Goal: Task Accomplishment & Management: Use online tool/utility

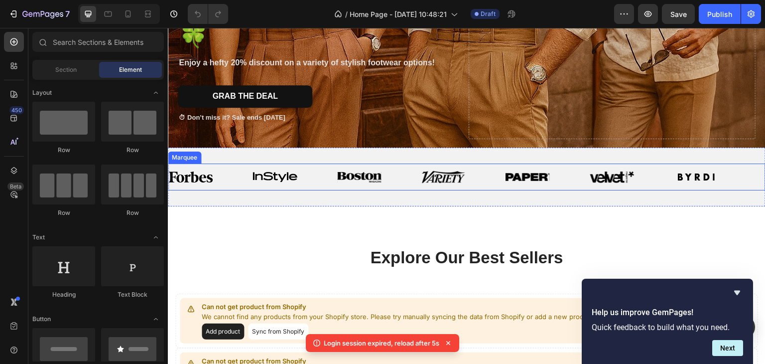
scroll to position [149, 0]
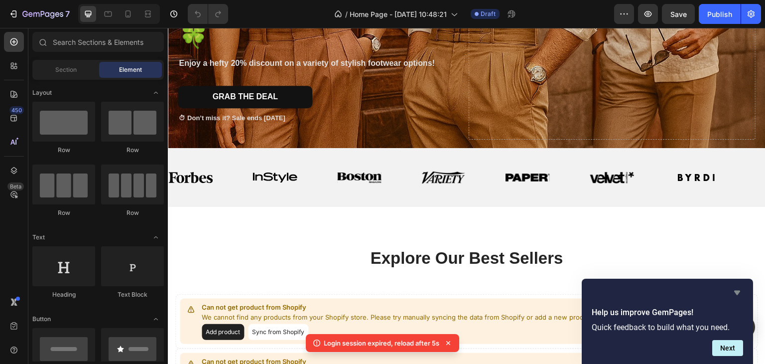
click at [739, 292] on icon "Hide survey" at bounding box center [737, 292] width 12 height 12
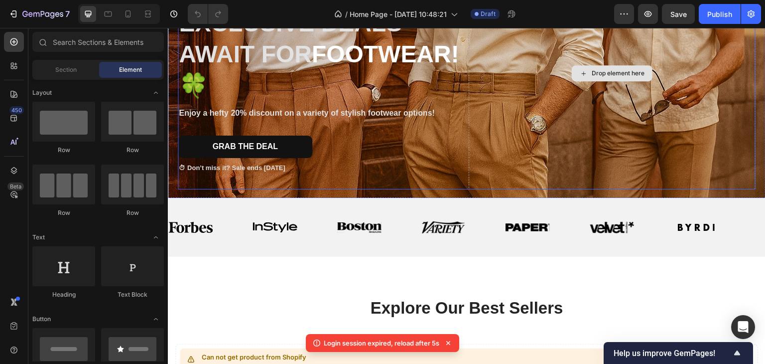
scroll to position [50, 0]
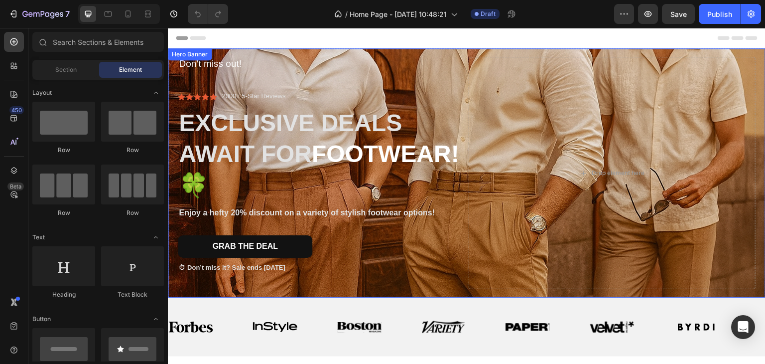
click at [443, 52] on div "Don’t miss out! Text Block Icon Icon Icon Icon Icon Icon List 2000+ 5-Star Revi…" at bounding box center [467, 172] width 598 height 263
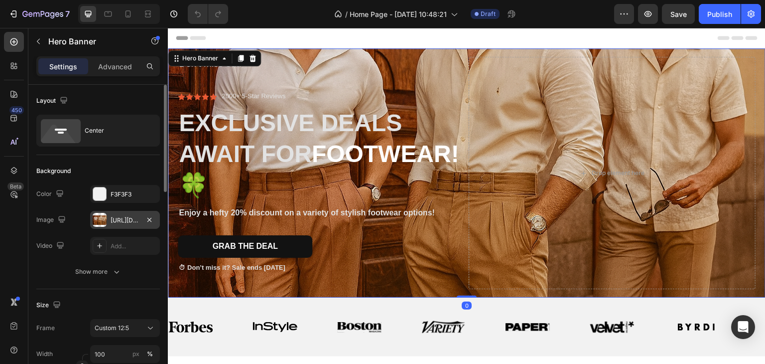
click at [115, 218] on div "[URL][DOMAIN_NAME]" at bounding box center [125, 220] width 29 height 9
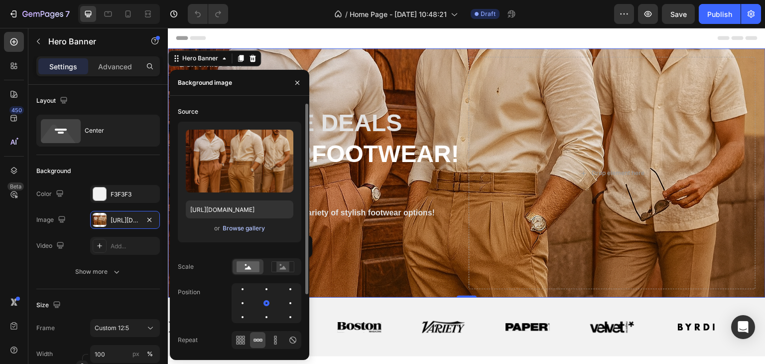
click at [252, 230] on div "Browse gallery" at bounding box center [244, 228] width 42 height 9
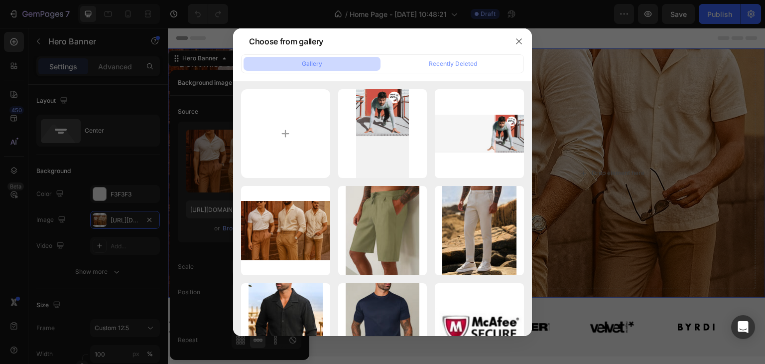
click at [297, 52] on div "Choose from gallery" at bounding box center [284, 41] width 86 height 24
click at [313, 121] on input "file" at bounding box center [285, 133] width 89 height 89
type input "C:\fakepath\Orange and White Modern Pet Shop Promotion Special Summer Sale Bann…"
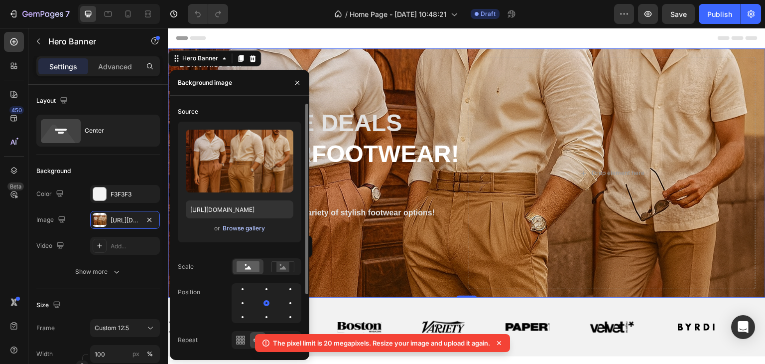
click at [242, 226] on div "Browse gallery" at bounding box center [244, 228] width 42 height 9
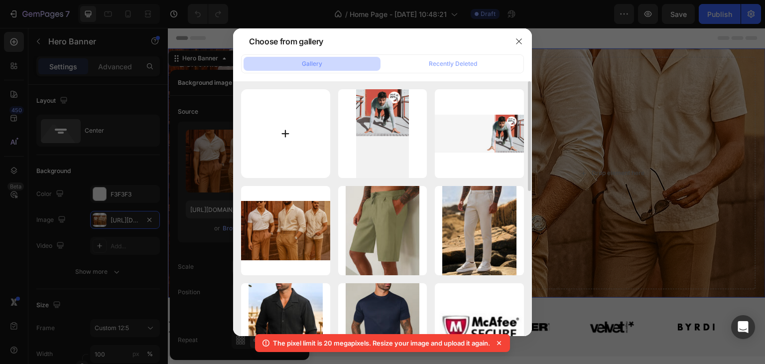
click at [303, 107] on input "file" at bounding box center [285, 133] width 89 height 89
type input "C:\fakepath\Orange and White Modern Pet Shop Promotion Special Summer Sale Bann…"
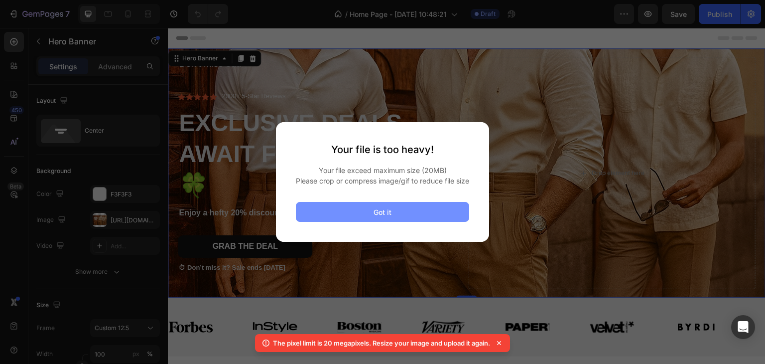
click at [348, 222] on button "Got it" at bounding box center [382, 212] width 173 height 20
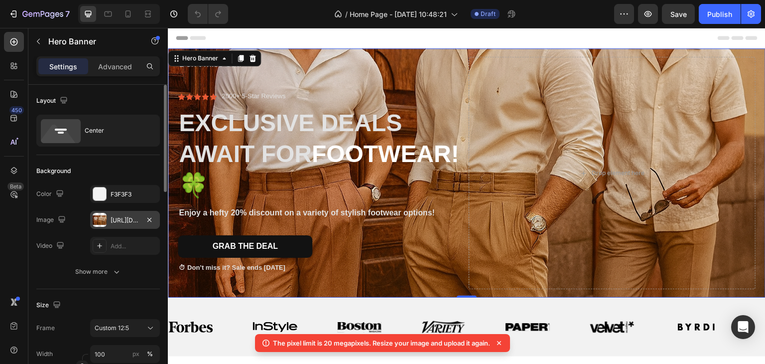
click at [132, 214] on div "[URL][DOMAIN_NAME]" at bounding box center [125, 220] width 70 height 18
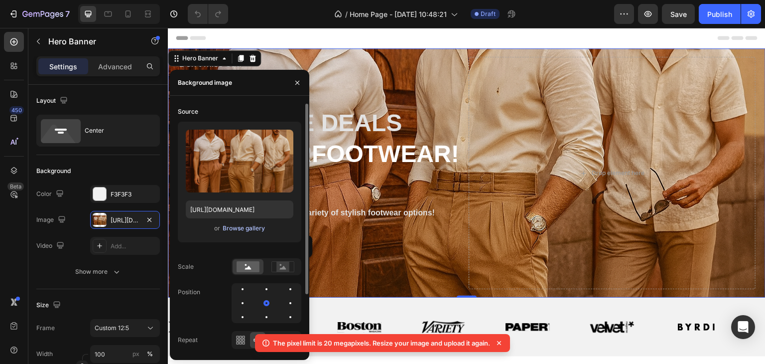
click at [230, 224] on div "Browse gallery" at bounding box center [244, 228] width 42 height 9
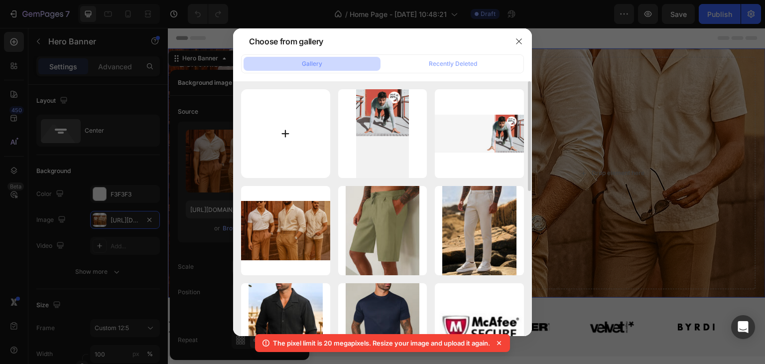
click at [292, 123] on input "file" at bounding box center [285, 133] width 89 height 89
type input "C:\fakepath\gempages_538930508604638340-fd0bf1d9-f8b3-4809-94e4-f960b8409bd1.png"
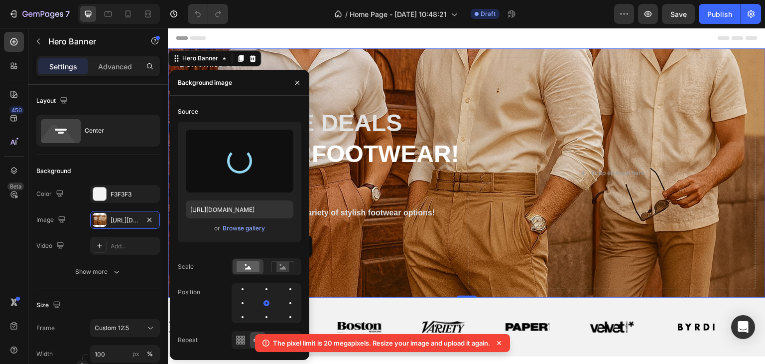
type input "[URL][DOMAIN_NAME]"
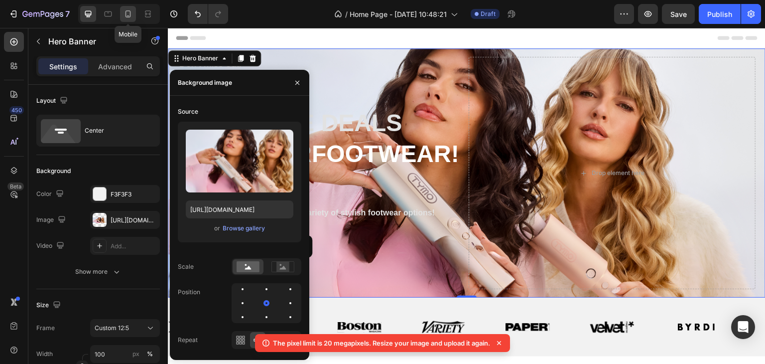
click at [125, 15] on icon at bounding box center [128, 14] width 10 height 10
type input "100%"
type input "[URL][DOMAIN_NAME]"
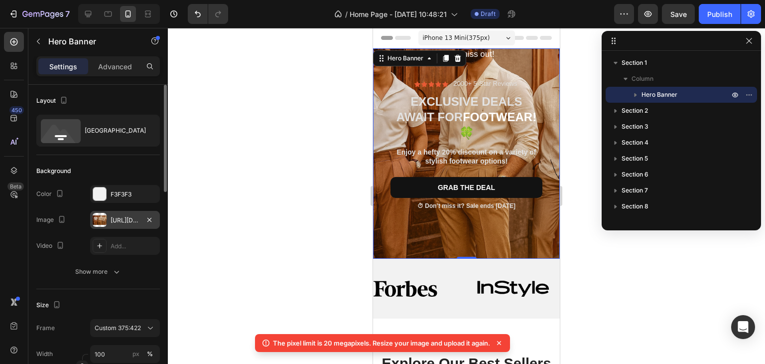
click at [118, 219] on div "[URL][DOMAIN_NAME]" at bounding box center [125, 220] width 29 height 9
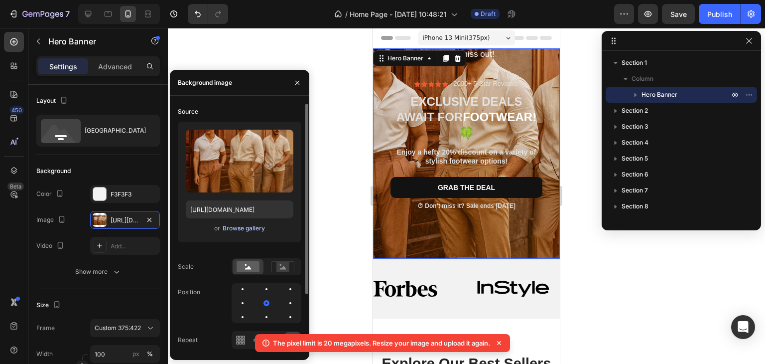
click at [253, 231] on div "Browse gallery" at bounding box center [244, 228] width 42 height 9
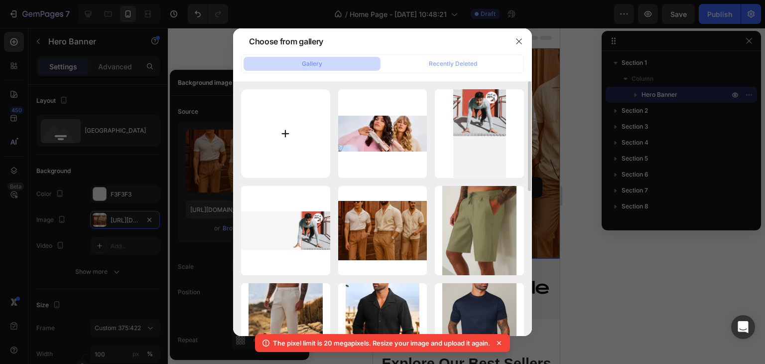
click at [280, 133] on input "file" at bounding box center [285, 133] width 89 height 89
type input "C:\fakepath\gempages_538930508604638340-56d1ddbe-d827-4707-9ec2-c764df70f377.png"
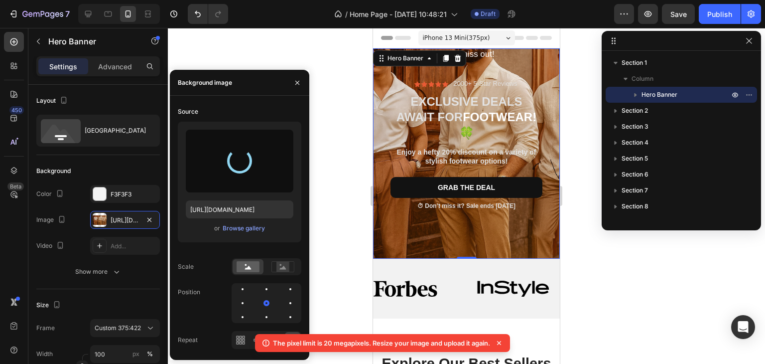
type input "[URL][DOMAIN_NAME]"
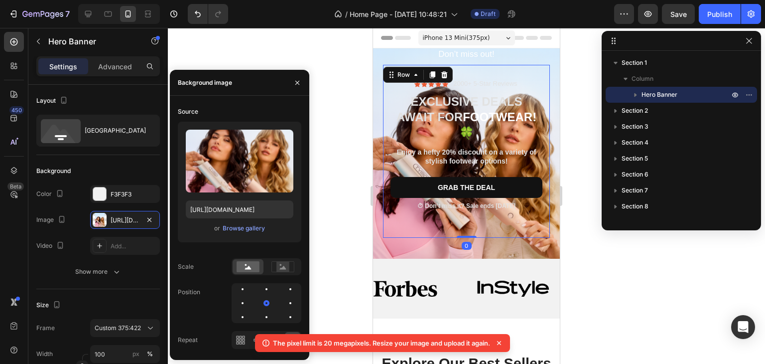
click at [537, 65] on div "Icon Icon Icon Icon Icon Icon List 2000+ 5-Star Reviews Text Block Row Exclusiv…" at bounding box center [466, 151] width 167 height 173
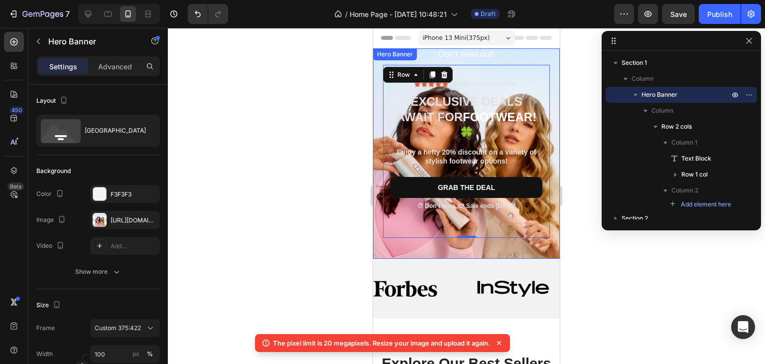
click at [377, 53] on div "Hero Banner" at bounding box center [395, 54] width 40 height 9
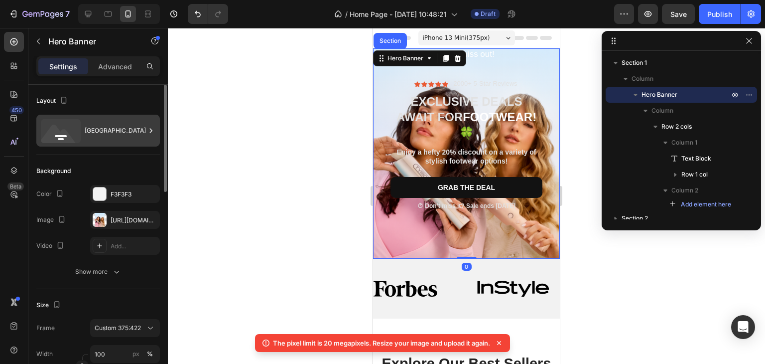
click at [105, 129] on div "[GEOGRAPHIC_DATA]" at bounding box center [115, 130] width 61 height 23
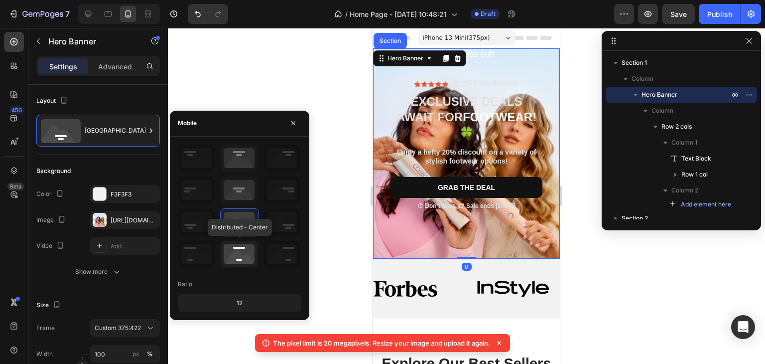
click at [233, 248] on icon at bounding box center [239, 254] width 37 height 26
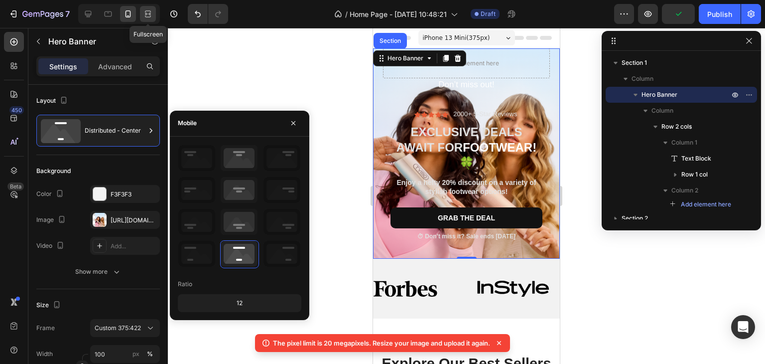
click at [154, 17] on div at bounding box center [148, 14] width 16 height 16
type input "1360"
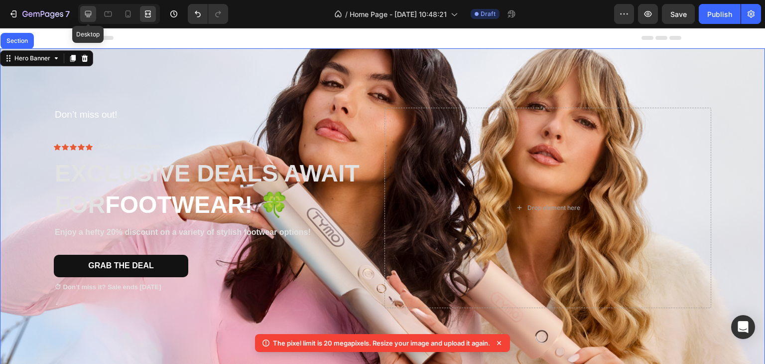
click at [93, 11] on icon at bounding box center [88, 14] width 10 height 10
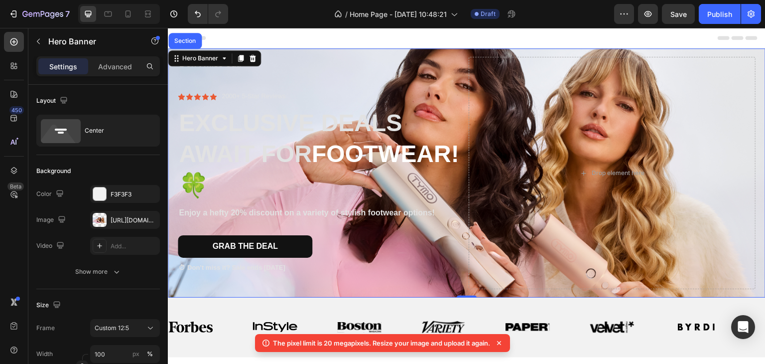
drag, startPoint x: 445, startPoint y: 53, endPoint x: 395, endPoint y: 63, distance: 51.4
click at [445, 53] on div "Don’t miss out! Text Block Icon Icon Icon Icon Icon Icon List 2000+ 5-Star Revi…" at bounding box center [467, 172] width 598 height 263
click at [256, 56] on icon at bounding box center [253, 58] width 8 height 8
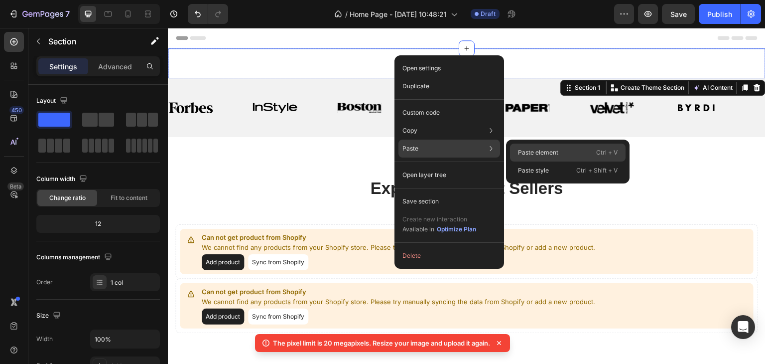
click at [539, 154] on p "Paste element" at bounding box center [538, 152] width 40 height 9
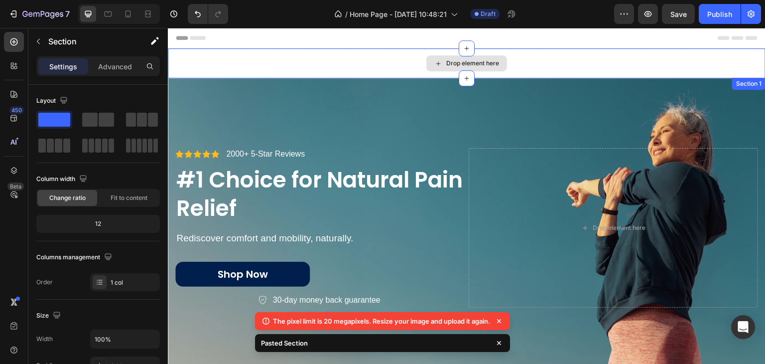
click at [426, 55] on div "Drop element here" at bounding box center [466, 63] width 81 height 16
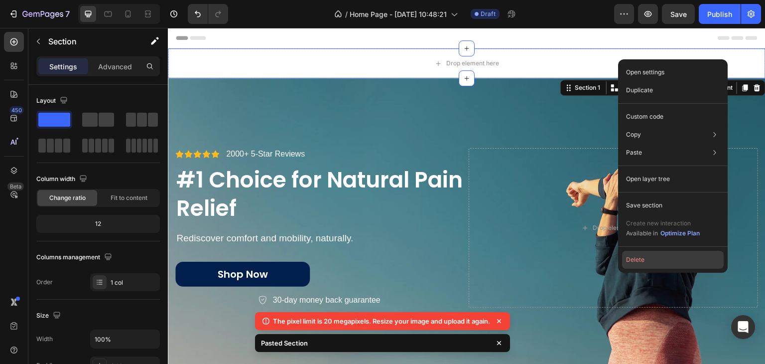
click at [653, 260] on button "Delete" at bounding box center [673, 260] width 102 height 18
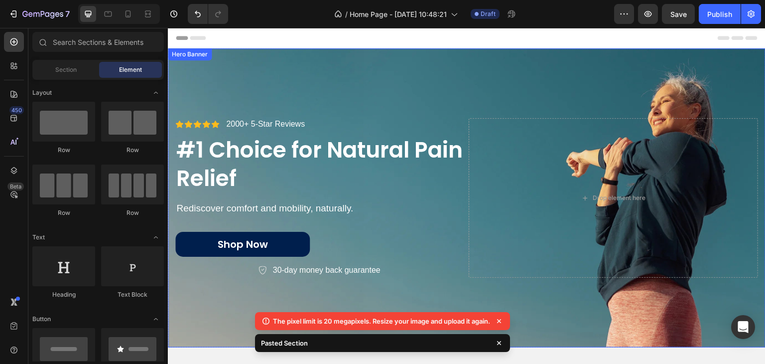
click at [411, 90] on div "Background Image" at bounding box center [467, 197] width 598 height 299
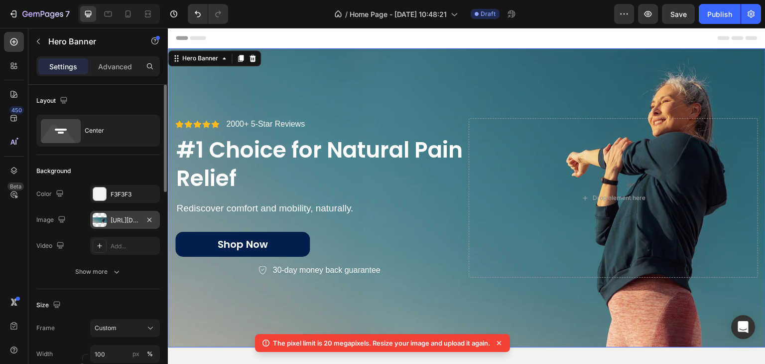
click at [120, 219] on div "[URL][DOMAIN_NAME]" at bounding box center [125, 220] width 29 height 9
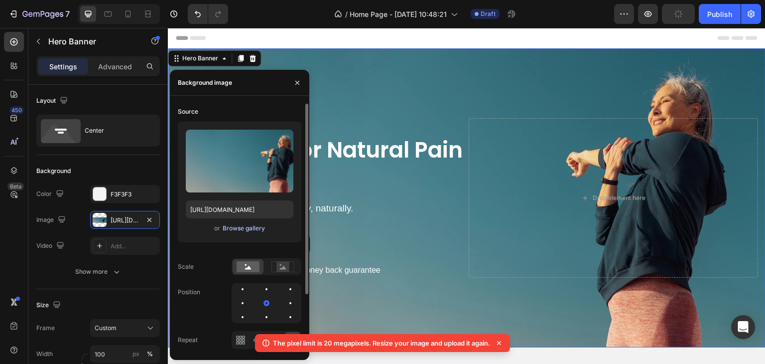
click at [239, 225] on div "Browse gallery" at bounding box center [244, 228] width 42 height 9
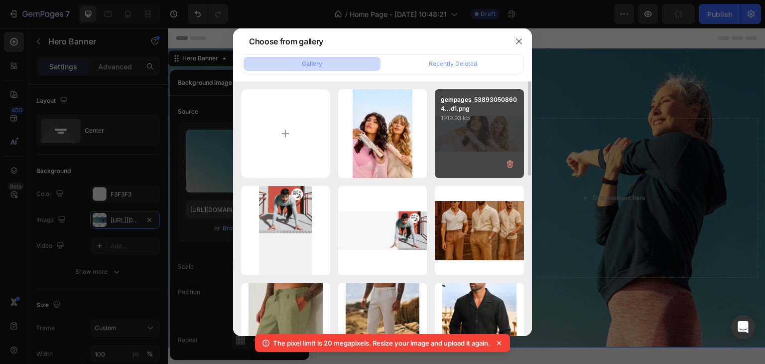
click at [472, 134] on div "gempages_538930508604...d1.png 1919.93 kb" at bounding box center [479, 133] width 89 height 89
type input "[URL][DOMAIN_NAME]"
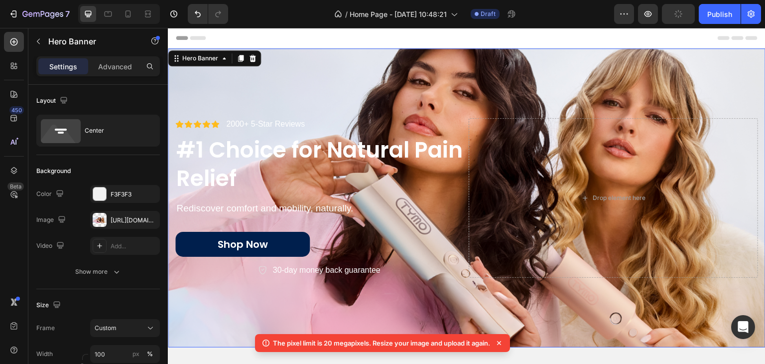
click at [458, 54] on div "Background Image" at bounding box center [467, 197] width 598 height 299
click at [131, 14] on icon at bounding box center [128, 14] width 10 height 10
type input "100%"
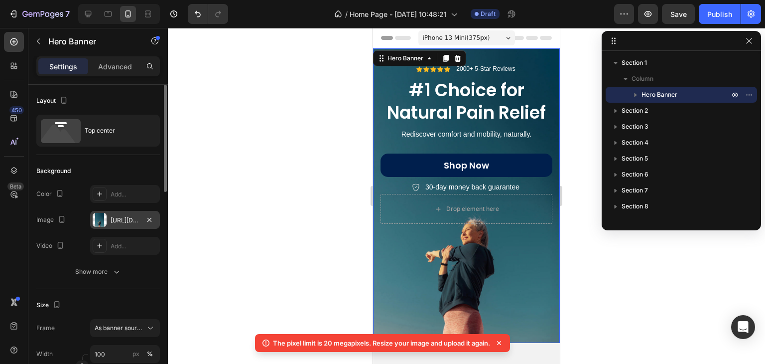
click at [115, 218] on div "[URL][DOMAIN_NAME]" at bounding box center [125, 220] width 29 height 9
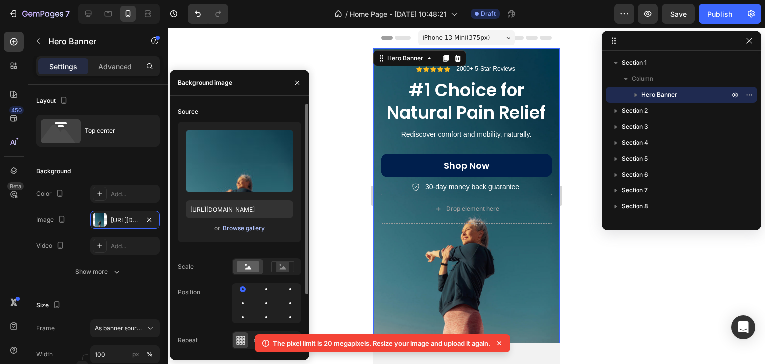
click at [239, 230] on div "Browse gallery" at bounding box center [244, 228] width 42 height 9
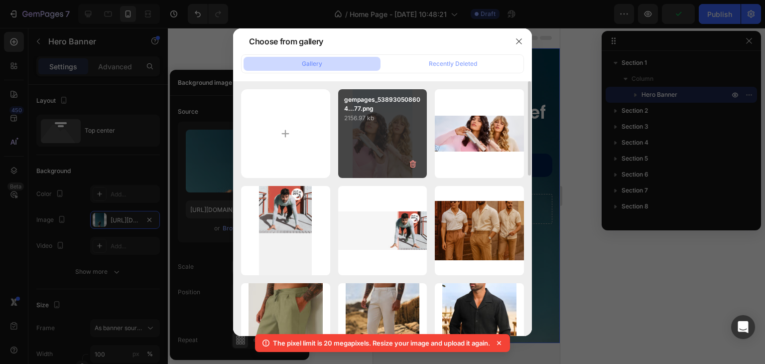
click at [379, 125] on div "gempages_538930508604...77.png 2156.97 kb" at bounding box center [382, 133] width 89 height 89
type input "[URL][DOMAIN_NAME]"
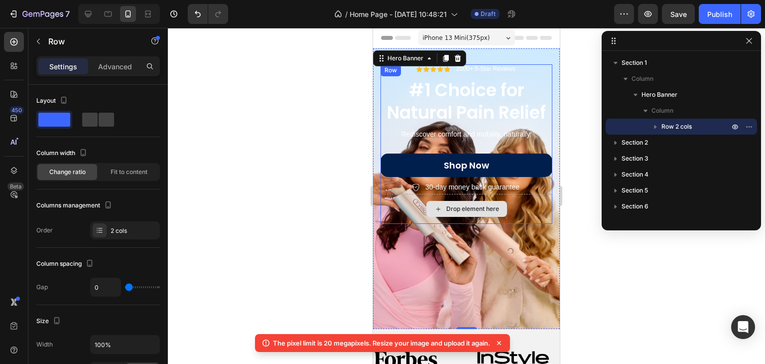
click at [519, 218] on div "Drop element here" at bounding box center [467, 209] width 172 height 30
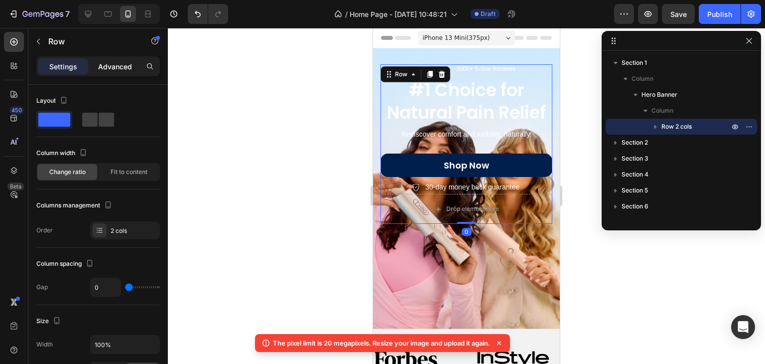
click at [111, 66] on p "Advanced" at bounding box center [115, 66] width 34 height 10
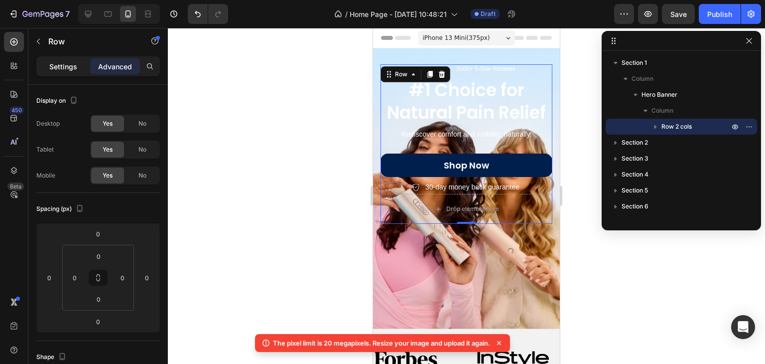
click at [52, 61] on p "Settings" at bounding box center [63, 66] width 28 height 10
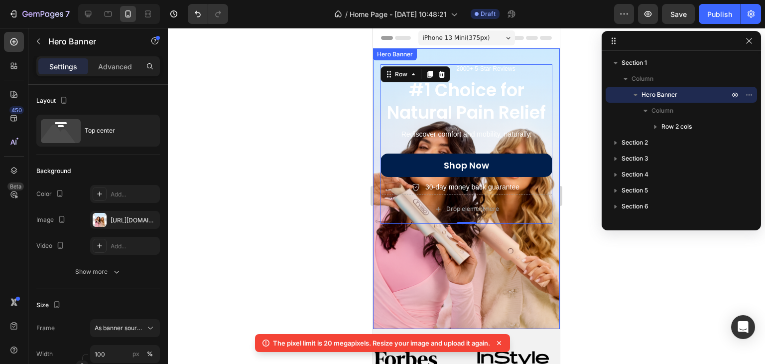
click at [456, 51] on div "Icon Icon Icon Icon Icon Icon List 2000+ 5-Star Reviews Text Block Row #1 Choic…" at bounding box center [466, 188] width 187 height 280
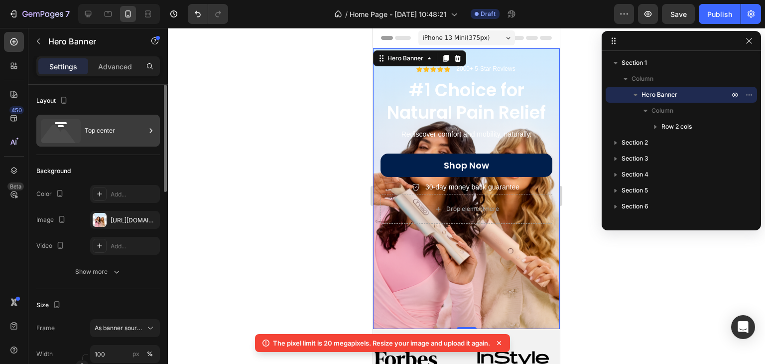
click at [122, 138] on div "Top center" at bounding box center [115, 130] width 61 height 23
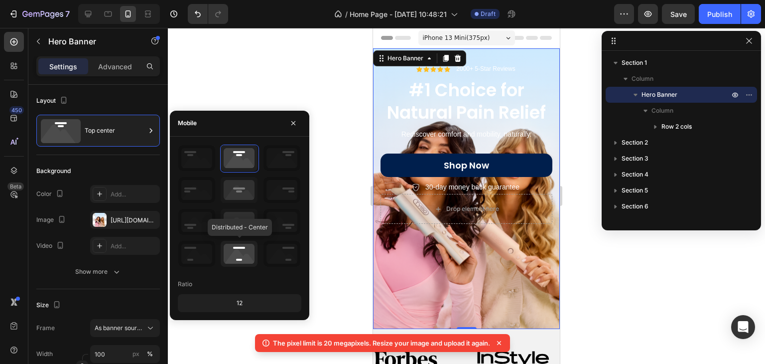
click at [240, 244] on icon at bounding box center [239, 254] width 37 height 26
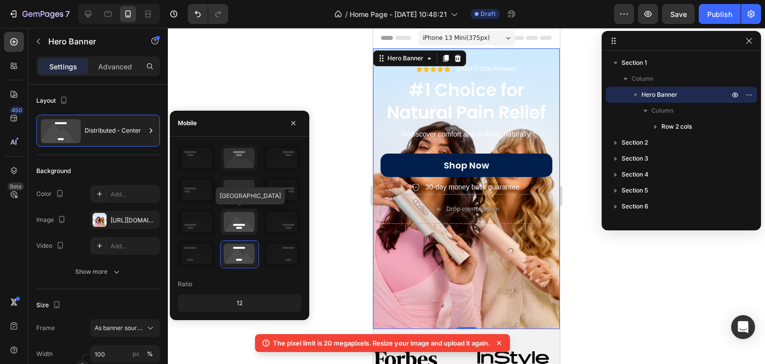
click at [243, 222] on icon at bounding box center [239, 222] width 37 height 26
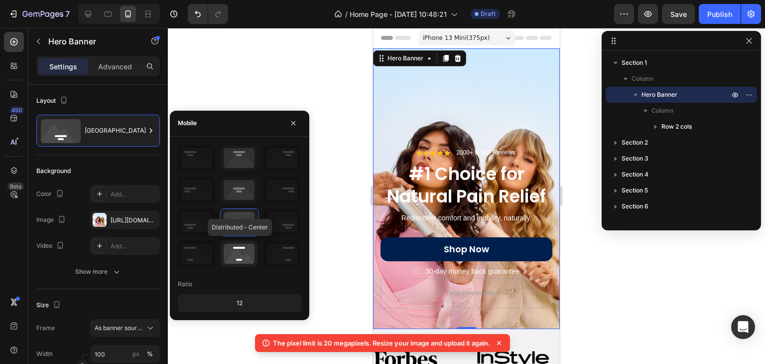
click at [246, 251] on icon at bounding box center [239, 254] width 37 height 26
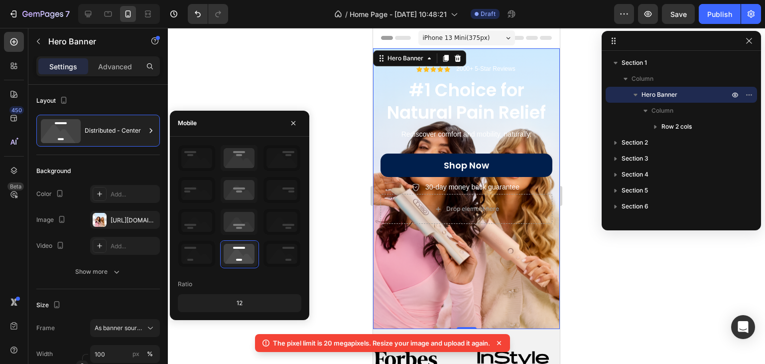
click at [257, 292] on div "Ratio 12" at bounding box center [240, 294] width 124 height 36
click at [255, 296] on div "12" at bounding box center [240, 303] width 120 height 14
click at [232, 300] on div "12" at bounding box center [240, 303] width 120 height 14
click at [231, 301] on div "12" at bounding box center [240, 303] width 120 height 14
click at [235, 302] on div "12" at bounding box center [240, 303] width 120 height 14
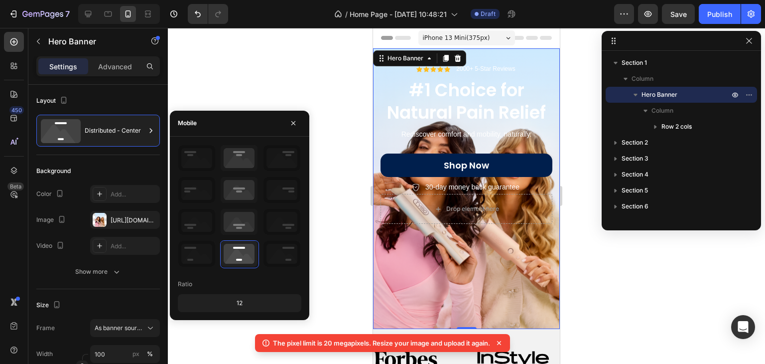
drag, startPoint x: 235, startPoint y: 302, endPoint x: 341, endPoint y: 218, distance: 135.4
click at [236, 303] on div "12" at bounding box center [240, 303] width 120 height 14
click at [239, 215] on icon at bounding box center [239, 222] width 37 height 26
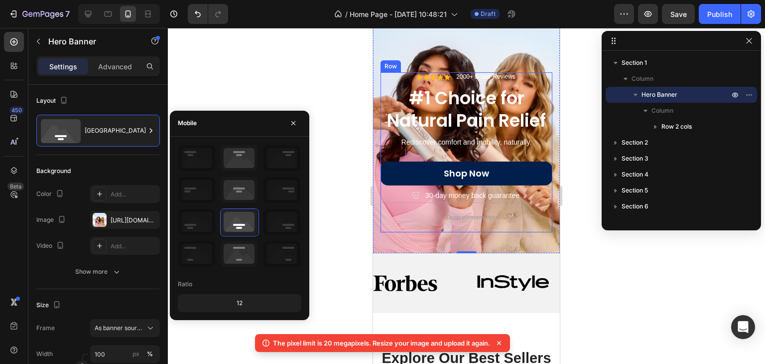
scroll to position [100, 0]
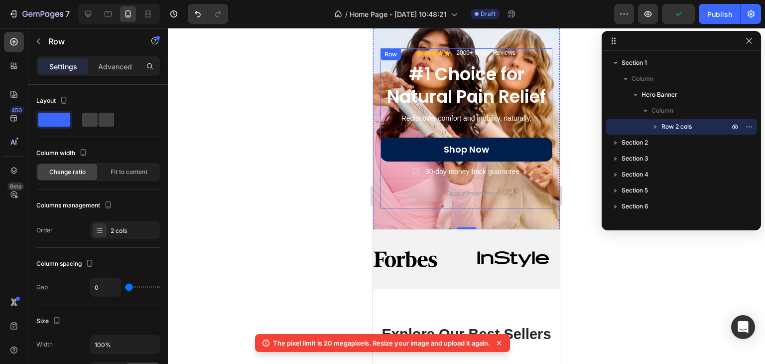
click at [523, 123] on div "Icon Icon Icon Icon Icon Icon List 2000+ 5-Star Reviews Text Block Row #1 Choic…" at bounding box center [467, 113] width 172 height 130
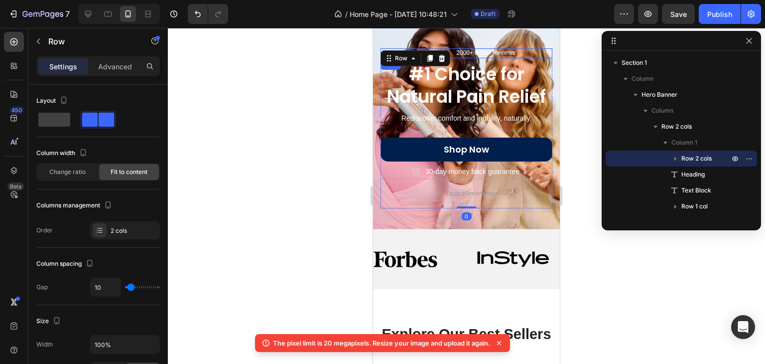
click at [520, 48] on div "Icon Icon Icon Icon Icon Icon List 2000+ 5-Star Reviews Text Block Row" at bounding box center [467, 53] width 172 height 10
click at [442, 64] on icon at bounding box center [442, 67] width 6 height 7
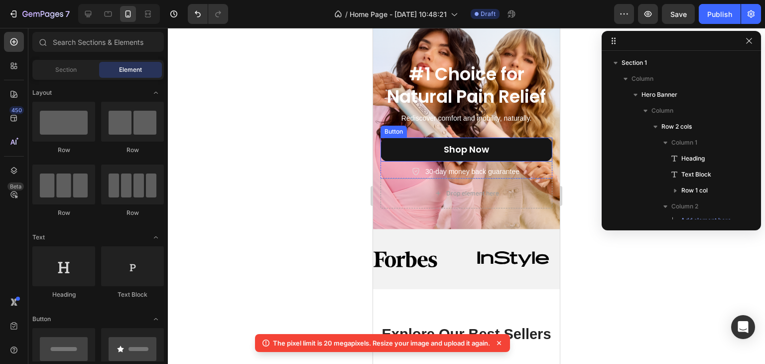
scroll to position [50, 0]
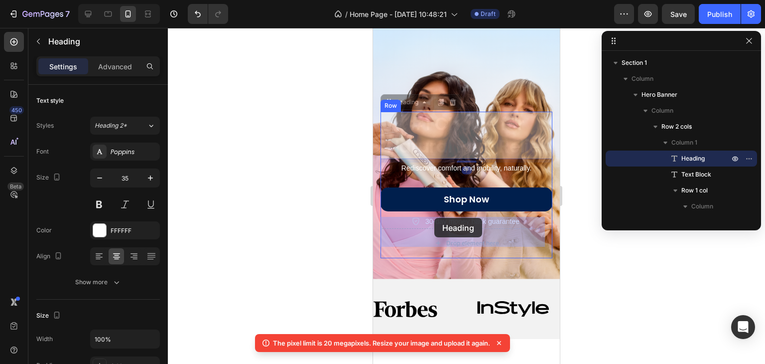
drag, startPoint x: 424, startPoint y: 105, endPoint x: 434, endPoint y: 218, distance: 113.5
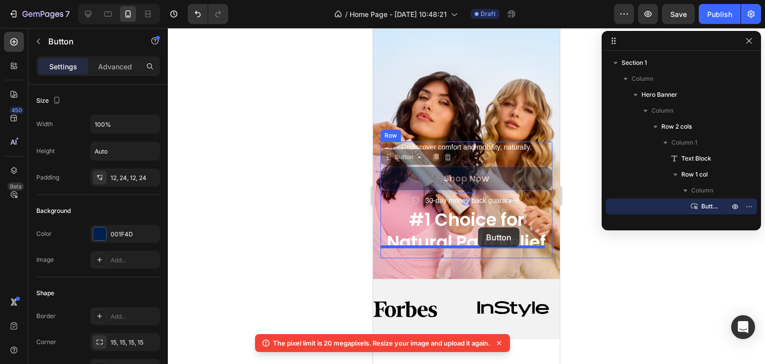
drag, startPoint x: 504, startPoint y: 156, endPoint x: 478, endPoint y: 227, distance: 75.8
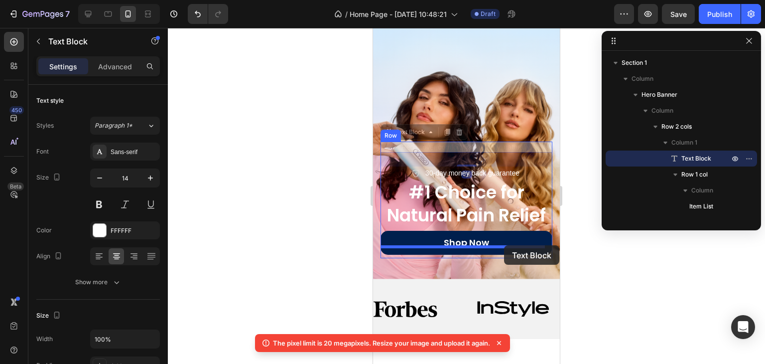
drag, startPoint x: 528, startPoint y: 134, endPoint x: 504, endPoint y: 245, distance: 113.6
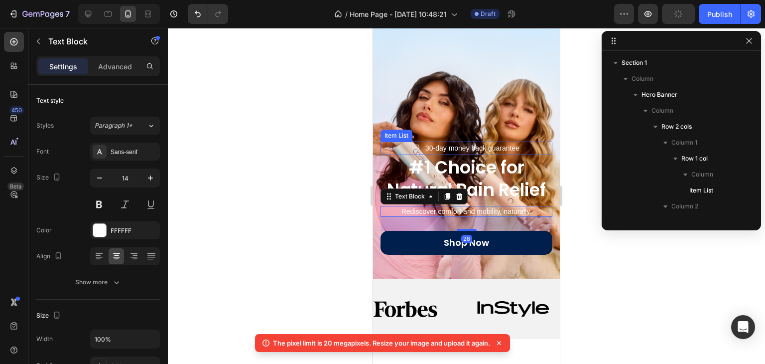
click at [507, 143] on p "30-day money back guarantee" at bounding box center [472, 148] width 94 height 10
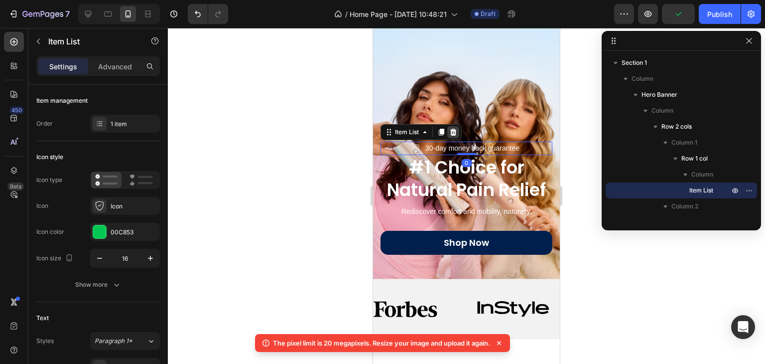
click at [450, 126] on div at bounding box center [453, 132] width 12 height 12
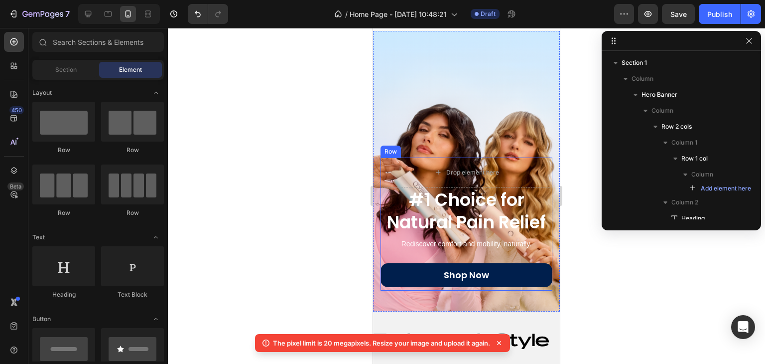
scroll to position [0, 0]
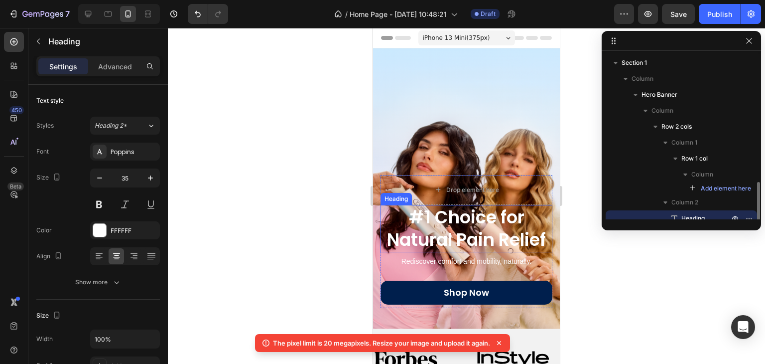
click at [502, 226] on h2 "#1 Choice for Natural Pain Relief" at bounding box center [467, 228] width 172 height 47
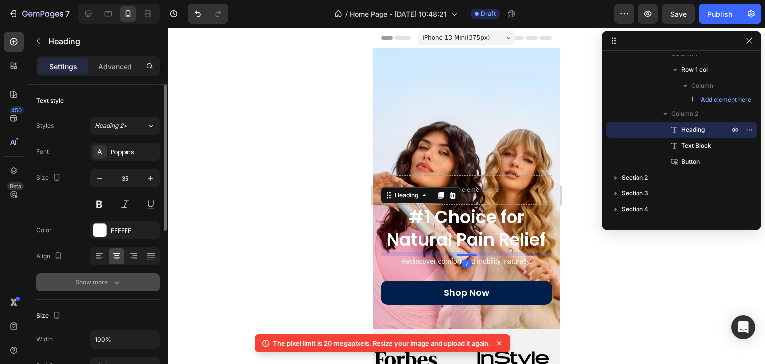
click at [106, 275] on button "Show more" at bounding box center [98, 282] width 124 height 18
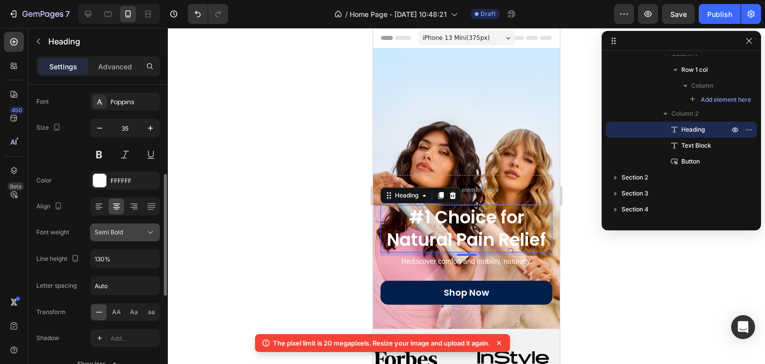
scroll to position [100, 0]
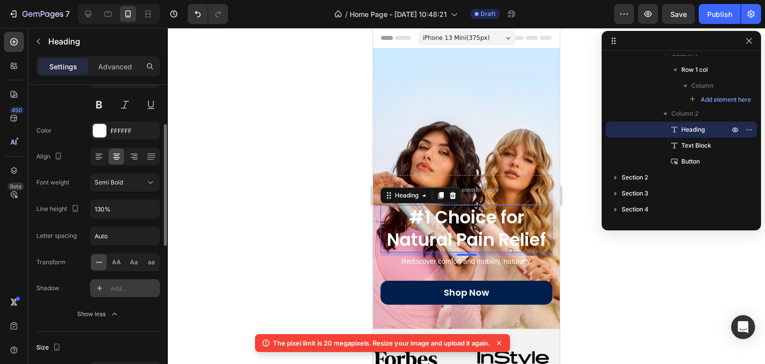
click at [112, 289] on div "Add..." at bounding box center [134, 288] width 47 height 9
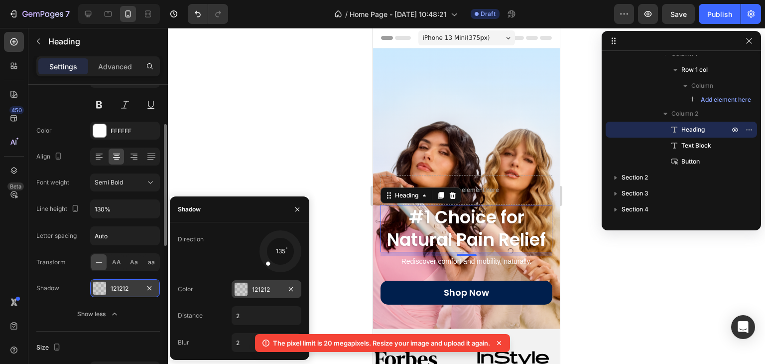
click at [233, 290] on div "121212" at bounding box center [267, 289] width 70 height 18
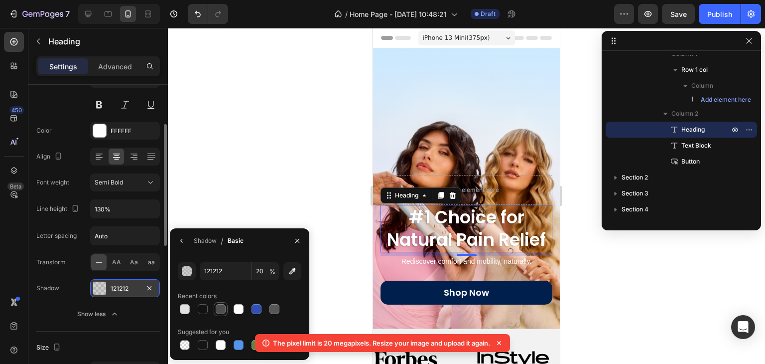
click at [222, 305] on div at bounding box center [221, 309] width 10 height 10
type input "4F4F4F"
type input "100"
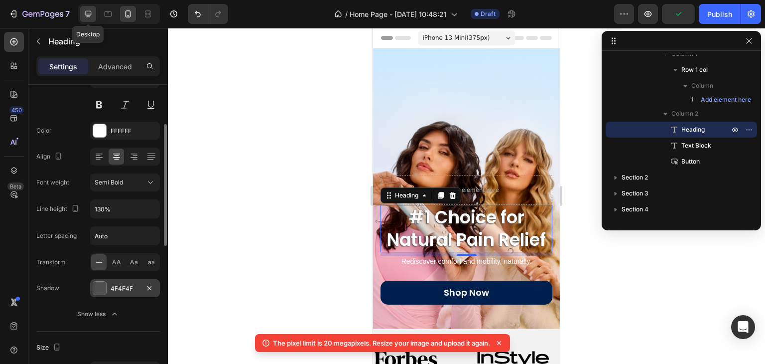
click at [86, 19] on div at bounding box center [88, 14] width 16 height 16
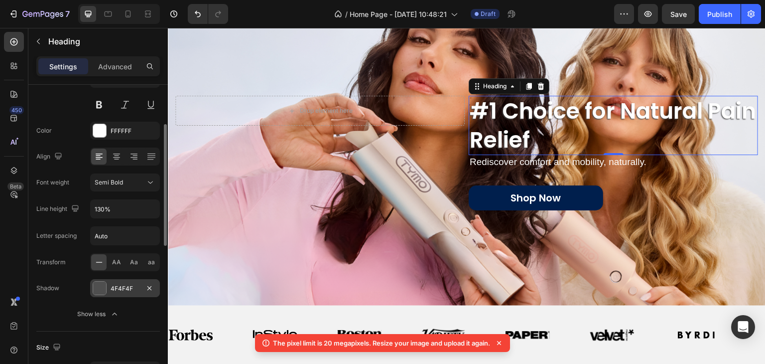
scroll to position [25, 0]
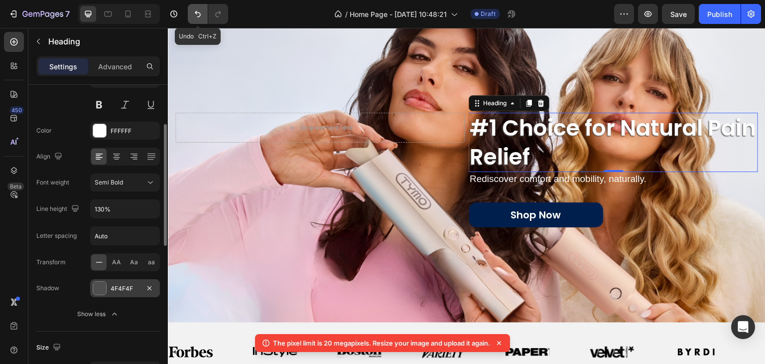
click at [197, 14] on icon "Undo/Redo" at bounding box center [198, 14] width 10 height 10
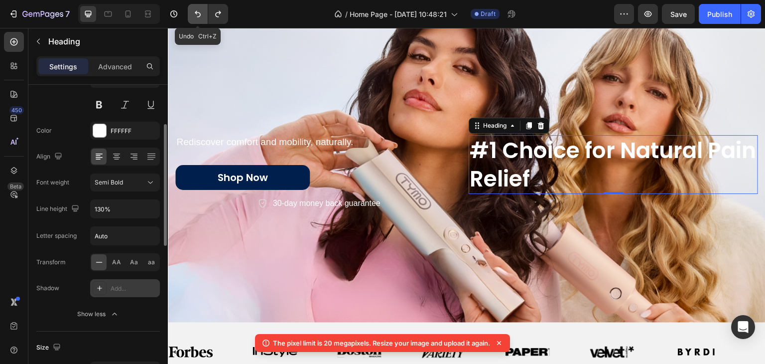
click at [197, 14] on icon "Undo/Redo" at bounding box center [198, 14] width 10 height 10
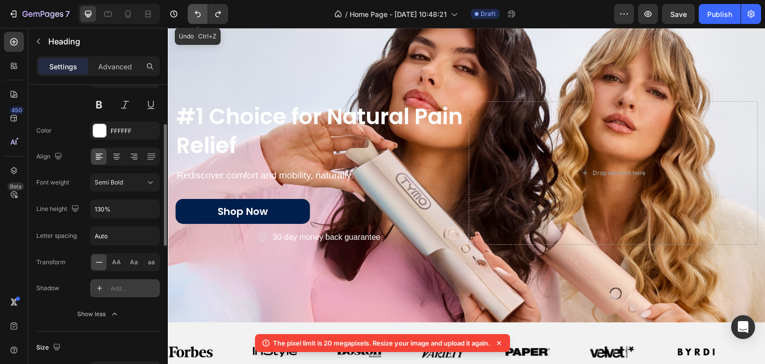
click at [197, 14] on icon "Undo/Redo" at bounding box center [198, 14] width 10 height 10
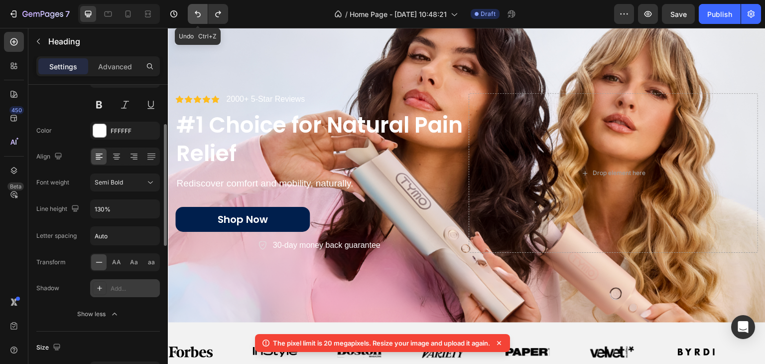
click at [197, 14] on icon "Undo/Redo" at bounding box center [198, 14] width 10 height 10
click at [120, 14] on div at bounding box center [128, 14] width 16 height 16
type input "35"
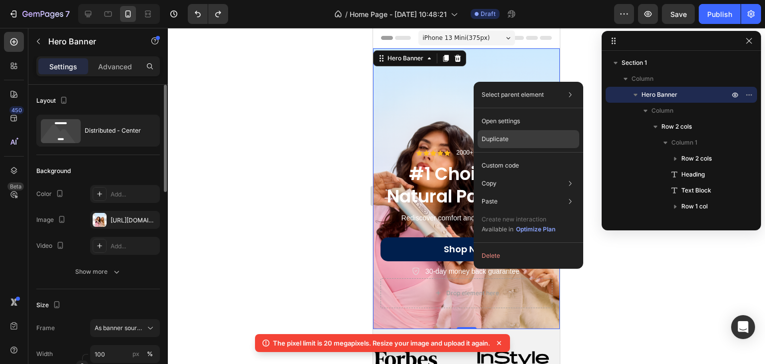
click at [508, 140] on p "Duplicate" at bounding box center [495, 138] width 27 height 9
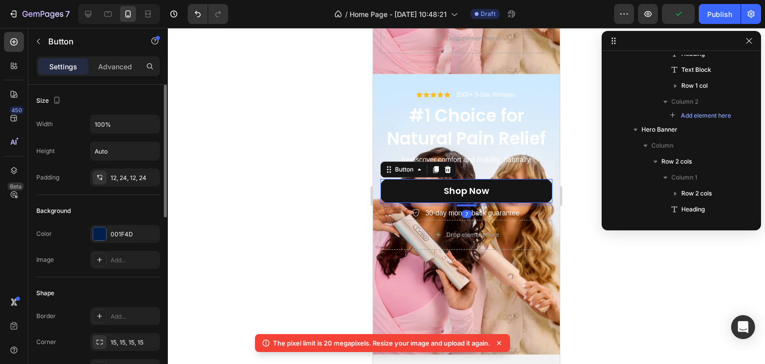
scroll to position [264, 0]
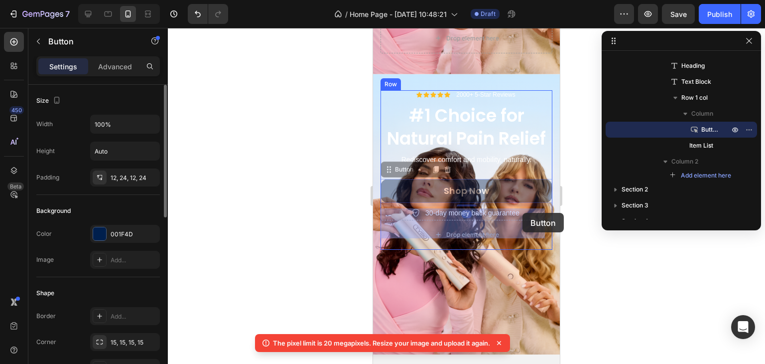
drag, startPoint x: 538, startPoint y: 171, endPoint x: 522, endPoint y: 213, distance: 44.1
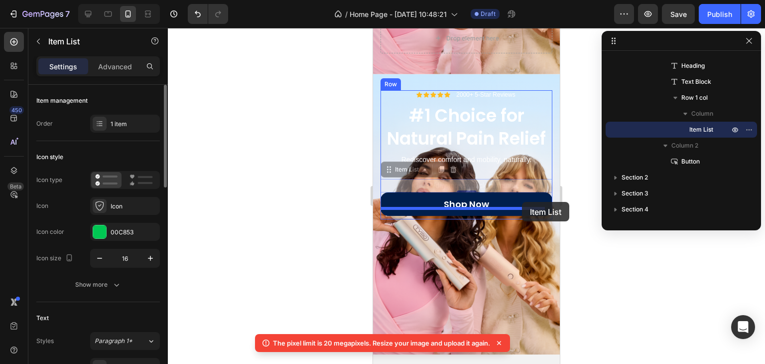
drag, startPoint x: 523, startPoint y: 173, endPoint x: 522, endPoint y: 202, distance: 28.9
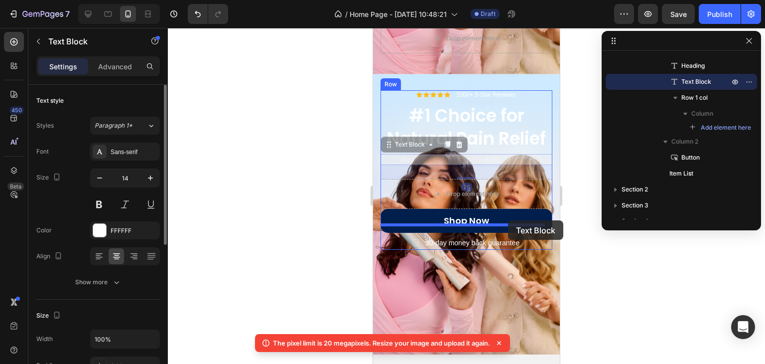
drag, startPoint x: 525, startPoint y: 148, endPoint x: 508, endPoint y: 220, distance: 73.7
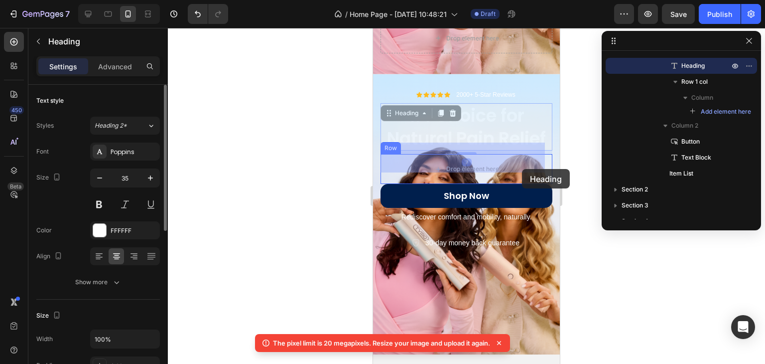
drag, startPoint x: 515, startPoint y: 116, endPoint x: 522, endPoint y: 169, distance: 53.7
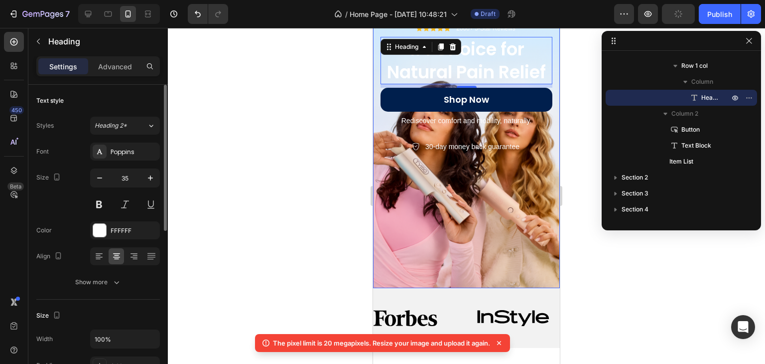
scroll to position [304, 0]
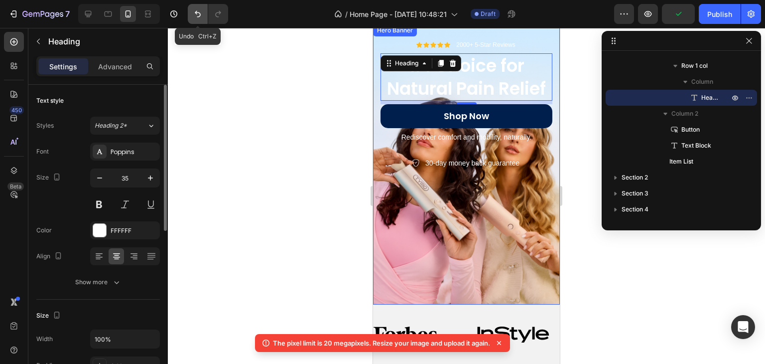
click at [201, 20] on button "Undo/Redo" at bounding box center [198, 14] width 20 height 20
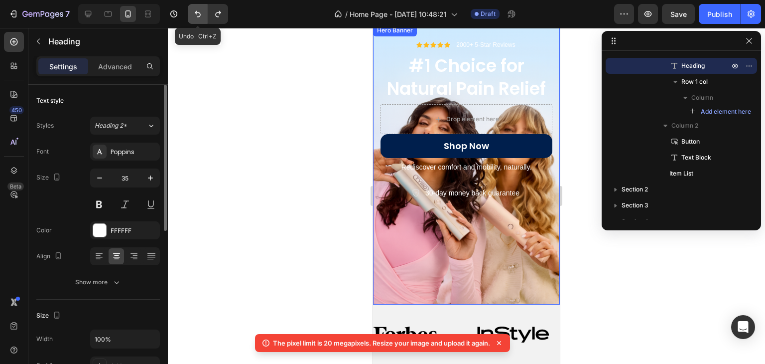
click at [201, 20] on button "Undo/Redo" at bounding box center [198, 14] width 20 height 20
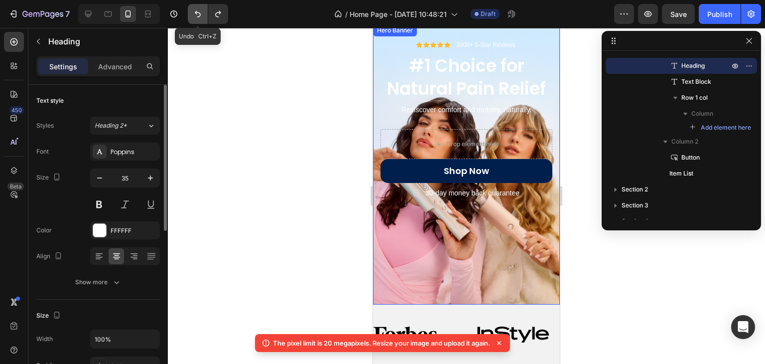
click at [201, 20] on button "Undo/Redo" at bounding box center [198, 14] width 20 height 20
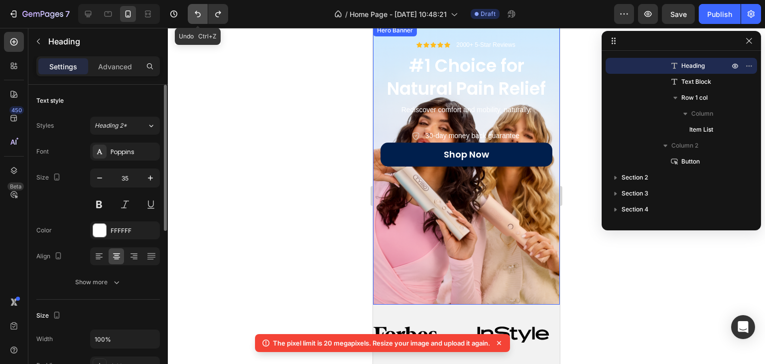
click at [201, 20] on button "Undo/Redo" at bounding box center [198, 14] width 20 height 20
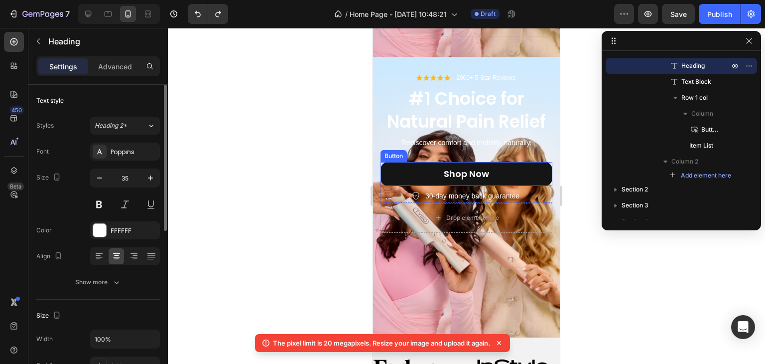
scroll to position [255, 0]
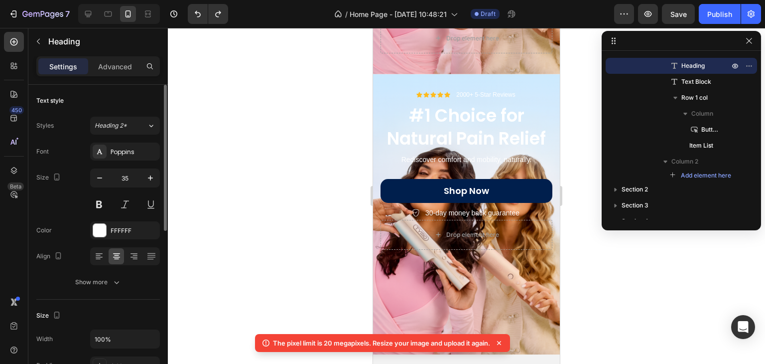
click at [489, 129] on h2 "#1 Choice for Natural Pain Relief" at bounding box center [467, 126] width 172 height 47
click at [482, 119] on p "#1 Choice for Natural Pain Relief" at bounding box center [467, 126] width 170 height 45
click at [542, 110] on p "#1 Choice for Natural Pain Relief" at bounding box center [467, 126] width 170 height 45
click at [464, 244] on div "Icon Icon Icon Icon Icon Icon List 2000+ 5-Star Reviews Text Block Row #1 Choic…" at bounding box center [467, 212] width 172 height 244
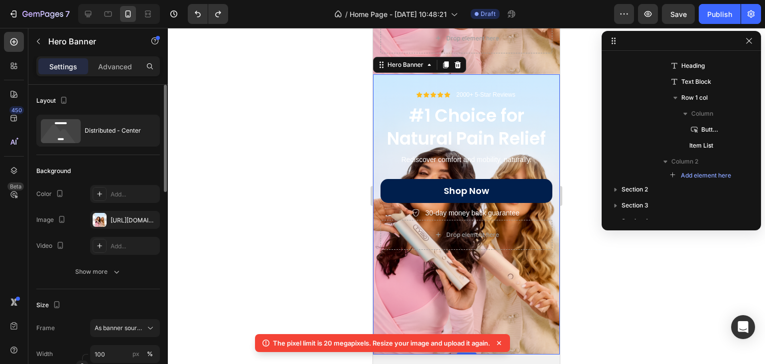
scroll to position [121, 0]
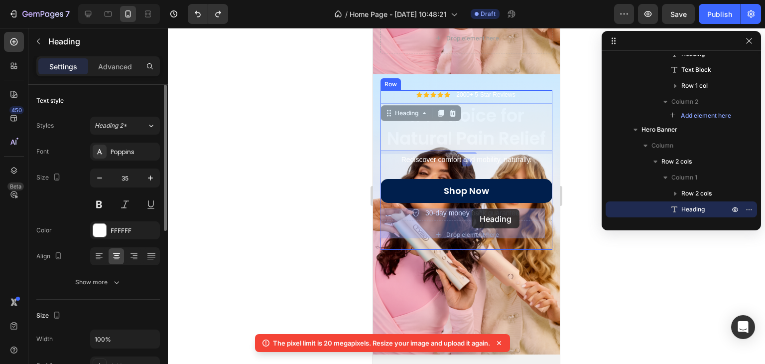
drag, startPoint x: 464, startPoint y: 120, endPoint x: 472, endPoint y: 209, distance: 89.0
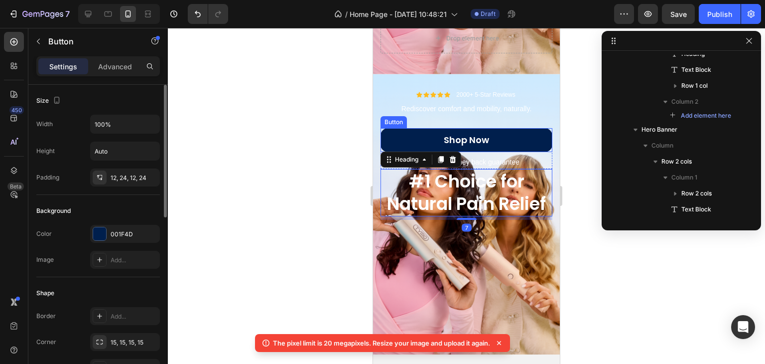
scroll to position [248, 0]
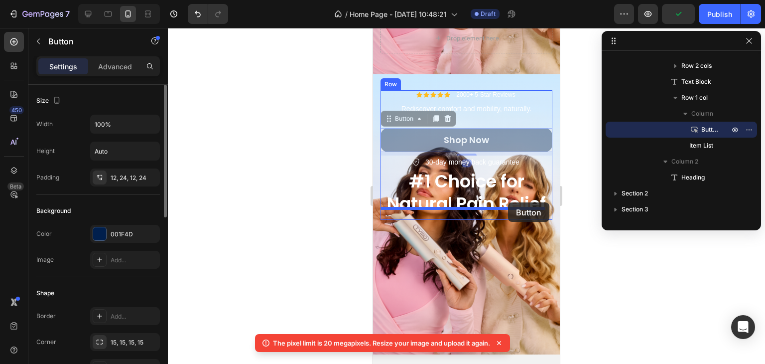
drag, startPoint x: 541, startPoint y: 134, endPoint x: 508, endPoint y: 202, distance: 76.0
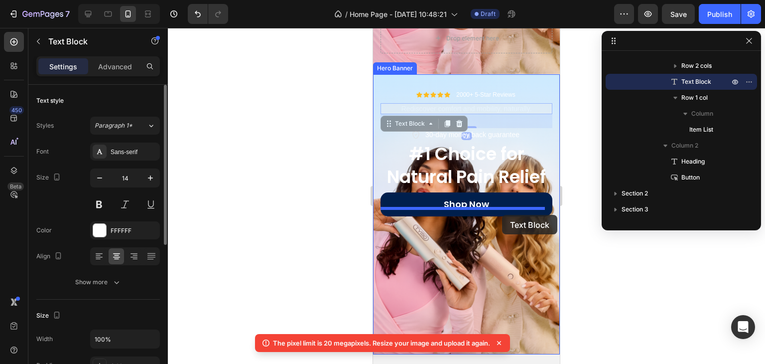
drag, startPoint x: 510, startPoint y: 99, endPoint x: 502, endPoint y: 215, distance: 115.8
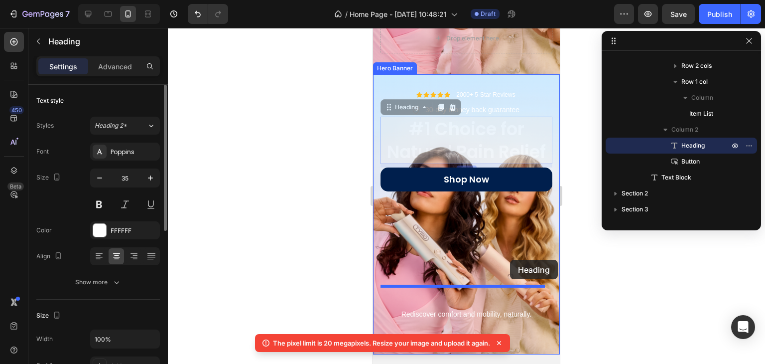
drag, startPoint x: 528, startPoint y: 137, endPoint x: 510, endPoint y: 260, distance: 123.8
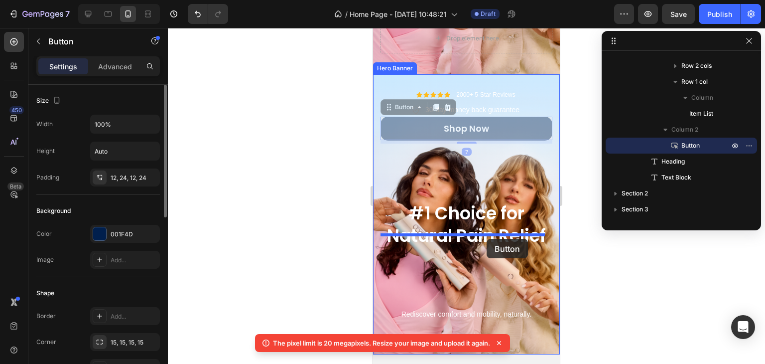
drag, startPoint x: 529, startPoint y: 111, endPoint x: 487, endPoint y: 239, distance: 135.0
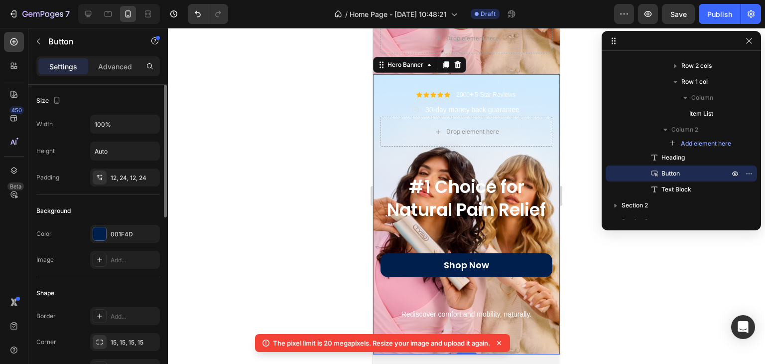
click at [478, 278] on div "Icon Icon Icon Icon Icon Icon List 2000+ 5-Star Reviews Text Block Row 30-day m…" at bounding box center [467, 212] width 172 height 244
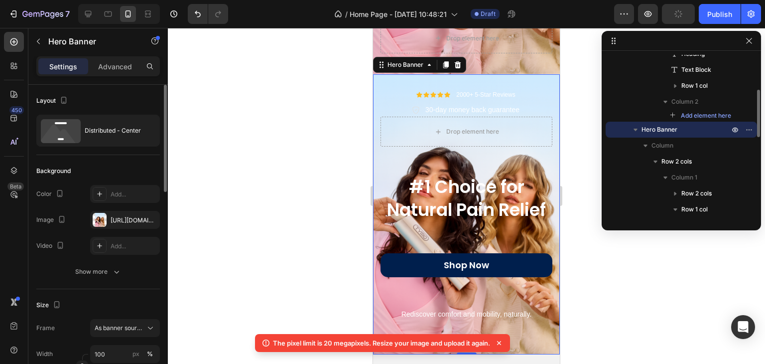
click at [478, 263] on div "Icon Icon Icon Icon Icon Icon List 2000+ 5-Star Reviews Text Block Row 30-day m…" at bounding box center [467, 212] width 172 height 244
click at [473, 284] on div "Icon Icon Icon Icon Icon Icon List 2000+ 5-Star Reviews Text Block Row 30-day m…" at bounding box center [467, 212] width 172 height 244
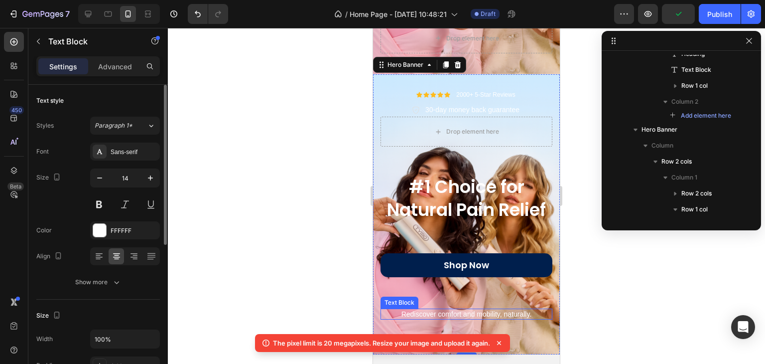
click at [475, 309] on p "Rediscover comfort and mobility, naturally." at bounding box center [467, 313] width 170 height 9
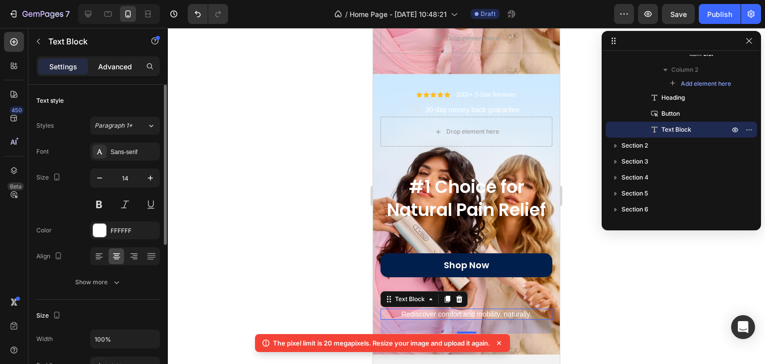
click at [135, 70] on div "Advanced" at bounding box center [115, 66] width 50 height 16
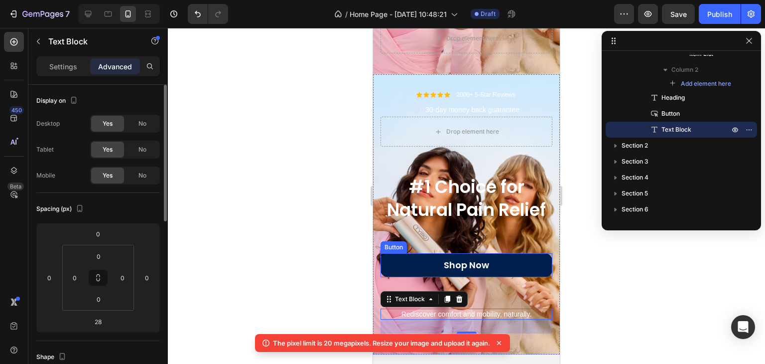
scroll to position [217, 0]
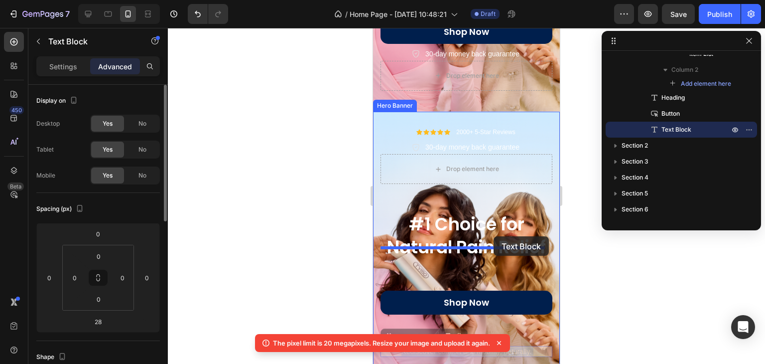
drag, startPoint x: 522, startPoint y: 285, endPoint x: 494, endPoint y: 236, distance: 56.9
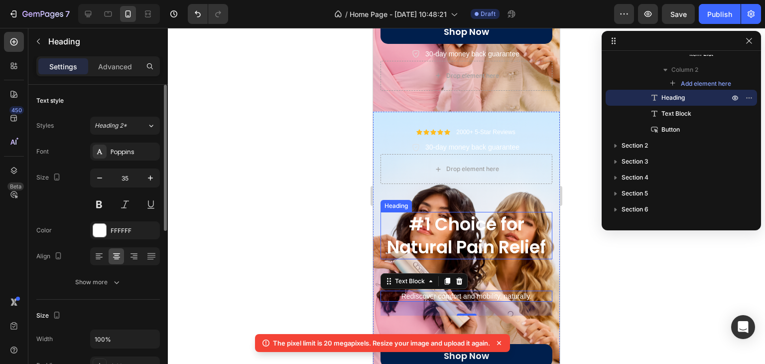
click at [484, 236] on h2 "#1 Choice for Natural Pain Relief" at bounding box center [467, 235] width 172 height 47
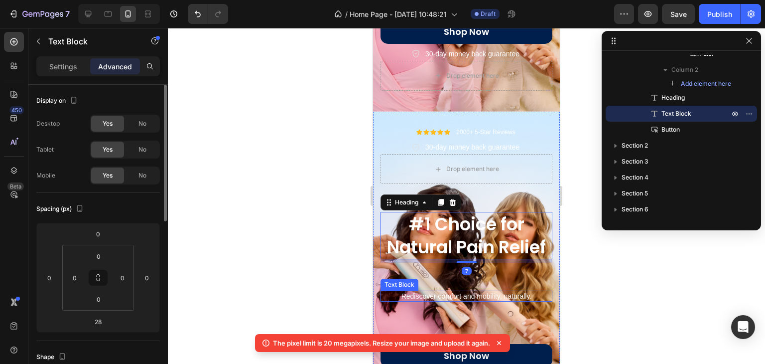
click at [457, 291] on p "Rediscover comfort and mobility, naturally." at bounding box center [467, 295] width 170 height 9
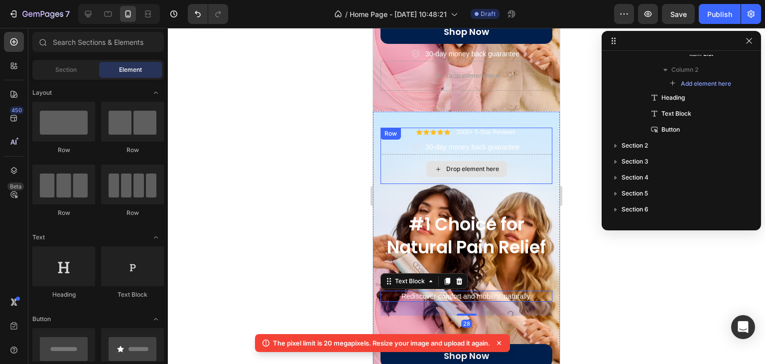
click at [451, 165] on div "Drop element here" at bounding box center [472, 169] width 53 height 8
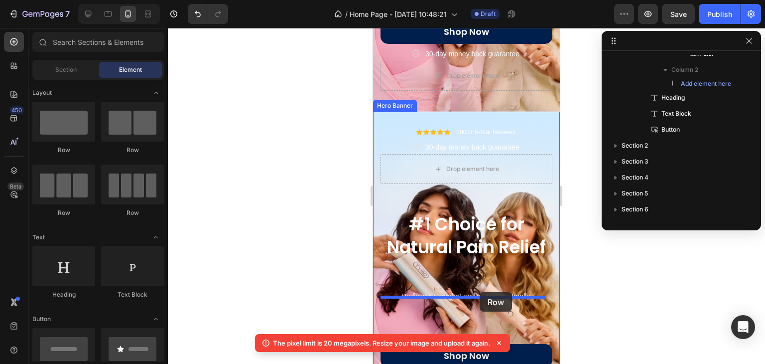
drag, startPoint x: 452, startPoint y: 160, endPoint x: 480, endPoint y: 292, distance: 134.9
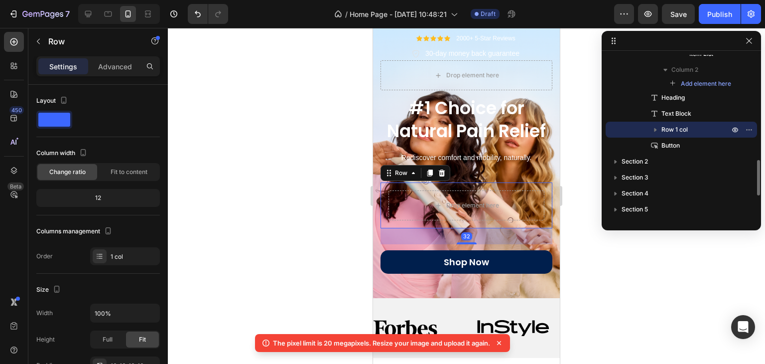
scroll to position [317, 0]
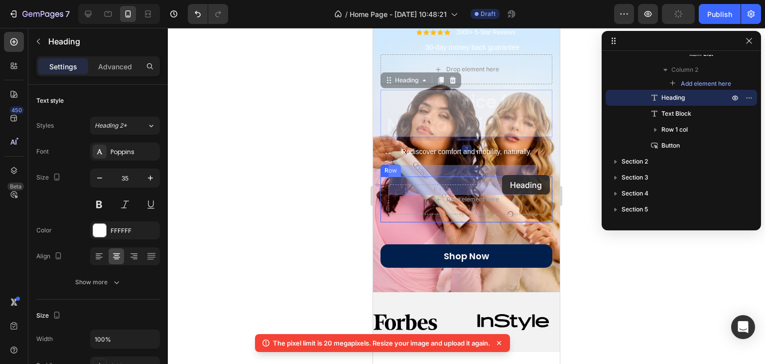
drag, startPoint x: 526, startPoint y: 102, endPoint x: 504, endPoint y: 169, distance: 71.0
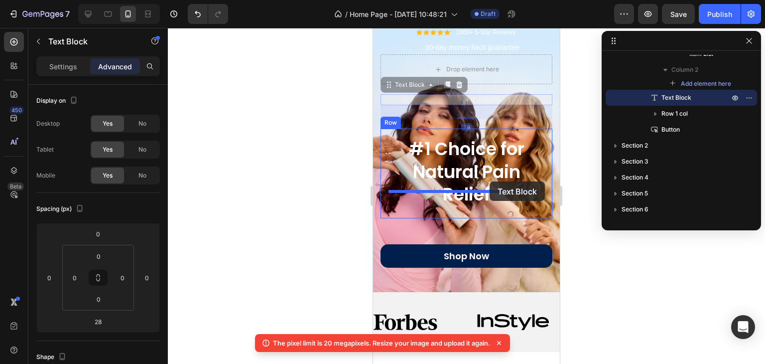
drag, startPoint x: 504, startPoint y: 84, endPoint x: 490, endPoint y: 181, distance: 98.2
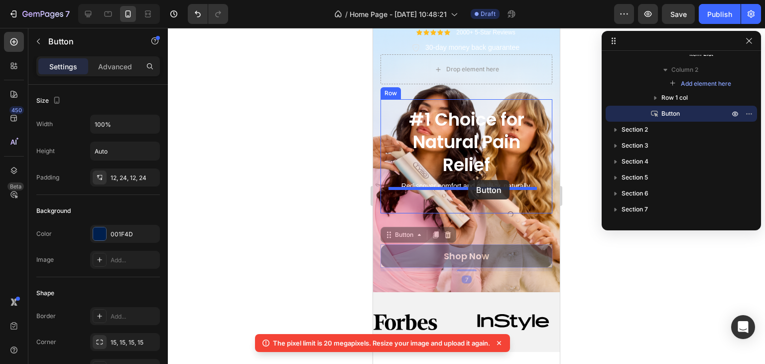
drag, startPoint x: 532, startPoint y: 232, endPoint x: 468, endPoint y: 180, distance: 82.8
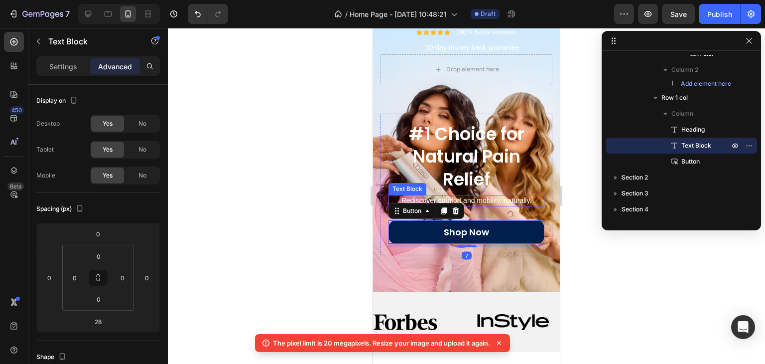
click at [478, 196] on p "Rediscover comfort and mobility, naturally." at bounding box center [467, 200] width 154 height 9
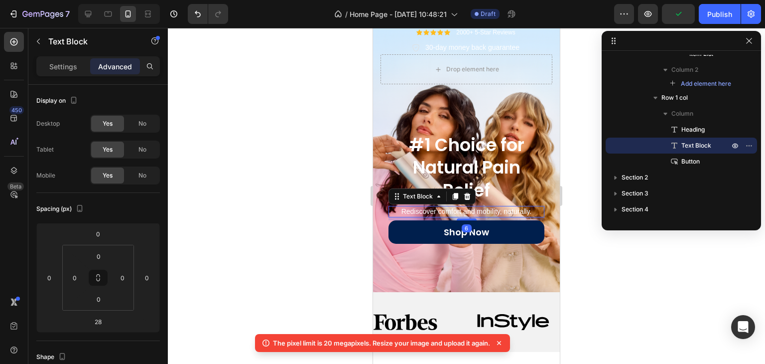
drag, startPoint x: 460, startPoint y: 195, endPoint x: 454, endPoint y: 184, distance: 12.5
click at [454, 206] on div "Rediscover comfort and mobility, naturally. Text Block 6" at bounding box center [467, 211] width 156 height 11
type input "6"
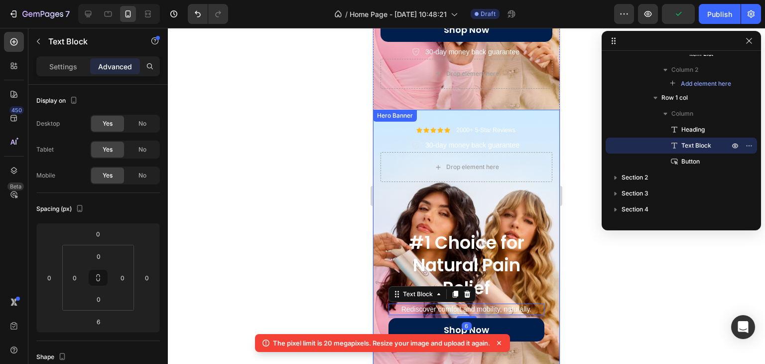
scroll to position [217, 0]
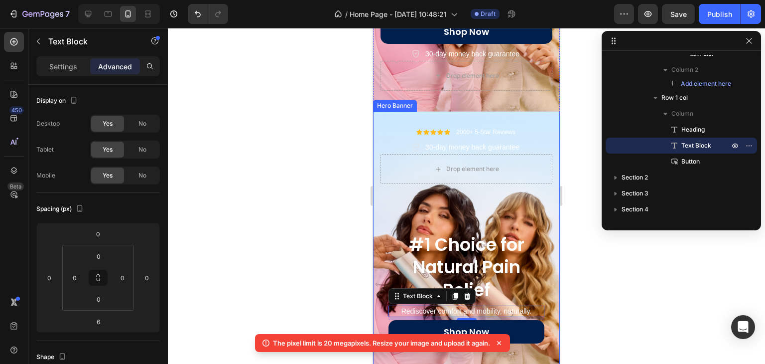
click at [390, 112] on div "Icon Icon Icon Icon Icon Icon List 2000+ 5-Star Reviews Text Block Row 30-day m…" at bounding box center [466, 252] width 187 height 280
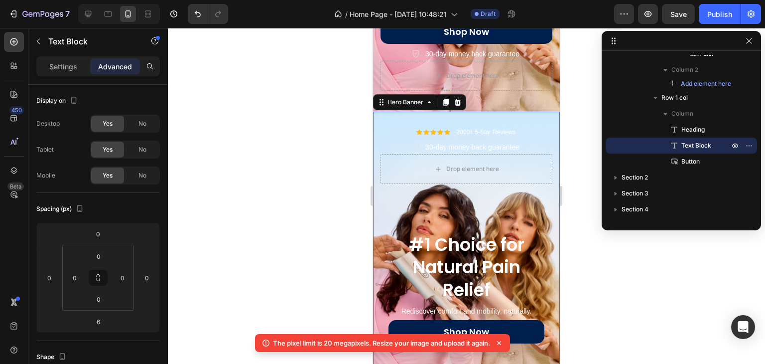
scroll to position [232, 0]
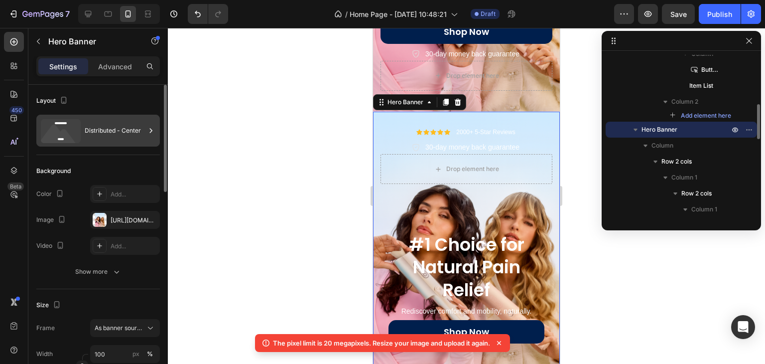
click at [103, 132] on div "Distributed - Center" at bounding box center [115, 130] width 61 height 23
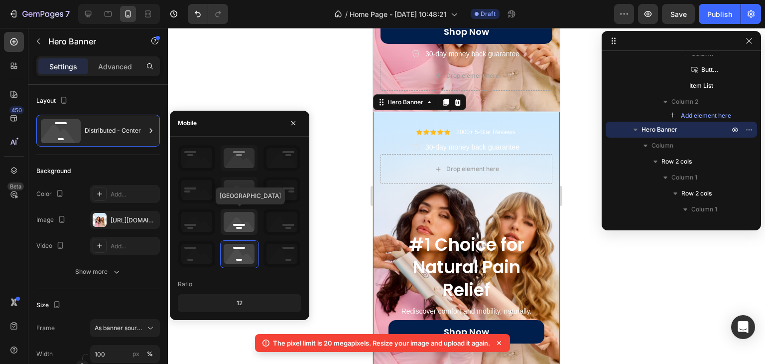
click at [238, 220] on icon at bounding box center [239, 222] width 37 height 26
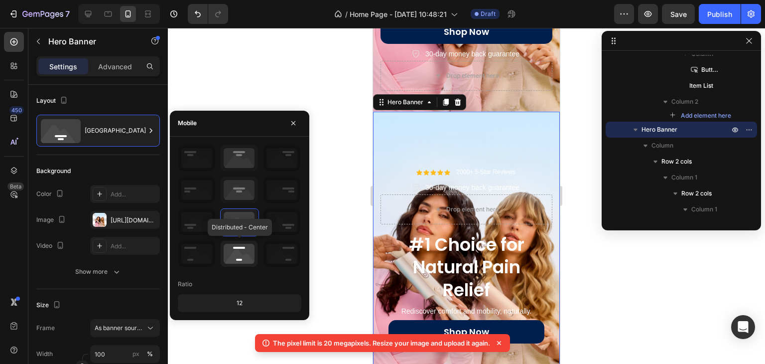
click at [241, 246] on icon at bounding box center [239, 254] width 37 height 26
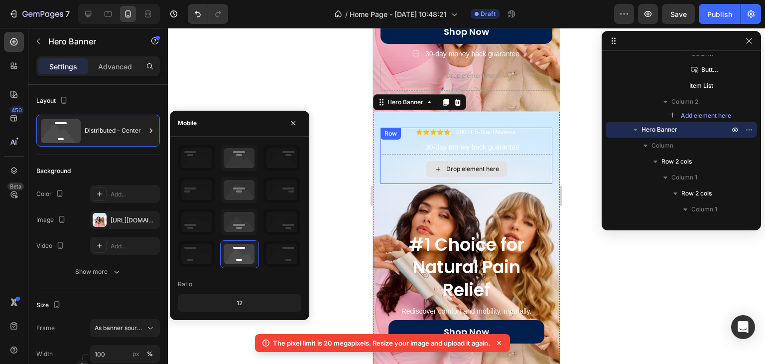
drag, startPoint x: 514, startPoint y: 167, endPoint x: 505, endPoint y: 159, distance: 12.0
click at [512, 166] on div "Drop element here" at bounding box center [467, 169] width 172 height 30
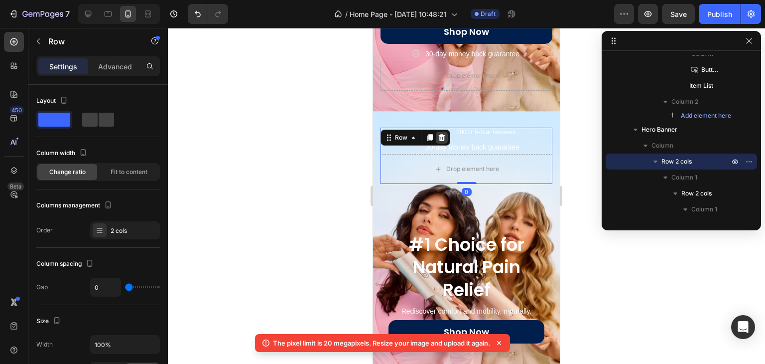
click at [443, 133] on icon at bounding box center [442, 136] width 6 height 7
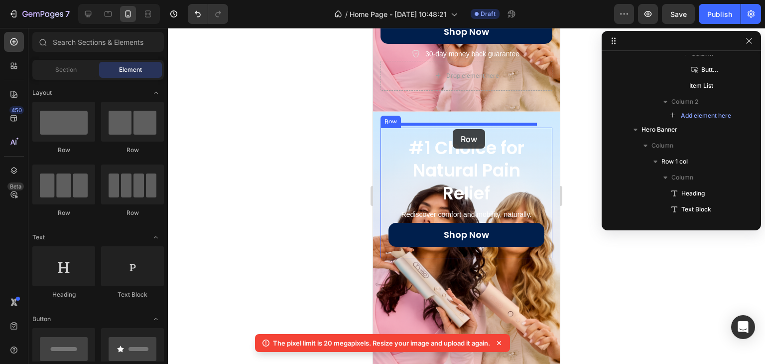
drag, startPoint x: 433, startPoint y: 146, endPoint x: 454, endPoint y: 130, distance: 26.6
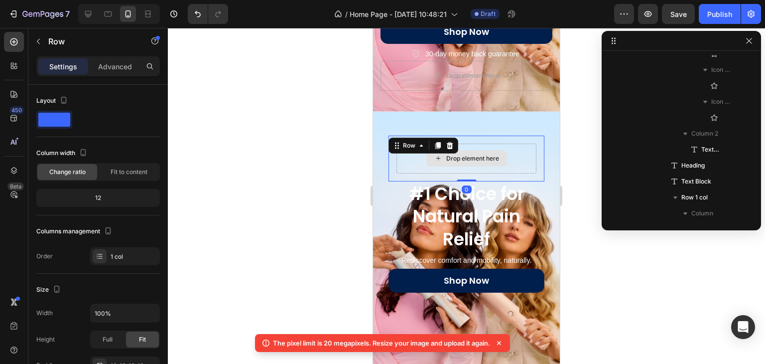
scroll to position [455, 0]
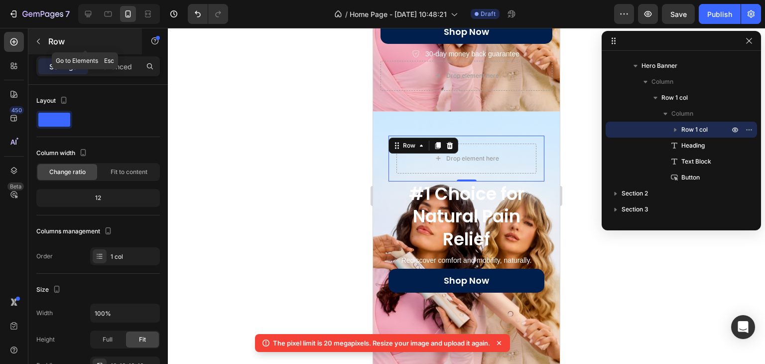
click at [37, 48] on button "button" at bounding box center [38, 41] width 16 height 16
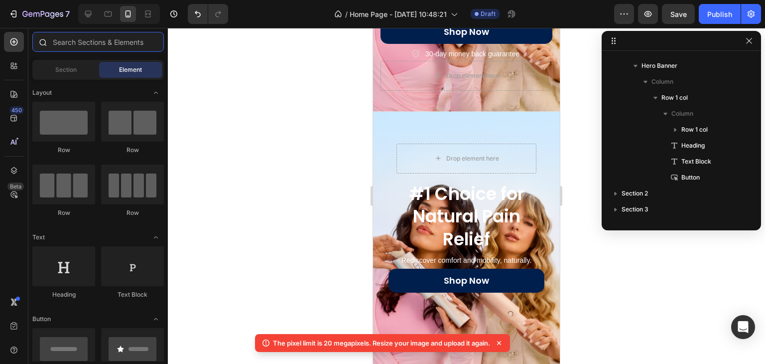
click at [95, 34] on input "text" at bounding box center [97, 42] width 131 height 20
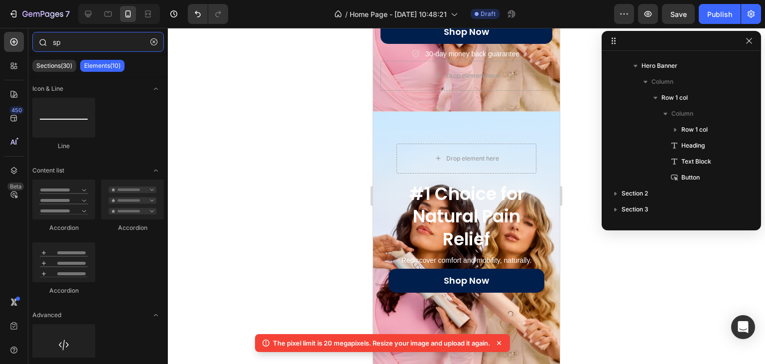
type input "s"
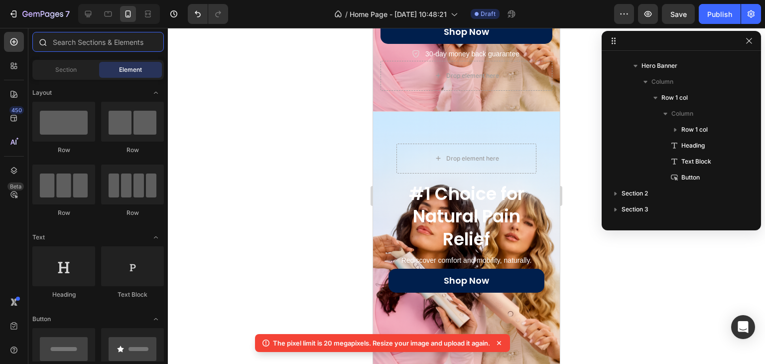
type input "s"
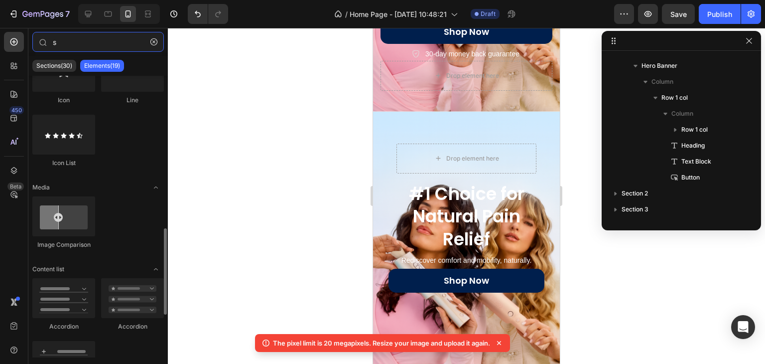
scroll to position [448, 0]
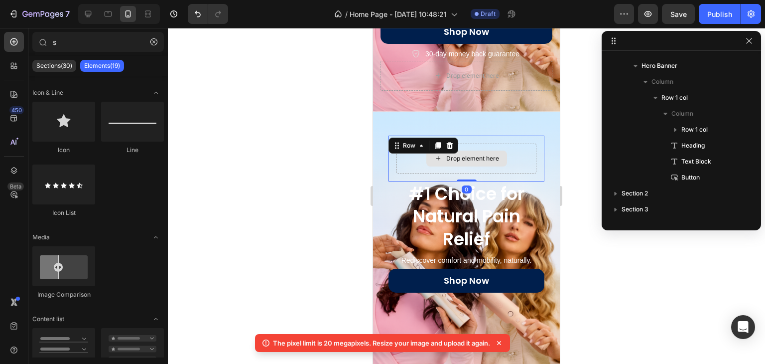
click at [419, 143] on div "Drop element here" at bounding box center [466, 158] width 140 height 30
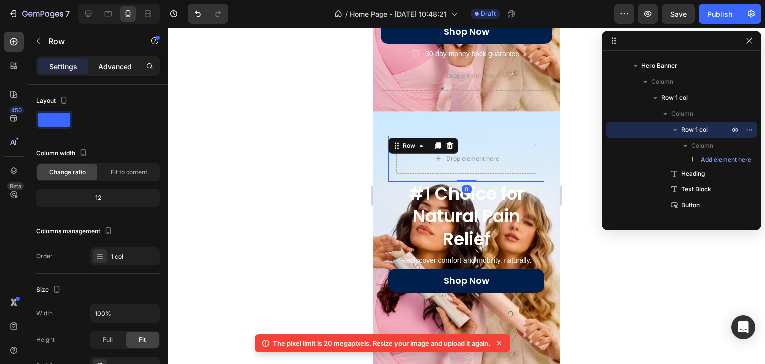
click at [119, 65] on p "Advanced" at bounding box center [115, 66] width 34 height 10
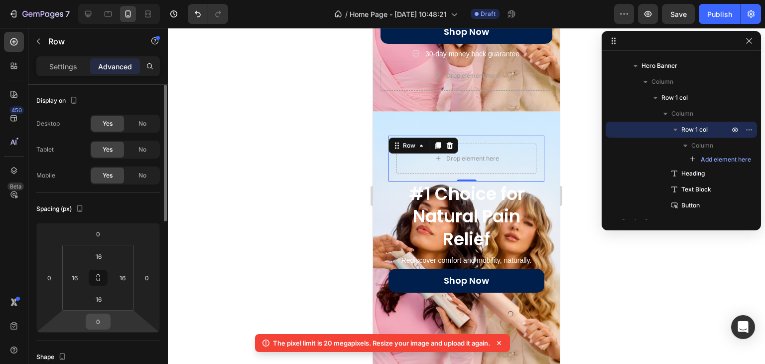
click at [93, 321] on input "0" at bounding box center [98, 321] width 20 height 15
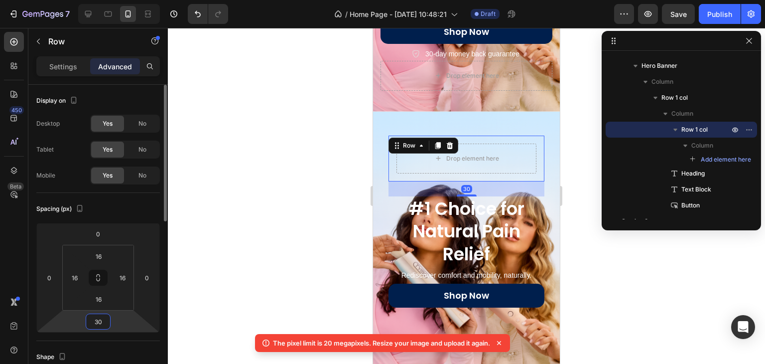
click at [87, 315] on div "30" at bounding box center [98, 321] width 25 height 16
click at [460, 181] on div "30" at bounding box center [467, 188] width 156 height 15
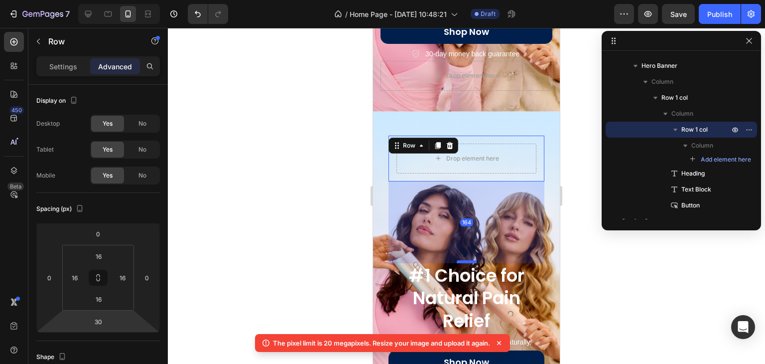
drag, startPoint x: 457, startPoint y: 183, endPoint x: 452, endPoint y: 250, distance: 66.9
click at [457, 260] on div at bounding box center [467, 261] width 20 height 3
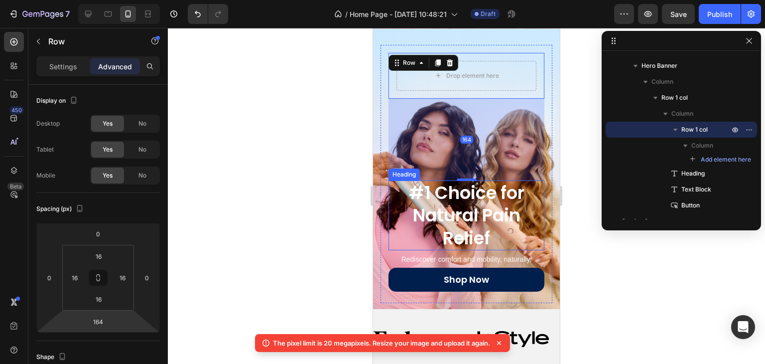
scroll to position [317, 0]
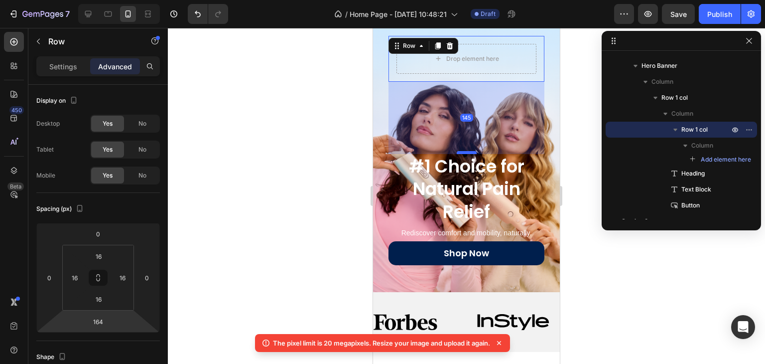
drag, startPoint x: 459, startPoint y: 150, endPoint x: 454, endPoint y: 141, distance: 10.5
click at [457, 151] on div at bounding box center [467, 152] width 20 height 3
click at [723, 10] on div "Publish" at bounding box center [719, 14] width 25 height 10
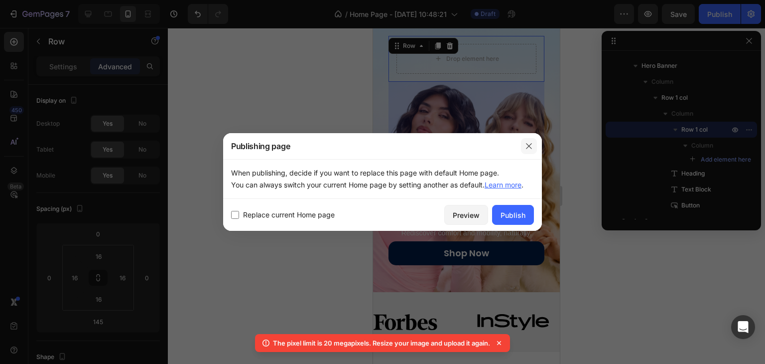
click at [532, 142] on icon "button" at bounding box center [529, 146] width 8 height 8
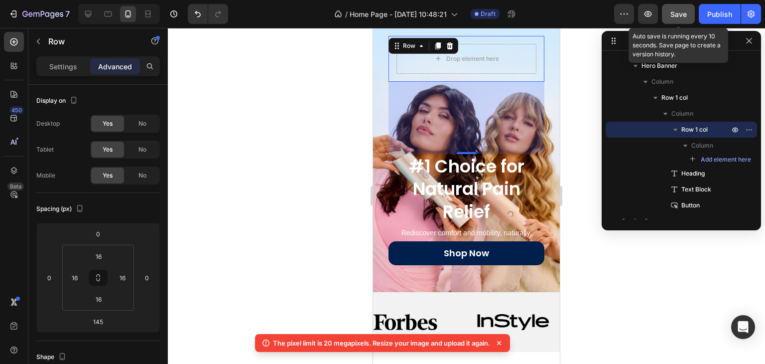
click at [674, 11] on span "Save" at bounding box center [678, 14] width 16 height 8
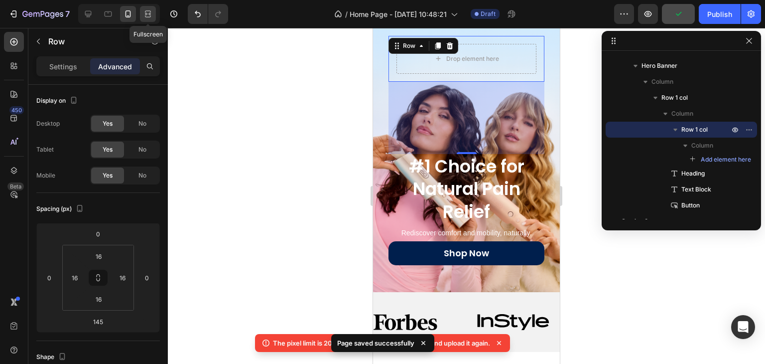
click at [149, 11] on icon at bounding box center [148, 14] width 10 height 10
type input "0"
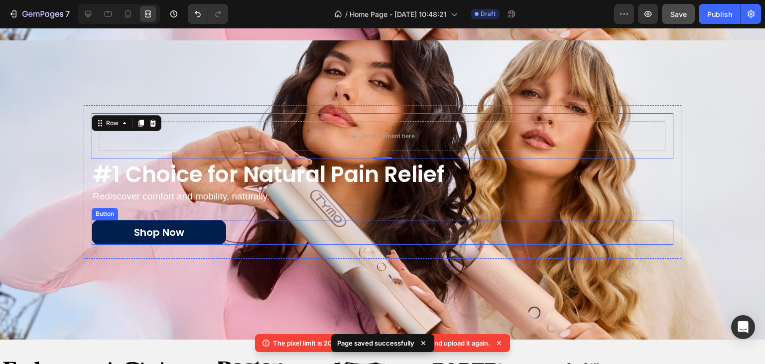
scroll to position [257, 0]
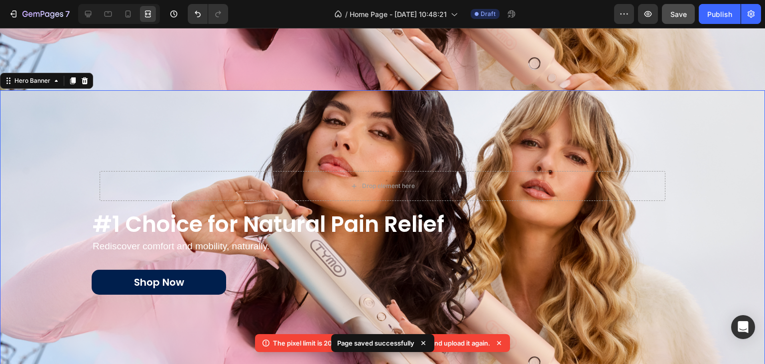
click at [278, 106] on div "Background Image" at bounding box center [382, 239] width 765 height 299
click at [78, 12] on div at bounding box center [119, 14] width 82 height 20
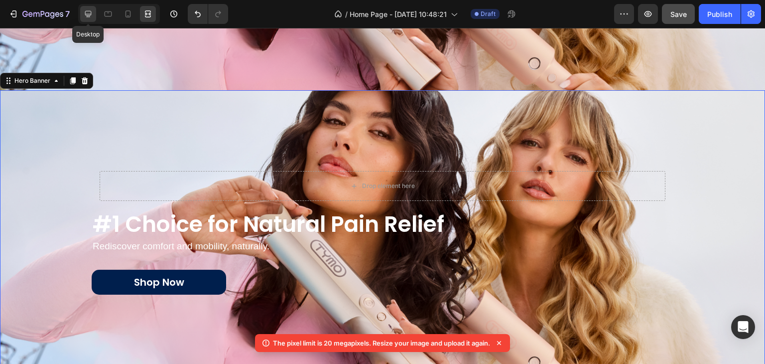
click at [90, 16] on icon at bounding box center [88, 14] width 10 height 10
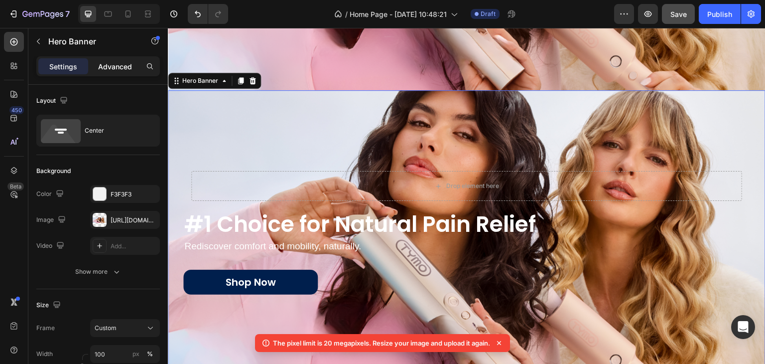
click at [121, 63] on p "Advanced" at bounding box center [115, 66] width 34 height 10
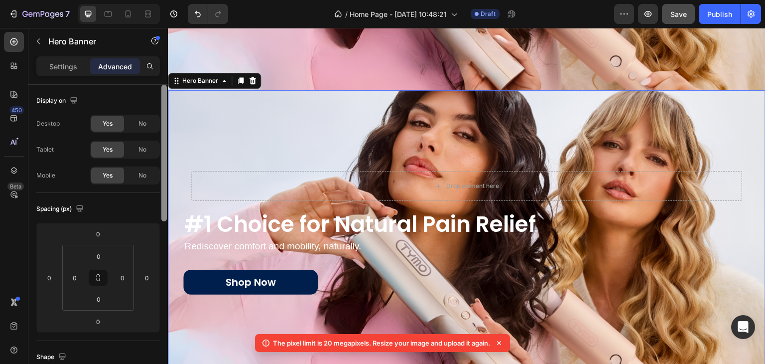
drag, startPoint x: 163, startPoint y: 194, endPoint x: 166, endPoint y: 90, distance: 104.1
click at [166, 90] on div at bounding box center [163, 153] width 5 height 136
click at [139, 123] on span "No" at bounding box center [142, 123] width 8 height 9
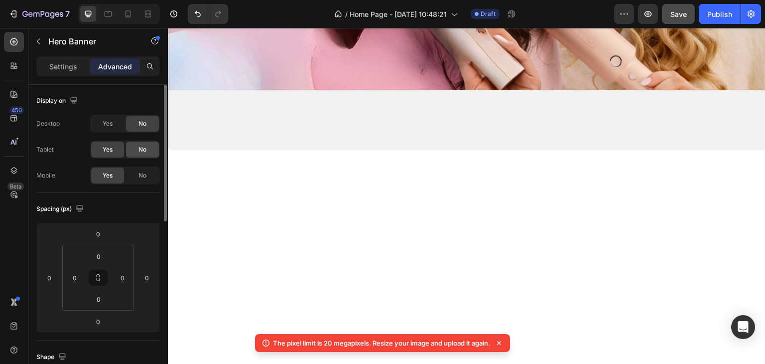
click at [140, 147] on span "No" at bounding box center [142, 149] width 8 height 9
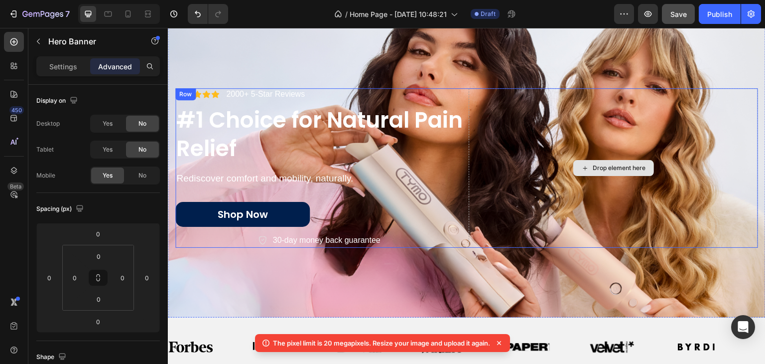
scroll to position [8, 0]
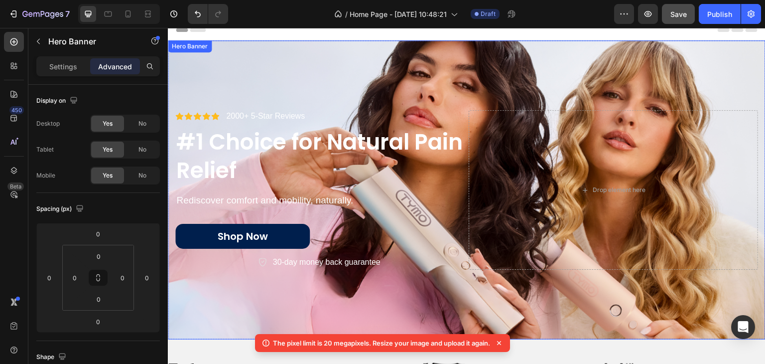
click at [464, 70] on div "Background Image" at bounding box center [467, 189] width 598 height 299
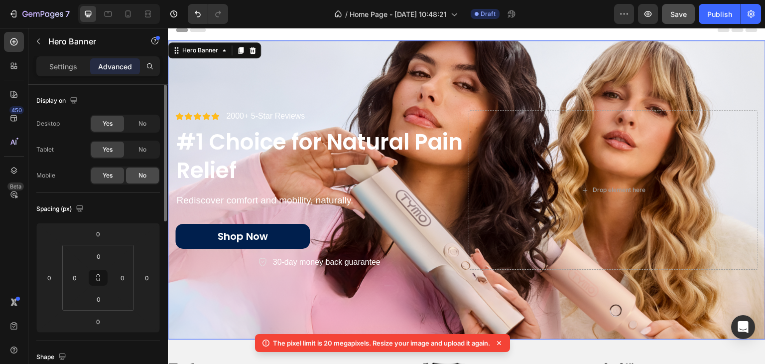
click at [142, 176] on span "No" at bounding box center [142, 175] width 8 height 9
click at [128, 13] on icon at bounding box center [128, 14] width 10 height 10
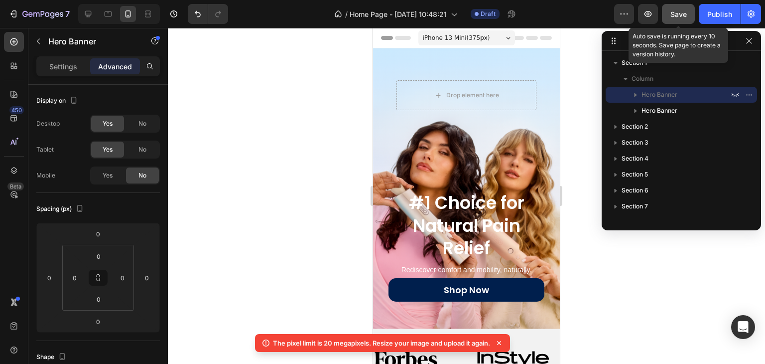
click at [666, 20] on button "Save" at bounding box center [678, 14] width 33 height 20
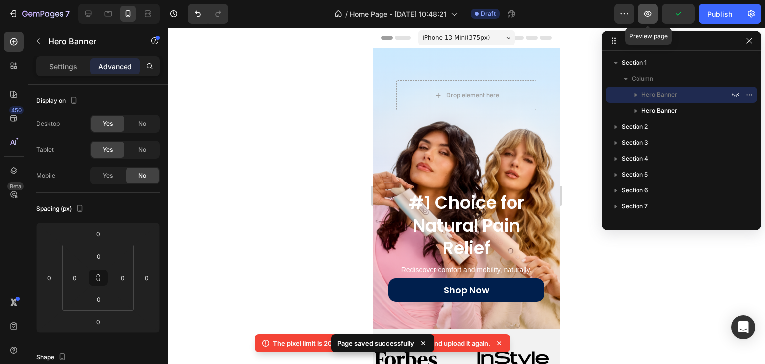
click at [658, 18] on button "button" at bounding box center [648, 14] width 20 height 20
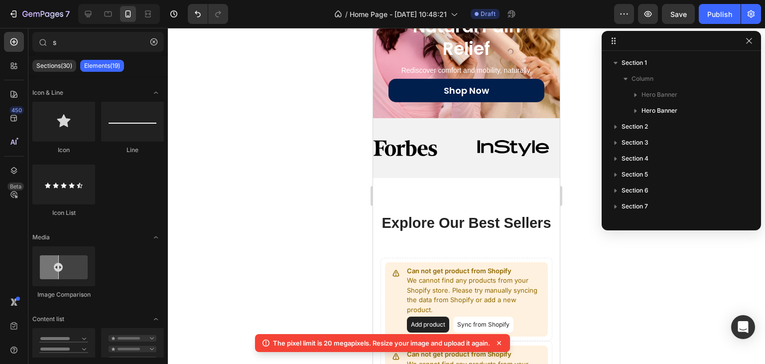
scroll to position [19, 0]
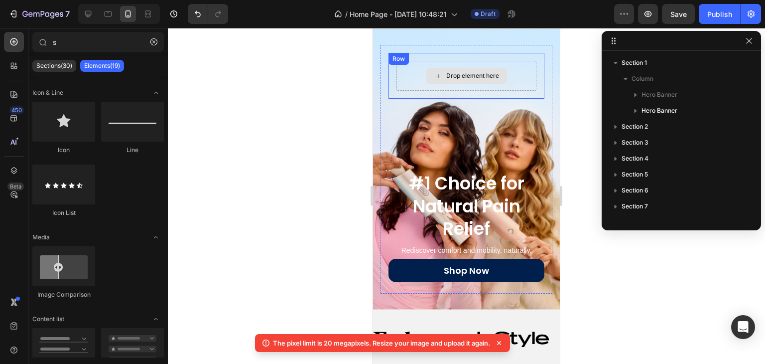
click at [446, 78] on div "Drop element here" at bounding box center [472, 76] width 53 height 8
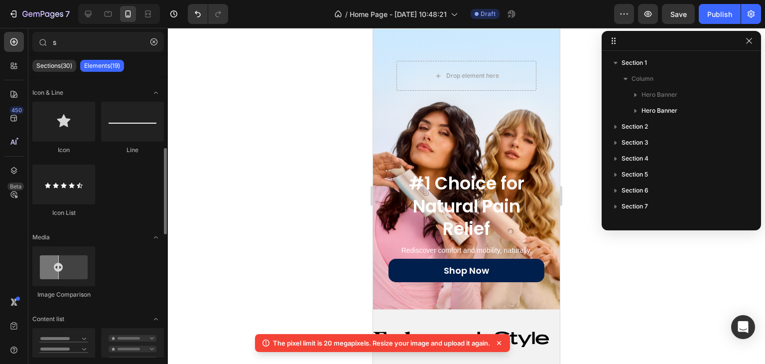
scroll to position [398, 0]
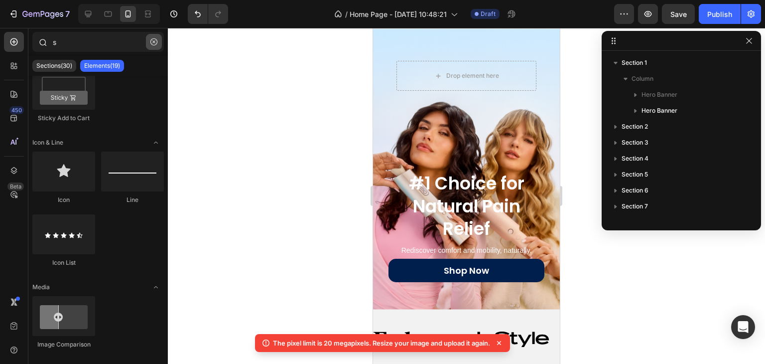
click at [153, 41] on icon "button" at bounding box center [153, 41] width 3 height 3
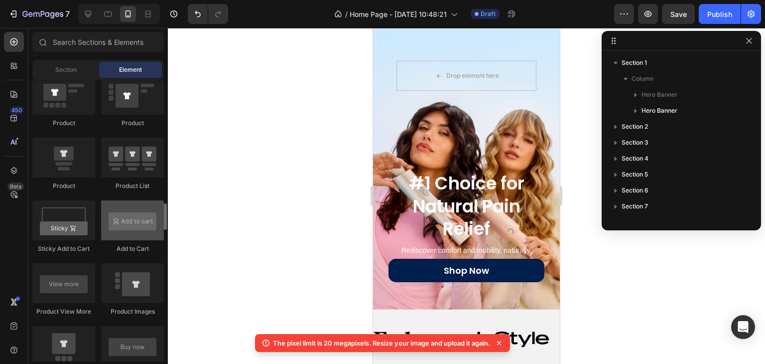
scroll to position [1345, 0]
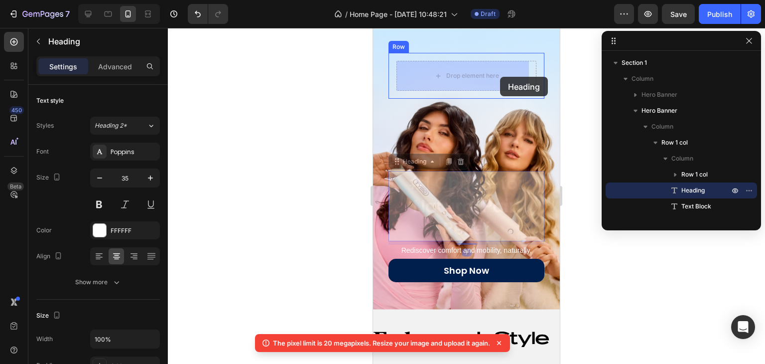
drag, startPoint x: 522, startPoint y: 180, endPoint x: 500, endPoint y: 77, distance: 105.4
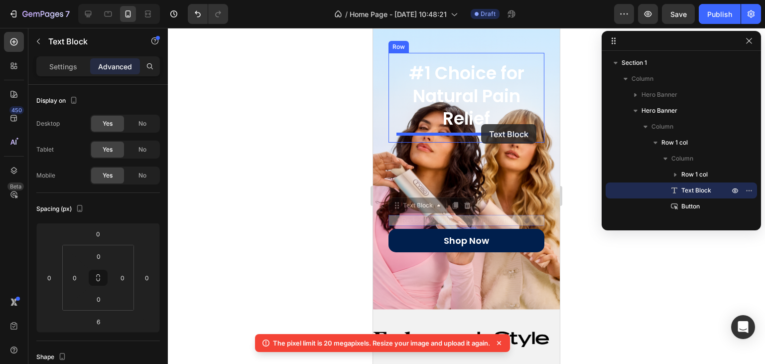
drag, startPoint x: 519, startPoint y: 216, endPoint x: 481, endPoint y: 124, distance: 99.0
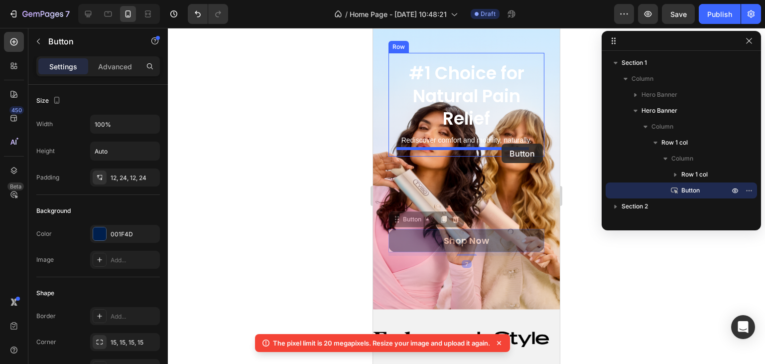
drag, startPoint x: 522, startPoint y: 231, endPoint x: 502, endPoint y: 143, distance: 89.5
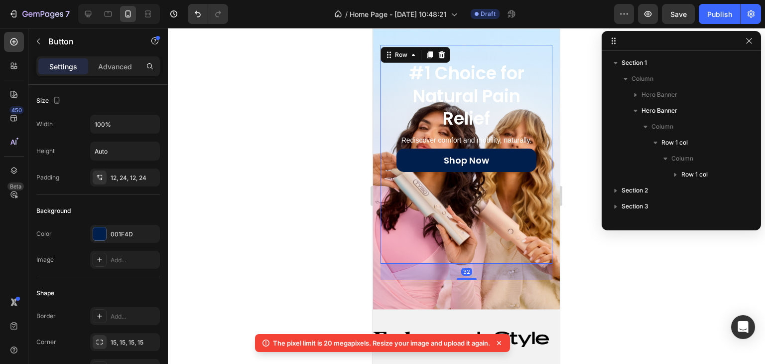
drag, startPoint x: 474, startPoint y: 217, endPoint x: 470, endPoint y: 210, distance: 8.2
click at [473, 217] on div "#1 Choice for Natural Pain Relief Heading Rediscover comfort and mobility, natu…" at bounding box center [467, 154] width 156 height 203
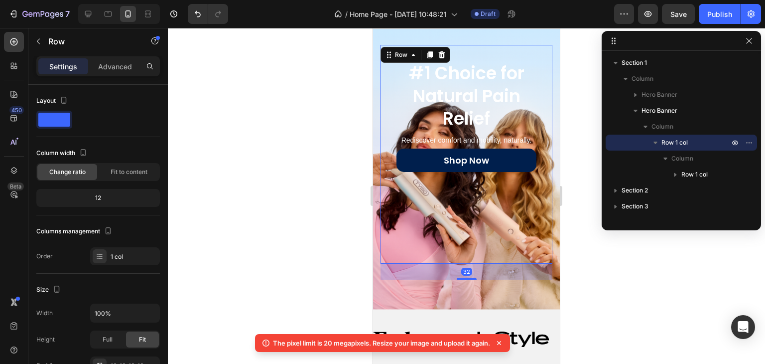
click at [464, 192] on div "#1 Choice for Natural Pain Relief Heading Rediscover comfort and mobility, natu…" at bounding box center [467, 154] width 156 height 203
drag, startPoint x: 472, startPoint y: 278, endPoint x: 463, endPoint y: 180, distance: 98.5
click at [454, 218] on div "#1 Choice for Natural Pain Relief Heading Rediscover comfort and mobility, natu…" at bounding box center [467, 154] width 172 height 219
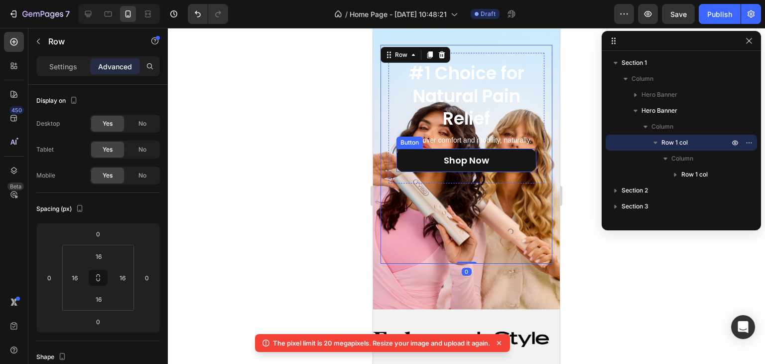
click at [514, 171] on div "Shop Now Button" at bounding box center [466, 159] width 140 height 23
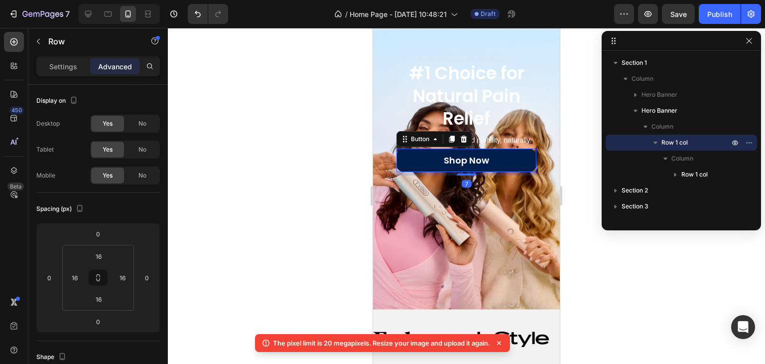
scroll to position [109, 0]
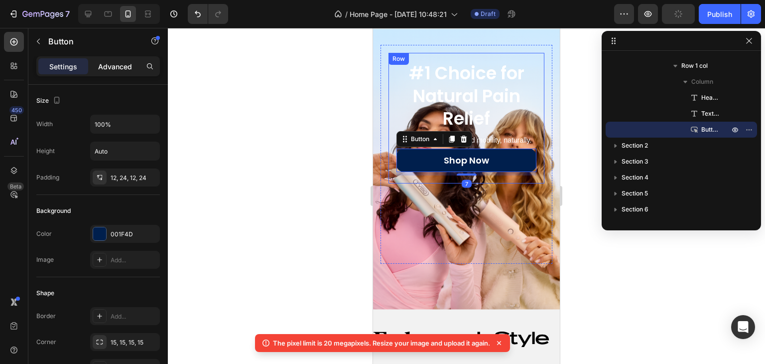
click at [128, 64] on p "Advanced" at bounding box center [115, 66] width 34 height 10
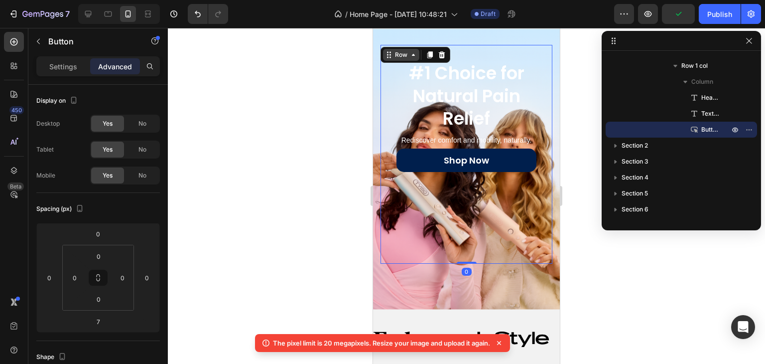
click at [394, 50] on div "Row" at bounding box center [401, 54] width 16 height 9
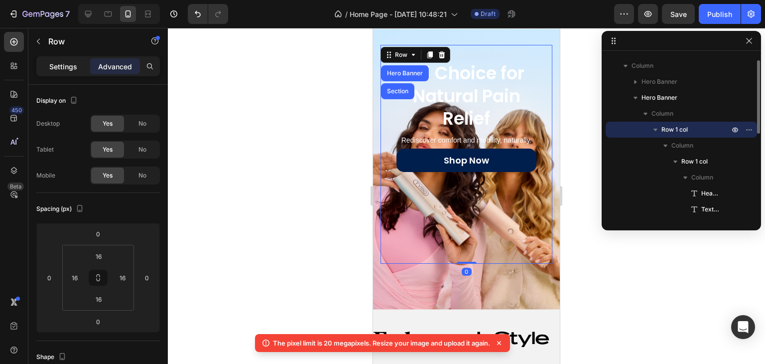
click at [82, 63] on div "Settings" at bounding box center [63, 66] width 50 height 16
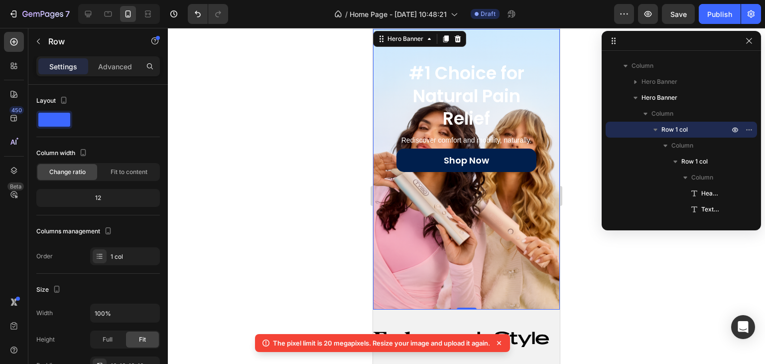
click at [516, 32] on div "#1 Choice for Natural Pain Relief Heading Rediscover comfort and mobility, natu…" at bounding box center [466, 169] width 187 height 280
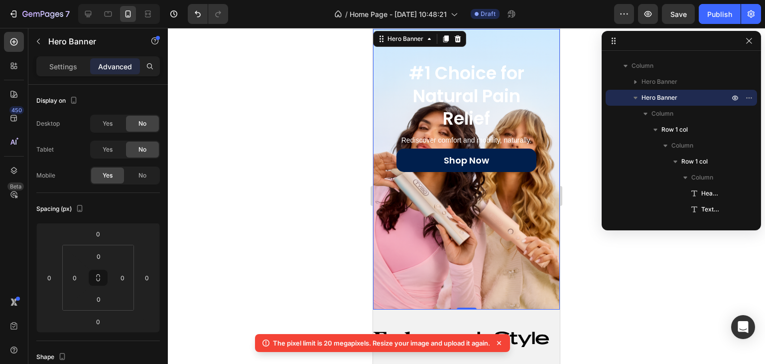
drag, startPoint x: 84, startPoint y: 68, endPoint x: 90, endPoint y: 71, distance: 7.4
click at [84, 67] on div "Settings" at bounding box center [63, 66] width 50 height 16
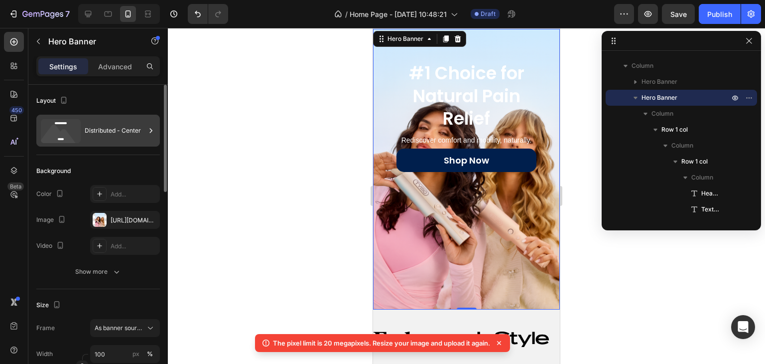
click at [128, 136] on div "Distributed - Center" at bounding box center [115, 130] width 61 height 23
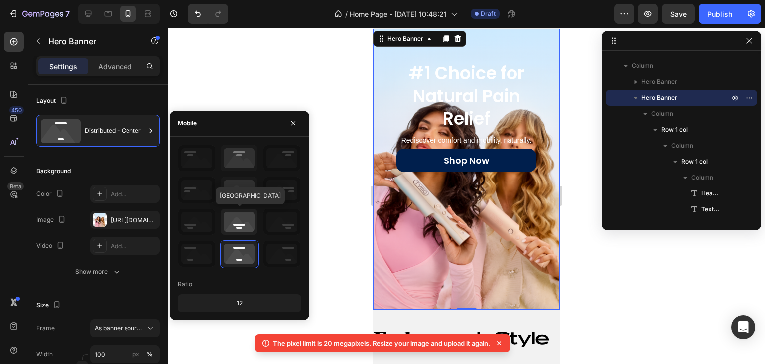
click at [227, 216] on icon at bounding box center [239, 222] width 37 height 26
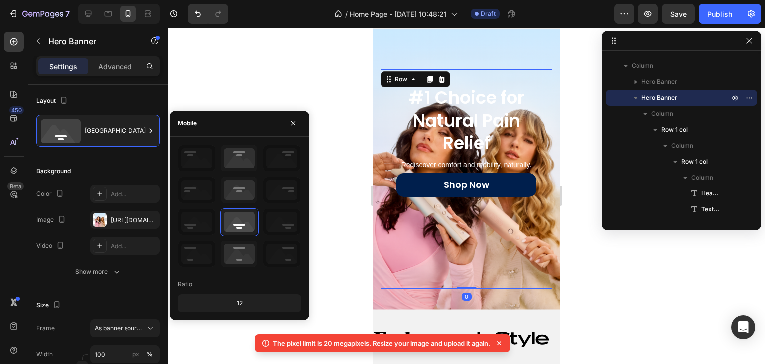
click at [508, 246] on div "#1 Choice for Natural Pain Relief Heading Rediscover comfort and mobility, natu…" at bounding box center [467, 178] width 156 height 203
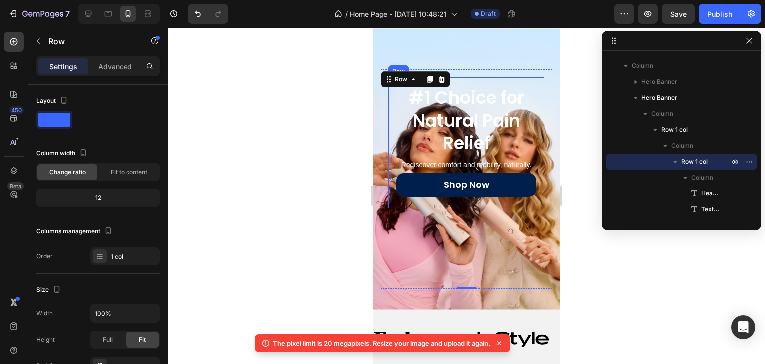
click at [532, 77] on div "#1 Choice for Natural Pain Relief Heading Rediscover comfort and mobility, natu…" at bounding box center [467, 142] width 156 height 130
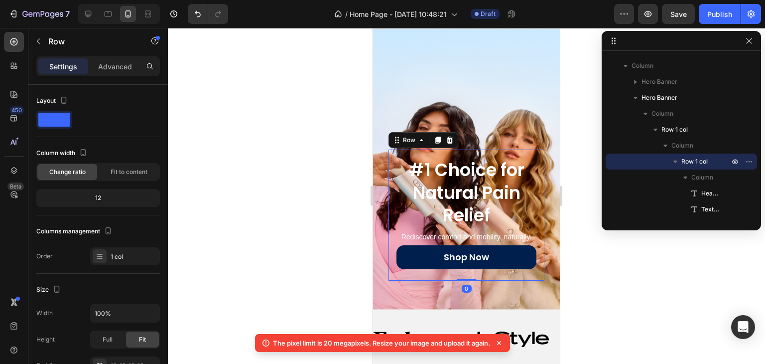
drag, startPoint x: 466, startPoint y: 267, endPoint x: 462, endPoint y: 143, distance: 124.1
click at [462, 149] on div "#1 Choice for Natural Pain Relief Heading Rediscover comfort and mobility, natu…" at bounding box center [467, 214] width 156 height 130
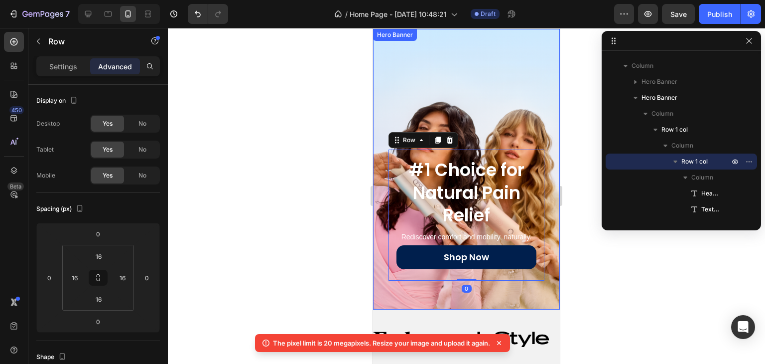
click at [491, 84] on div "Background Image" at bounding box center [466, 169] width 187 height 280
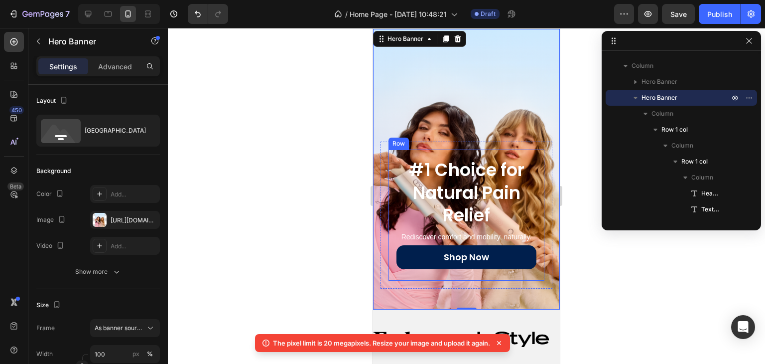
click at [535, 234] on div "#1 Choice for Natural Pain Relief Heading Rediscover comfort and mobility, natu…" at bounding box center [467, 214] width 156 height 130
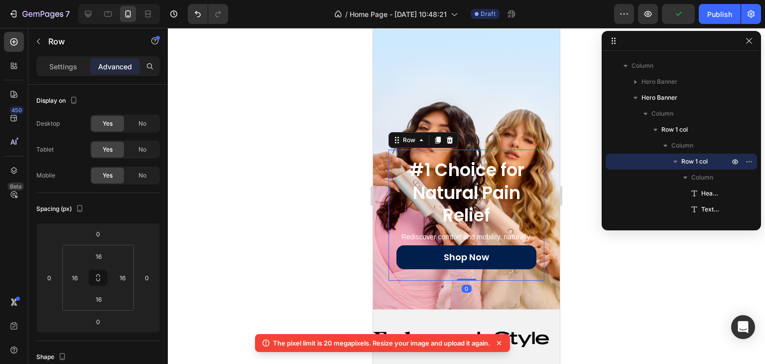
click at [466, 258] on div "Shop Now Button" at bounding box center [466, 258] width 140 height 27
click at [466, 254] on button "Shop Now" at bounding box center [466, 256] width 140 height 23
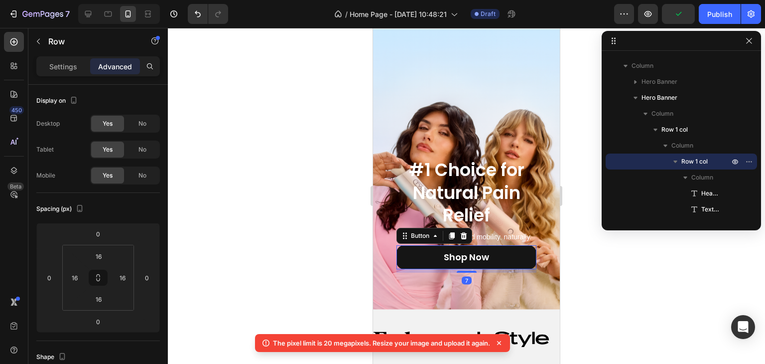
scroll to position [109, 0]
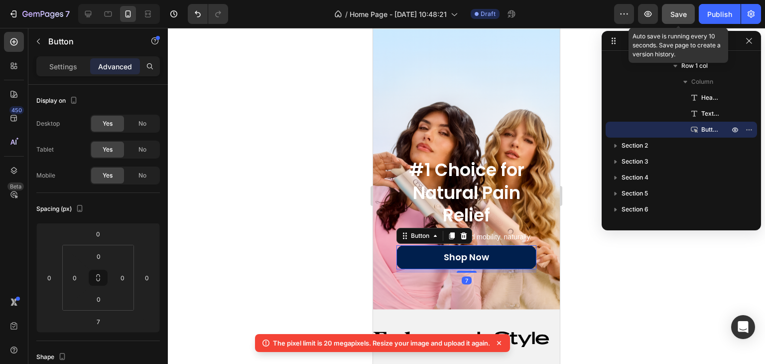
click at [680, 22] on button "Save" at bounding box center [678, 14] width 33 height 20
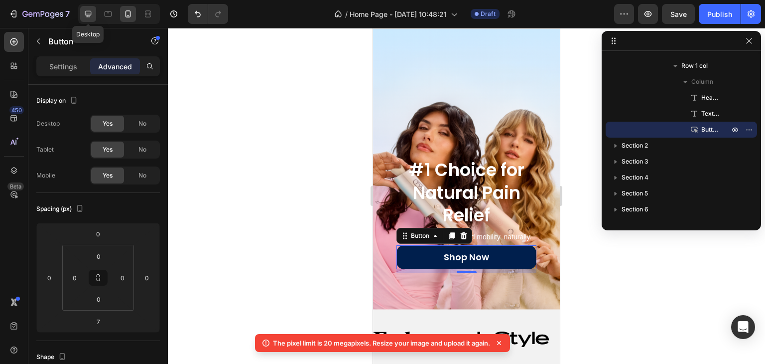
click at [90, 16] on icon at bounding box center [88, 14] width 10 height 10
type input "12"
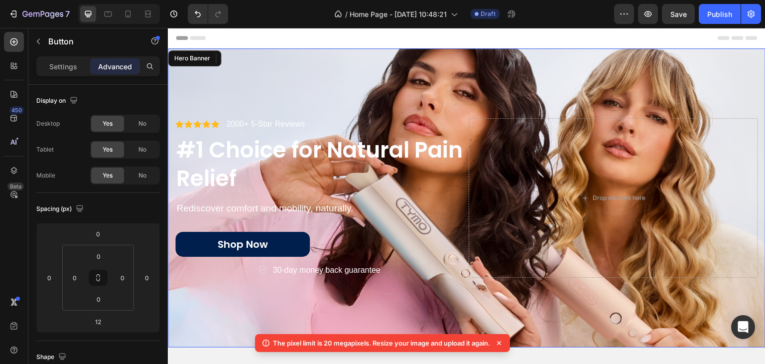
click at [433, 86] on div "Background Image" at bounding box center [467, 197] width 598 height 299
click at [79, 71] on div "Settings" at bounding box center [63, 66] width 50 height 16
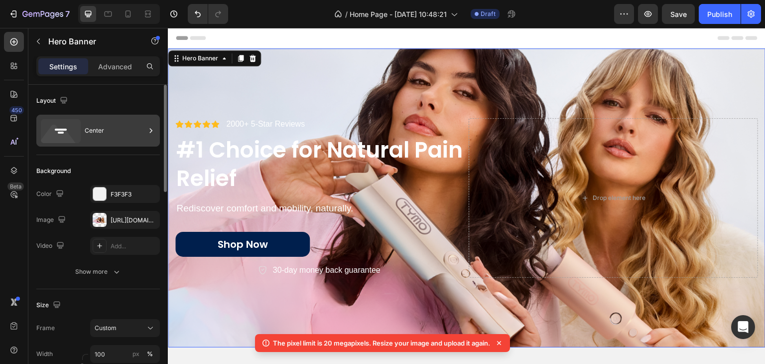
click at [111, 130] on div "Center" at bounding box center [115, 130] width 61 height 23
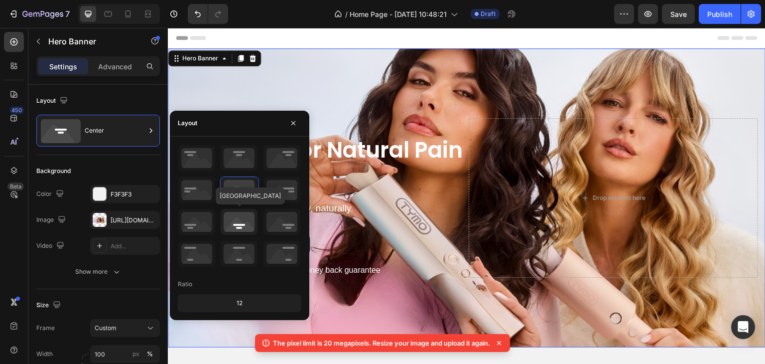
click at [233, 220] on icon at bounding box center [239, 222] width 37 height 26
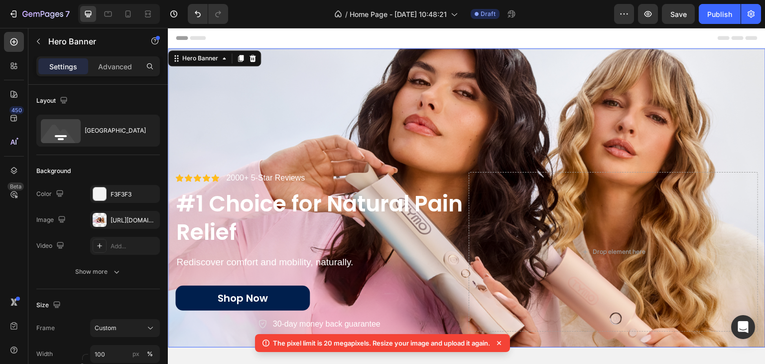
click at [247, 90] on div "Background Image" at bounding box center [467, 197] width 598 height 299
click at [144, 20] on div at bounding box center [148, 14] width 16 height 16
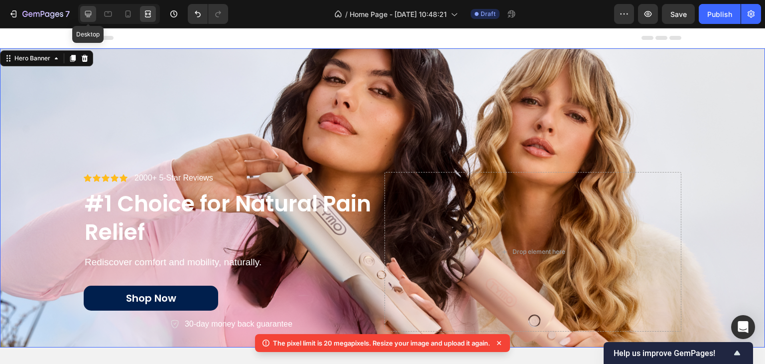
click at [82, 16] on div at bounding box center [88, 14] width 16 height 16
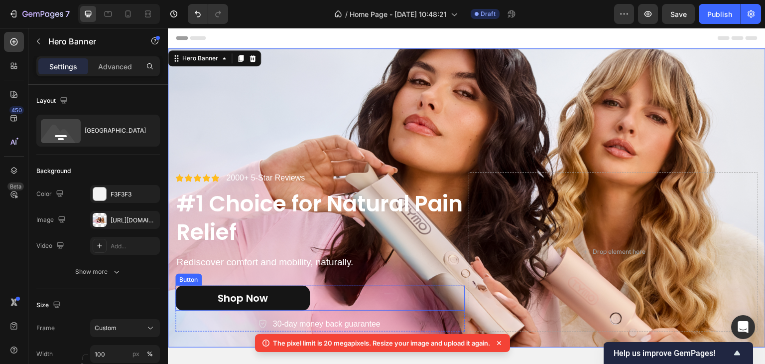
click at [283, 295] on button "Shop Now" at bounding box center [242, 297] width 134 height 25
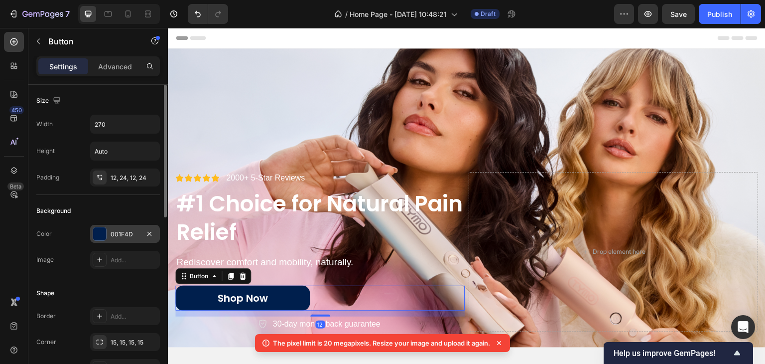
click at [100, 234] on div at bounding box center [99, 233] width 13 height 13
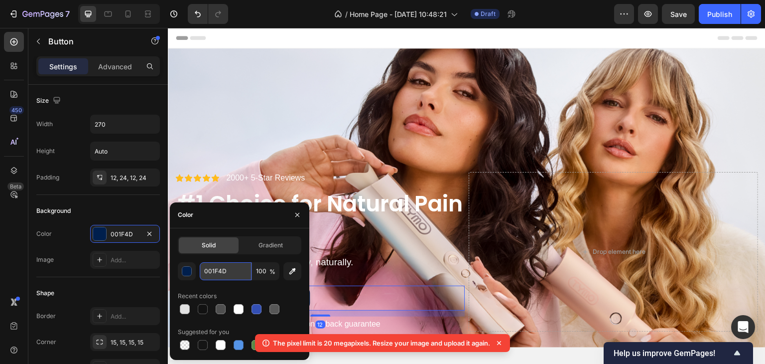
click at [220, 270] on input "001F4D" at bounding box center [226, 271] width 52 height 18
click at [221, 269] on input "001F4D" at bounding box center [226, 271] width 52 height 18
paste input "#ff005e"
click at [243, 263] on input "#ff005eD" at bounding box center [226, 271] width 52 height 18
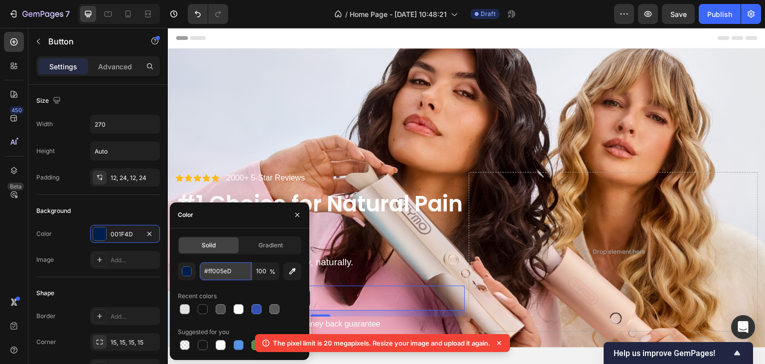
click at [243, 263] on input "#ff005eD" at bounding box center [226, 271] width 52 height 18
paste input "text"
type input "#ff005e"
click at [272, 163] on div "Icon Icon Icon Icon Icon Icon List 2000+ 5-Star Reviews Text Block Row #1 Choic…" at bounding box center [467, 251] width 598 height 191
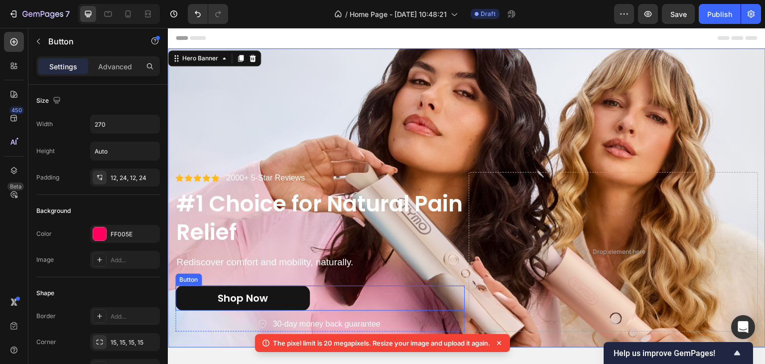
click at [276, 292] on button "Shop Now" at bounding box center [242, 297] width 134 height 25
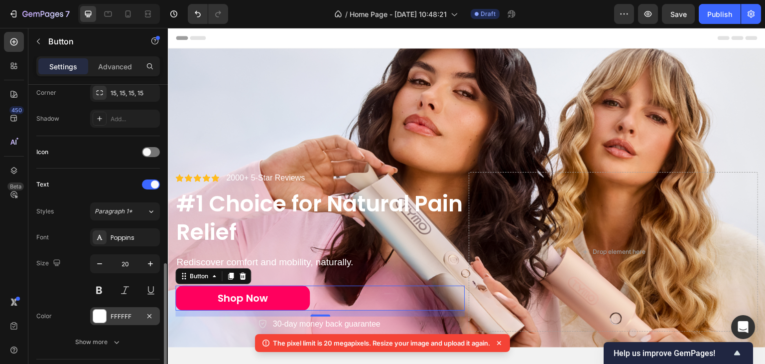
scroll to position [299, 0]
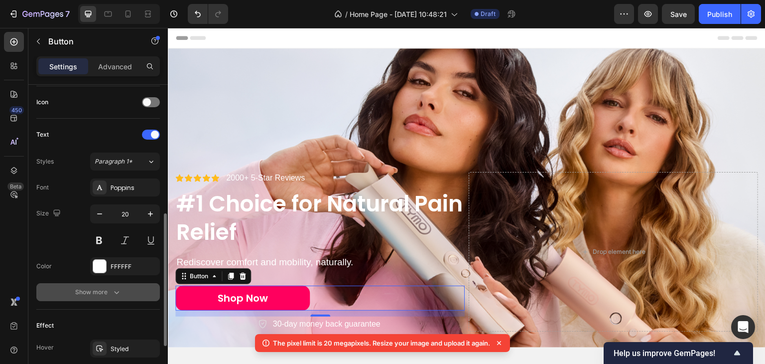
click at [107, 289] on div "Show more" at bounding box center [98, 292] width 46 height 10
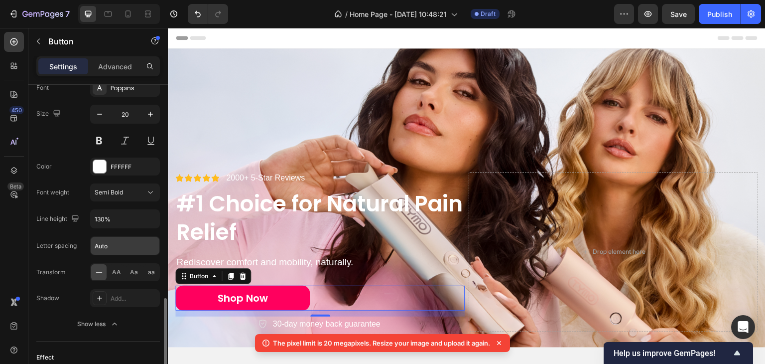
scroll to position [448, 0]
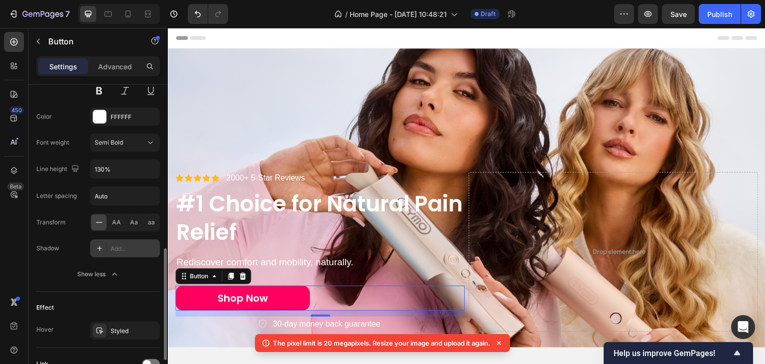
click at [112, 252] on div "Add..." at bounding box center [125, 248] width 70 height 18
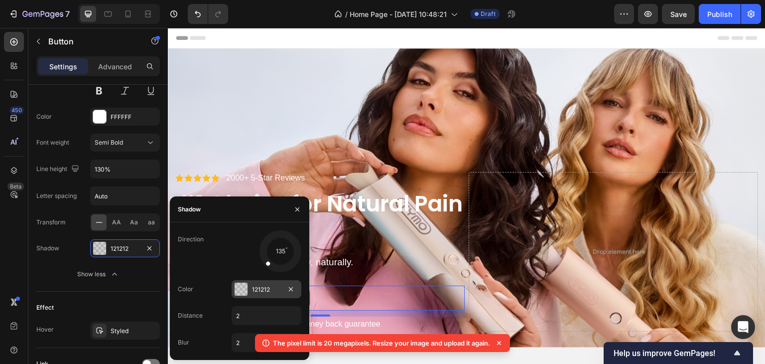
click at [237, 289] on div at bounding box center [241, 288] width 13 height 13
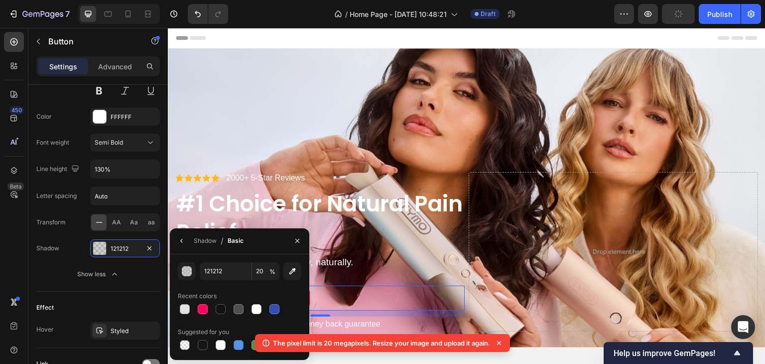
click at [224, 300] on div "Recent colors" at bounding box center [240, 296] width 124 height 16
click at [226, 305] on div at bounding box center [221, 309] width 12 height 12
type input "100"
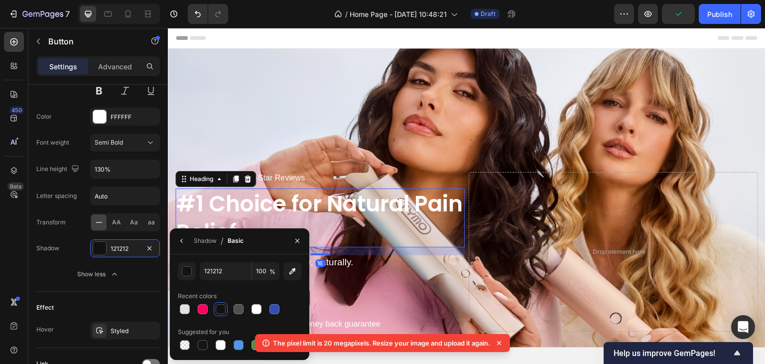
click at [239, 196] on h2 "#1 Choice for Natural Pain Relief" at bounding box center [319, 217] width 289 height 59
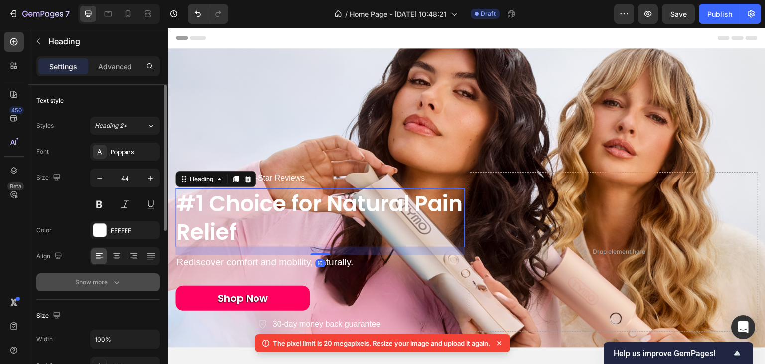
click at [118, 282] on icon "button" at bounding box center [117, 282] width 10 height 10
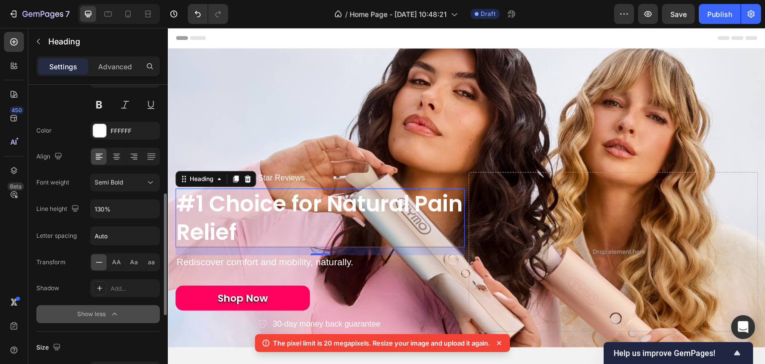
scroll to position [149, 0]
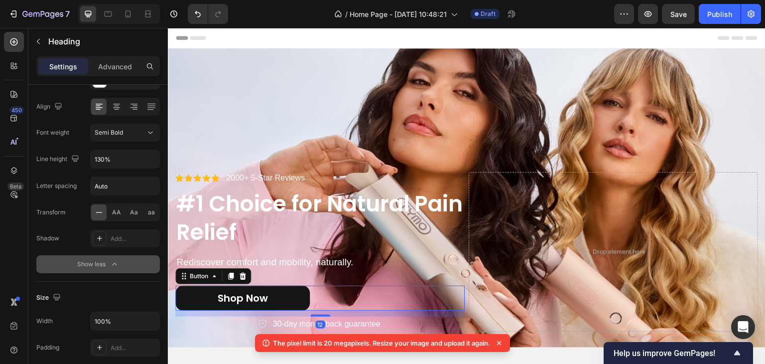
click at [277, 298] on button "Shop Now" at bounding box center [242, 297] width 134 height 25
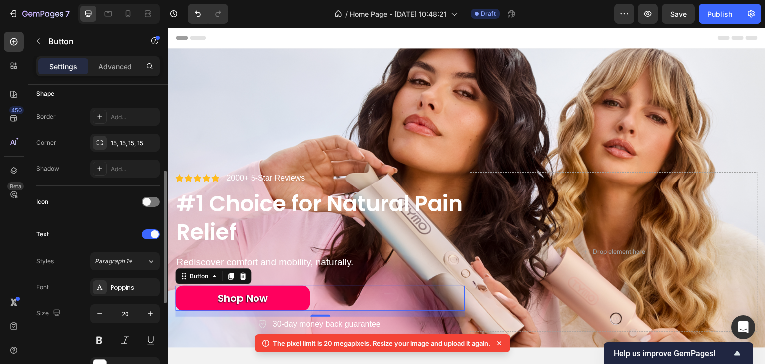
scroll to position [299, 0]
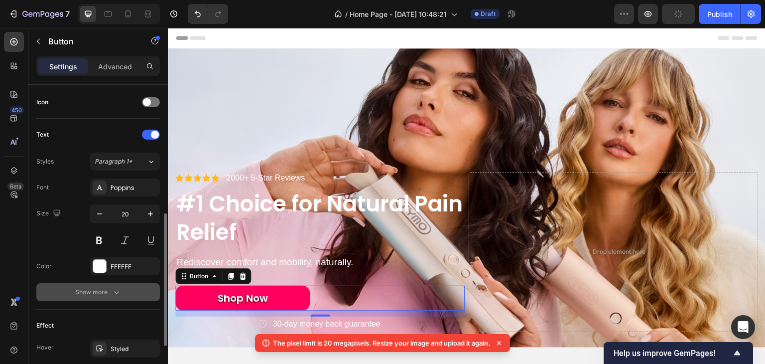
click at [105, 290] on div "Show more" at bounding box center [98, 292] width 46 height 10
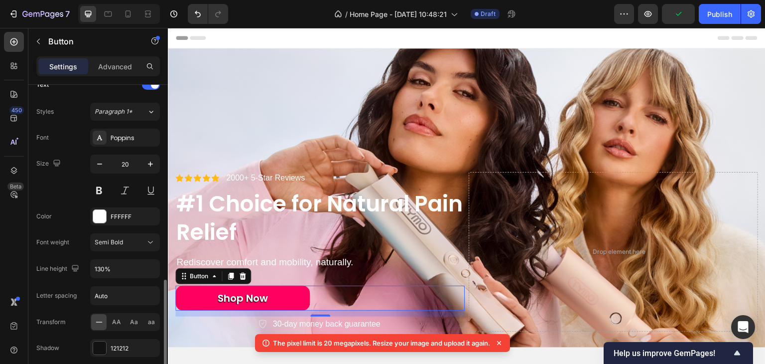
scroll to position [448, 0]
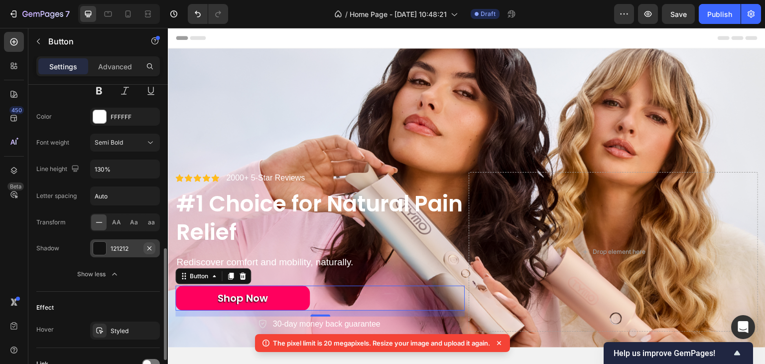
click at [147, 248] on icon "button" at bounding box center [149, 248] width 8 height 8
click at [321, 292] on div "Shop Now Button 12" at bounding box center [319, 297] width 289 height 25
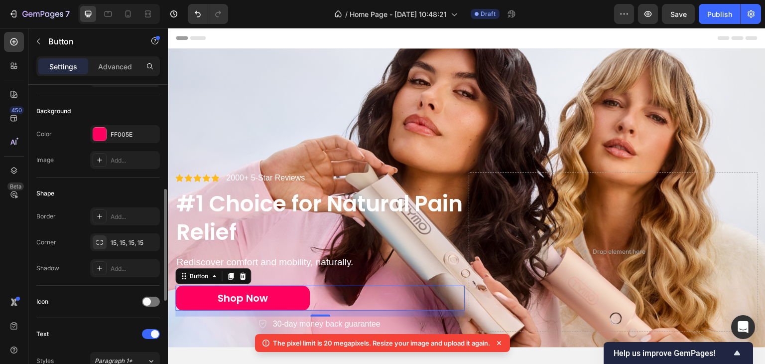
scroll to position [50, 0]
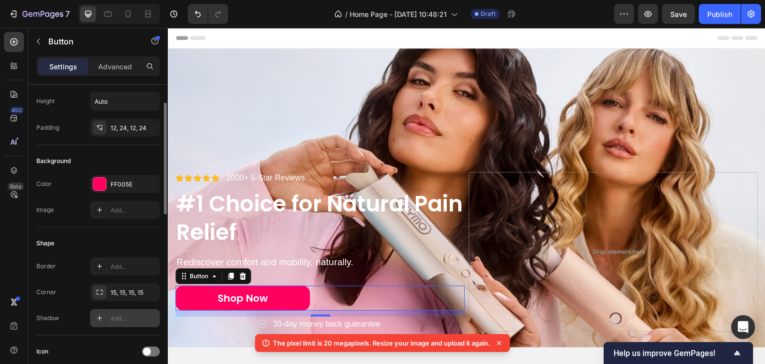
click at [116, 316] on div "Add..." at bounding box center [134, 318] width 47 height 9
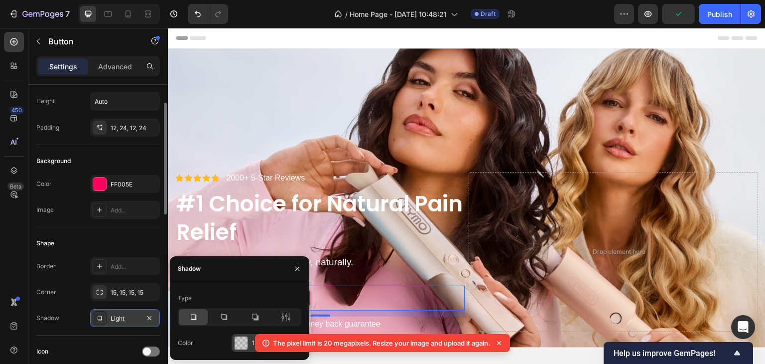
click at [240, 339] on div at bounding box center [241, 342] width 13 height 13
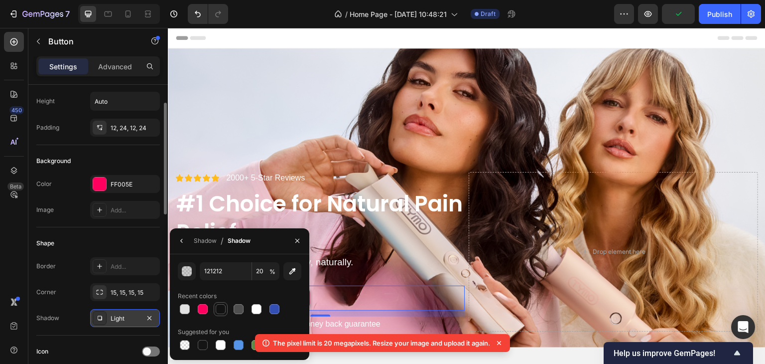
click at [219, 314] on div at bounding box center [221, 309] width 14 height 14
type input "100"
click at [419, 261] on p "Rediscover comfort and mobility, naturally." at bounding box center [319, 262] width 287 height 12
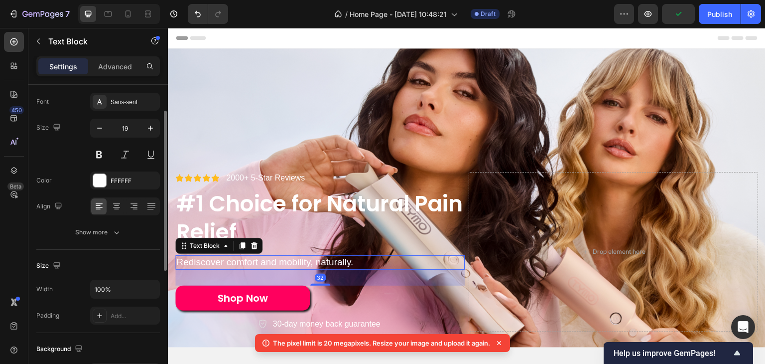
scroll to position [0, 0]
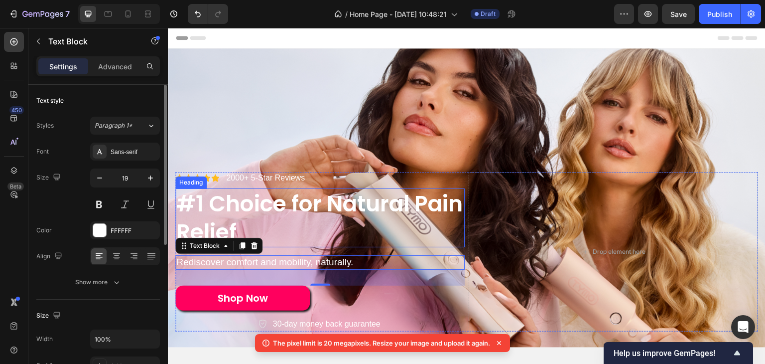
click at [348, 211] on h2 "#1 Choice for Natural Pain Relief" at bounding box center [319, 217] width 289 height 59
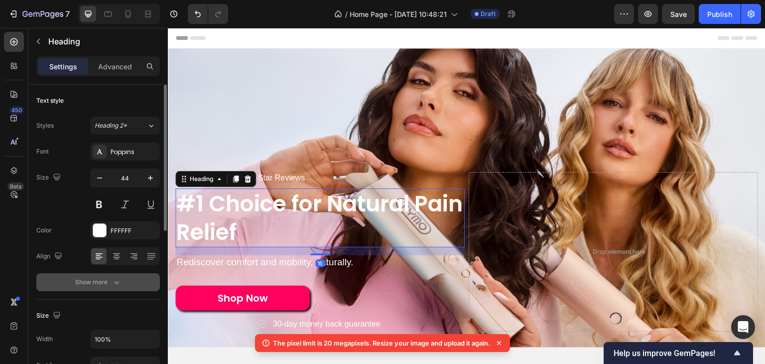
click at [110, 283] on div "Show more" at bounding box center [98, 282] width 46 height 10
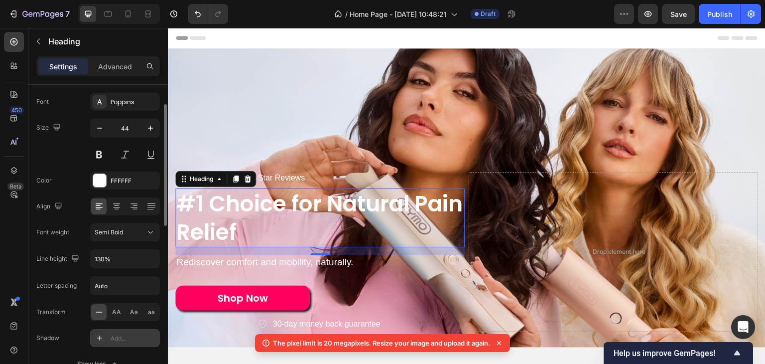
scroll to position [100, 0]
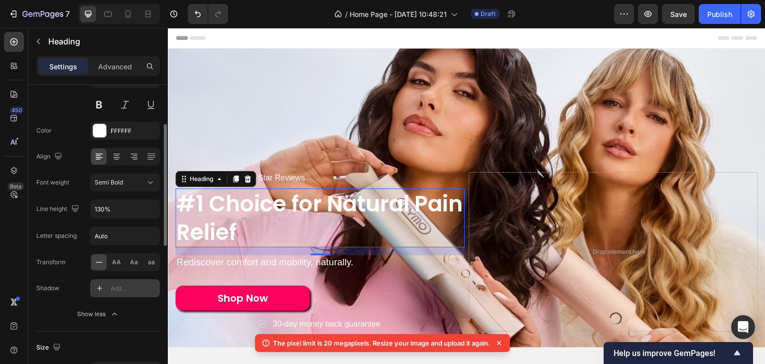
click at [107, 287] on div "Add..." at bounding box center [125, 288] width 70 height 18
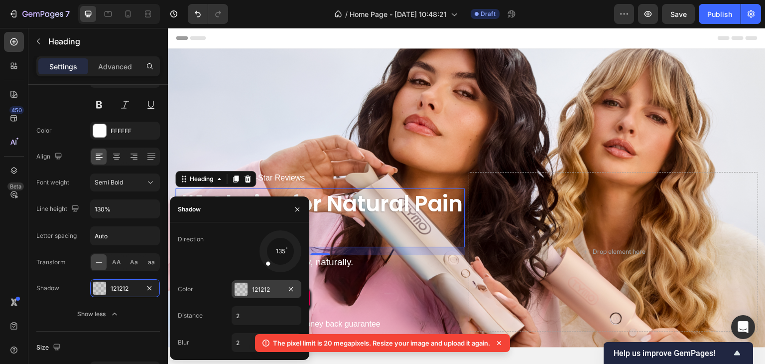
click at [245, 291] on div at bounding box center [241, 288] width 13 height 13
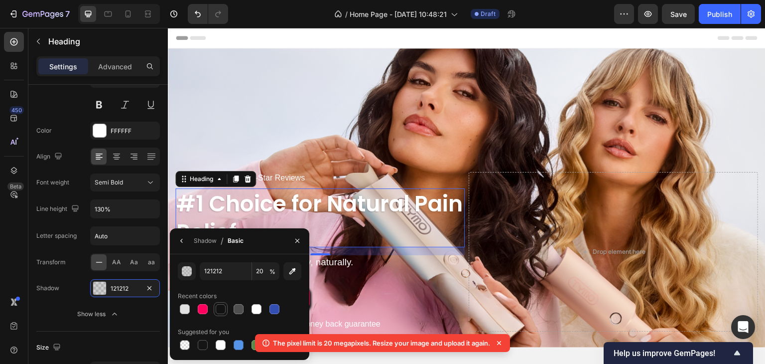
click at [224, 311] on div at bounding box center [221, 309] width 10 height 10
type input "100"
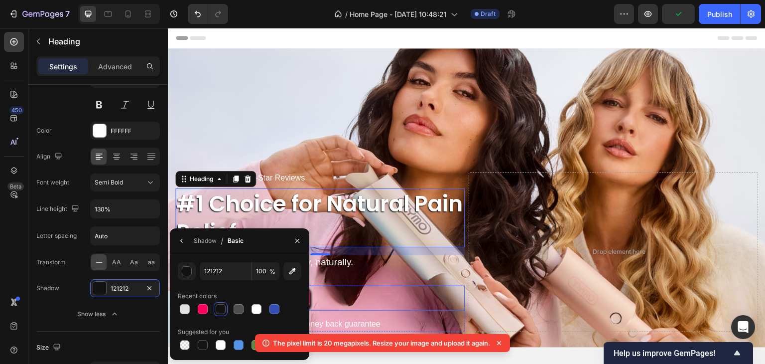
click at [373, 287] on div "Shop Now Button" at bounding box center [319, 297] width 289 height 25
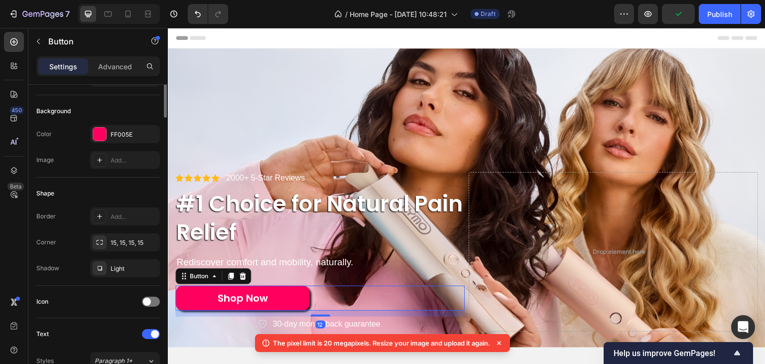
scroll to position [0, 0]
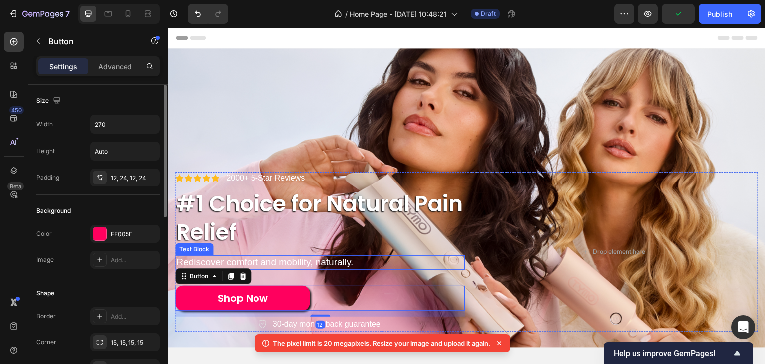
click at [321, 260] on p "Rediscover comfort and mobility, naturally." at bounding box center [319, 262] width 287 height 12
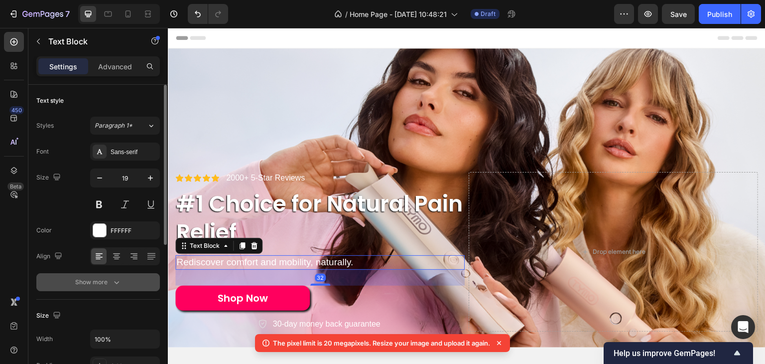
click at [122, 275] on button "Show more" at bounding box center [98, 282] width 124 height 18
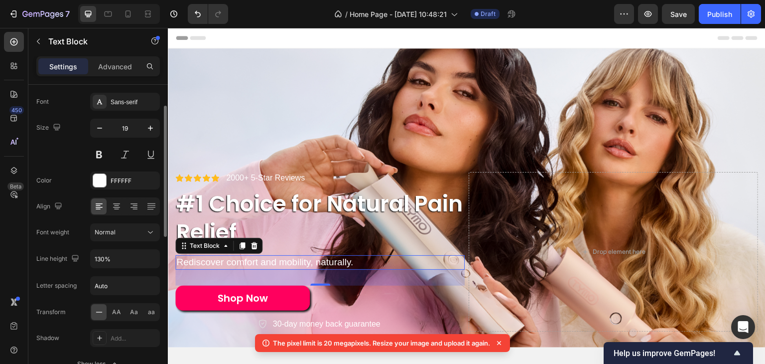
scroll to position [100, 0]
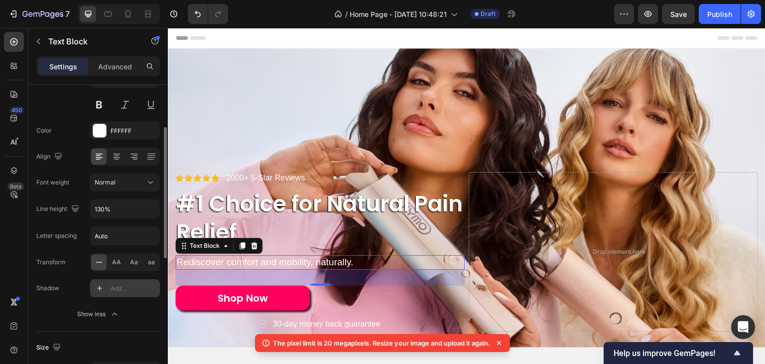
click at [111, 285] on div "Add..." at bounding box center [134, 288] width 47 height 9
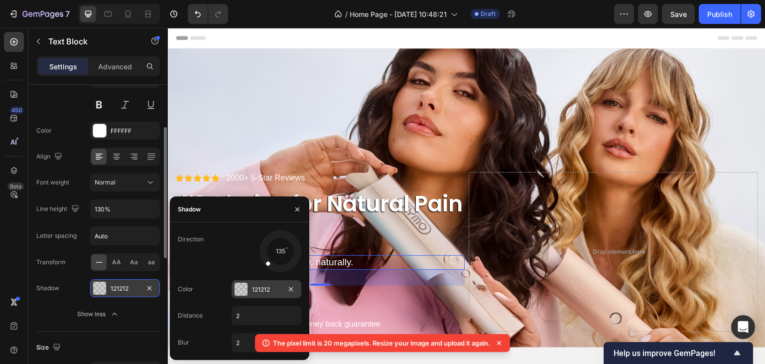
click at [248, 294] on div "121212" at bounding box center [267, 289] width 70 height 18
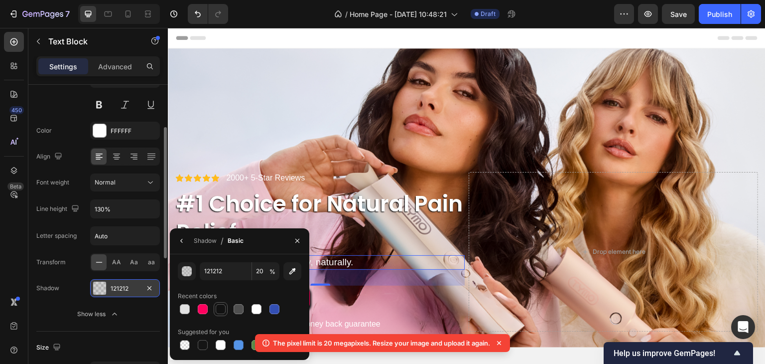
click at [214, 306] on div at bounding box center [221, 309] width 14 height 14
type input "100"
click at [291, 160] on div "Icon Icon Icon Icon Icon Icon List 2000+ 5-Star Reviews Text Block Row #1 Choic…" at bounding box center [467, 251] width 598 height 191
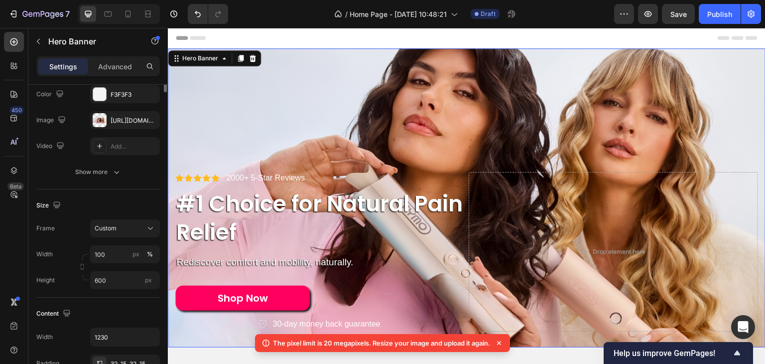
scroll to position [0, 0]
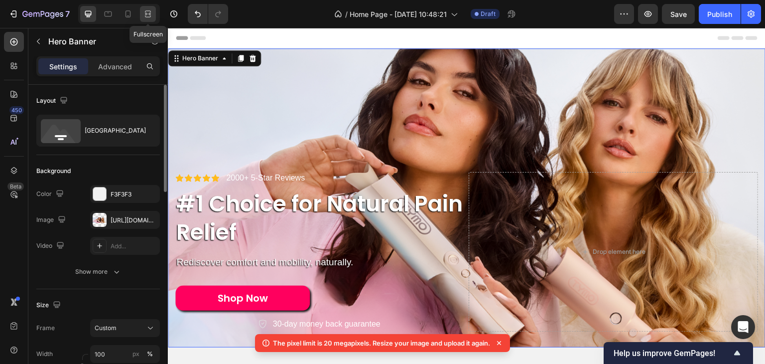
click at [151, 17] on icon at bounding box center [148, 14] width 10 height 10
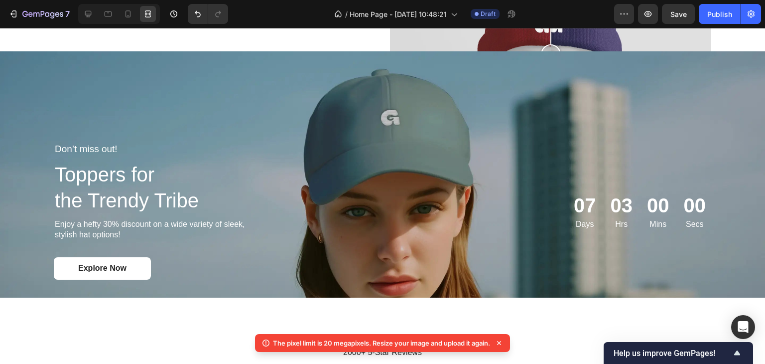
scroll to position [1053, 0]
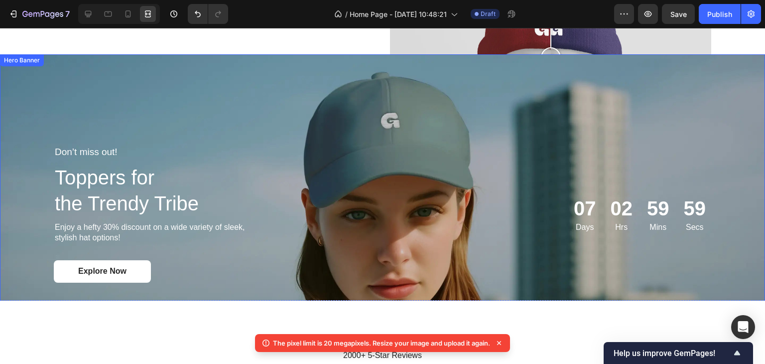
click at [359, 76] on div "Background Image" at bounding box center [382, 213] width 765 height 319
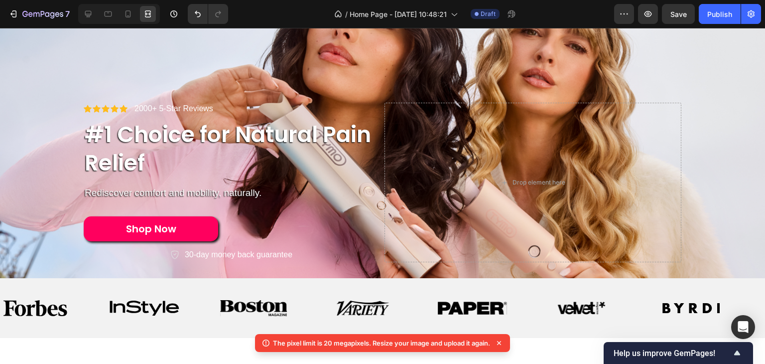
scroll to position [0, 0]
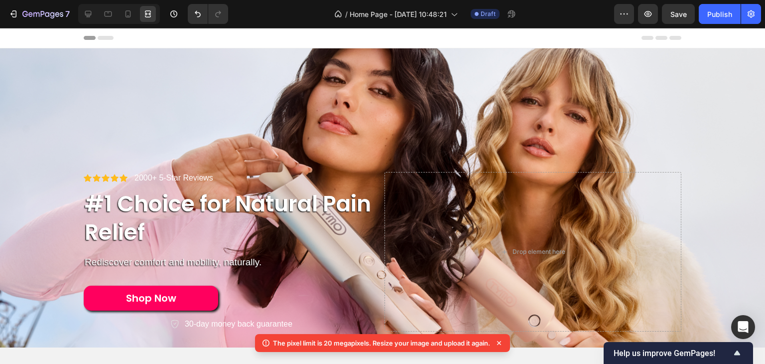
scroll to position [1345, 0]
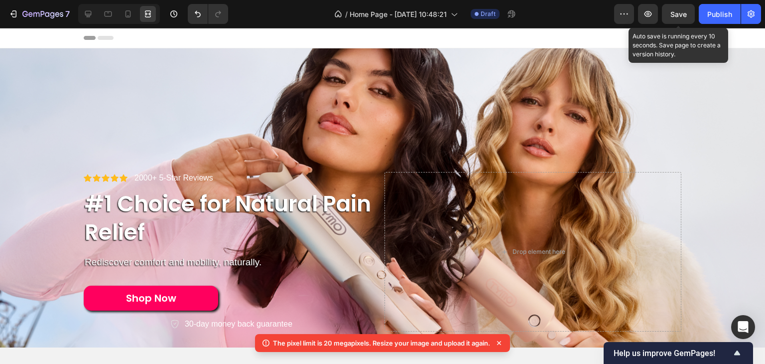
drag, startPoint x: 691, startPoint y: 10, endPoint x: 648, endPoint y: 2, distance: 44.1
click at [692, 10] on button "Save" at bounding box center [678, 14] width 33 height 20
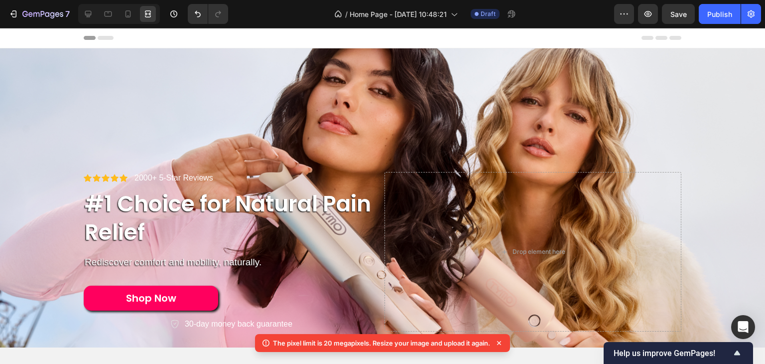
click at [27, 26] on div "7 / Home Page - Aug 26, 10:48:21 Draft Preview Save Publish" at bounding box center [382, 14] width 765 height 28
click at [27, 19] on div "7" at bounding box center [45, 14] width 47 height 12
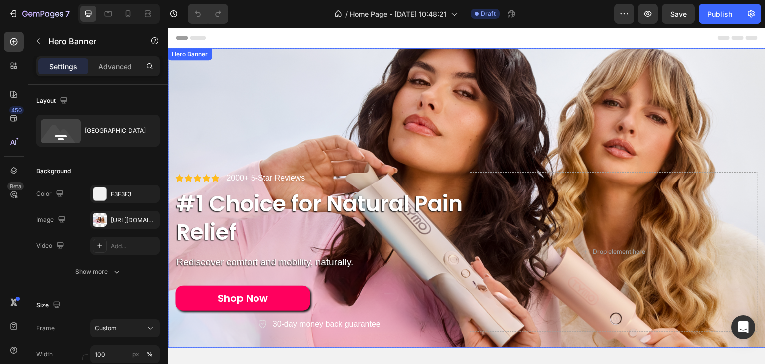
click at [455, 50] on div "Background Image" at bounding box center [467, 197] width 598 height 299
click at [217, 56] on div "Hero Banner" at bounding box center [200, 58] width 40 height 9
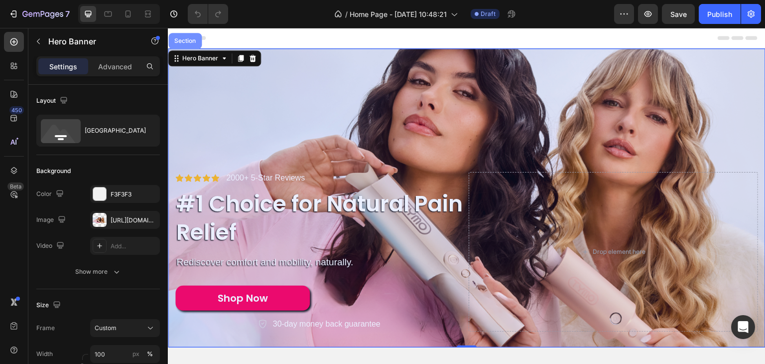
click at [199, 45] on div "Section" at bounding box center [184, 41] width 33 height 16
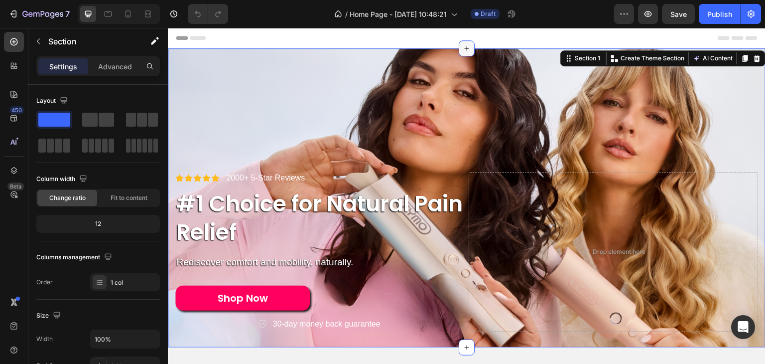
click at [463, 46] on icon at bounding box center [467, 48] width 8 height 8
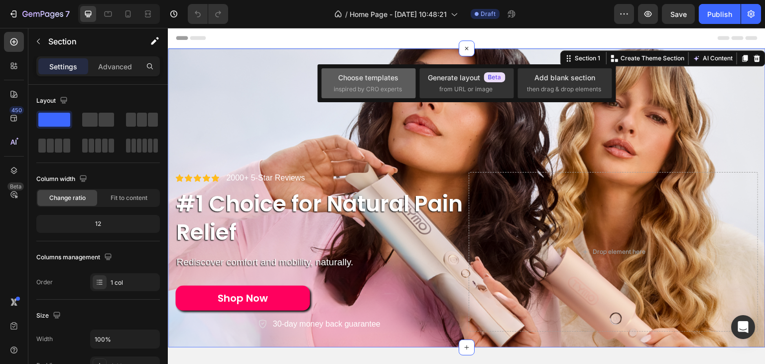
click at [375, 86] on span "inspired by CRO experts" at bounding box center [368, 89] width 68 height 9
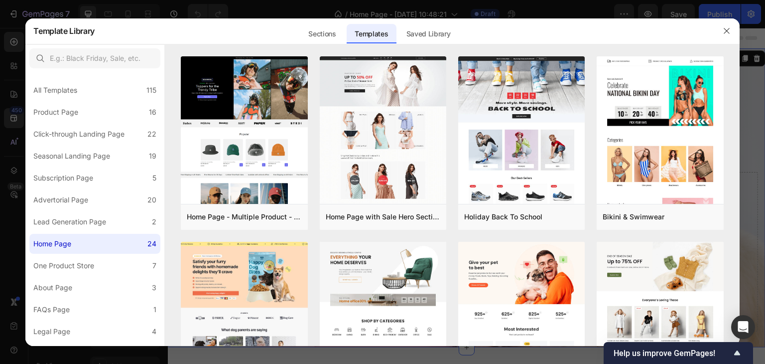
click at [755, 144] on div at bounding box center [382, 182] width 765 height 364
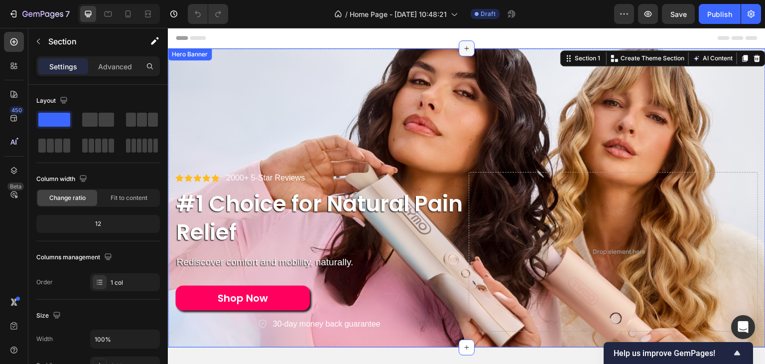
click at [465, 54] on div at bounding box center [467, 48] width 16 height 16
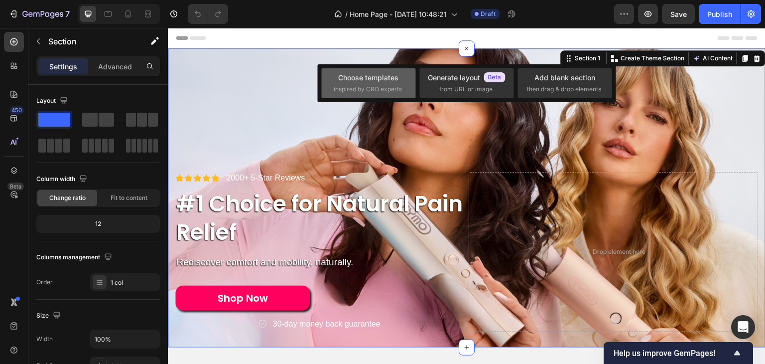
click at [363, 92] on span "inspired by CRO experts" at bounding box center [368, 89] width 68 height 9
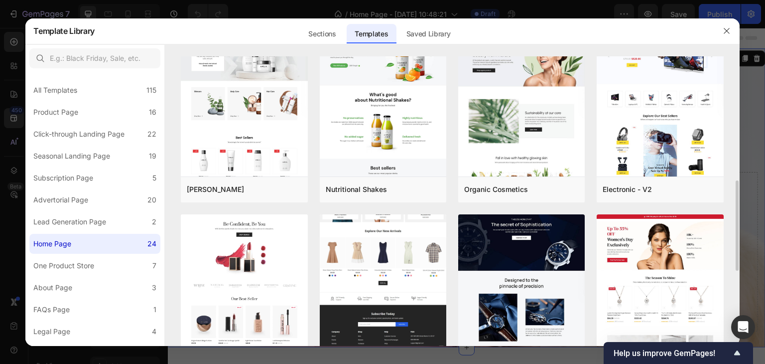
scroll to position [448, 0]
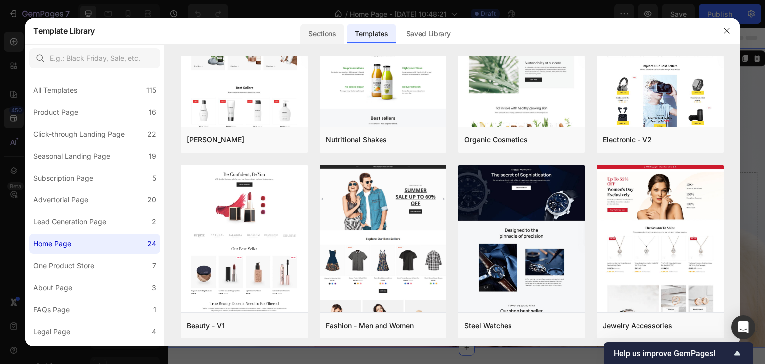
click at [313, 35] on div "Sections" at bounding box center [321, 34] width 43 height 20
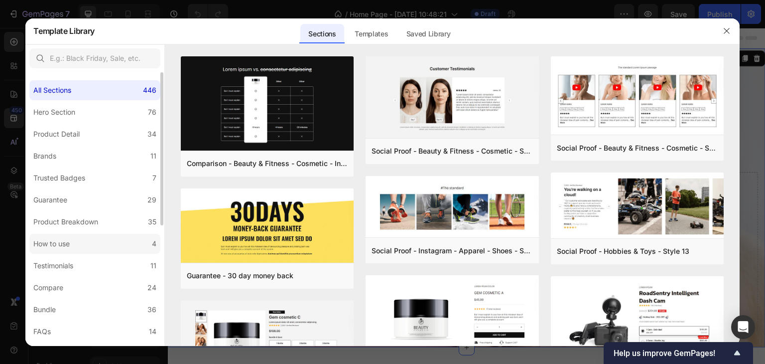
scroll to position [50, 0]
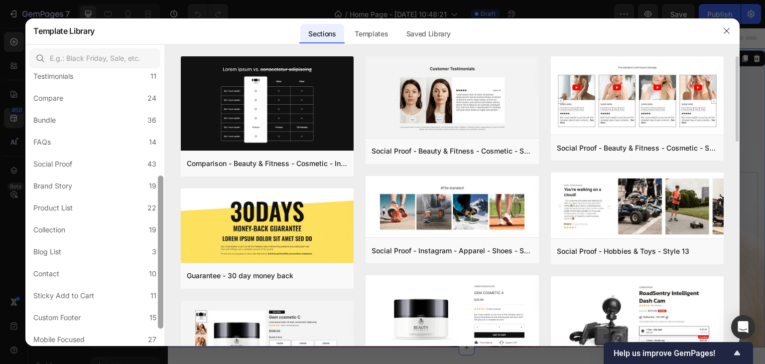
drag, startPoint x: 160, startPoint y: 140, endPoint x: 166, endPoint y: 222, distance: 81.9
click at [166, 219] on div "All Sections 446 Hero Section 76 Product Detail 34 Brands 11 Trusted Badges 7 G…" at bounding box center [382, 194] width 714 height 301
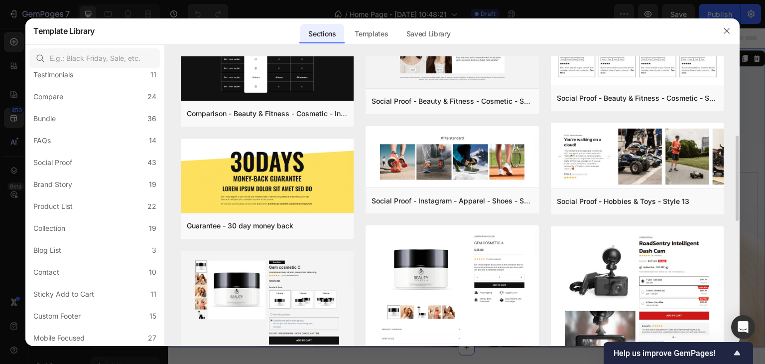
scroll to position [100, 0]
